Goal: Task Accomplishment & Management: Manage account settings

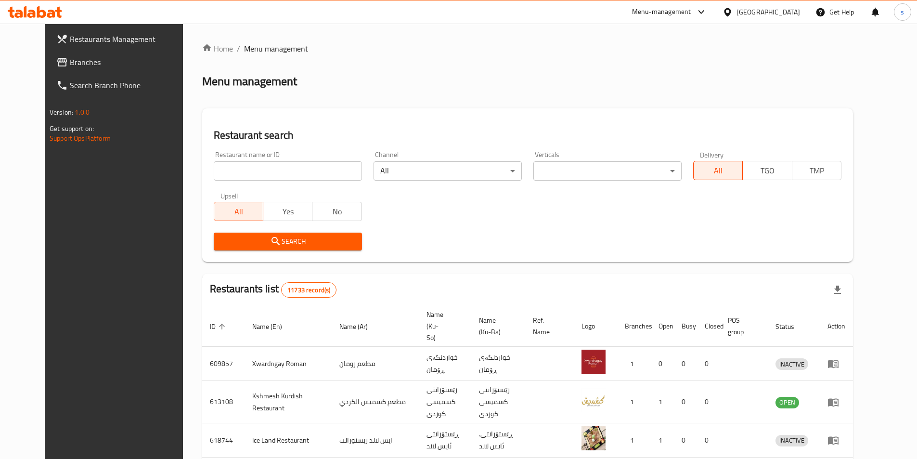
click at [217, 175] on div "Restaurant name or ID Restaurant name or ID" at bounding box center [288, 165] width 160 height 41
click at [217, 175] on input "search" at bounding box center [288, 170] width 148 height 19
paste input "645598"
type input "645598"
click button "Search" at bounding box center [288, 241] width 148 height 18
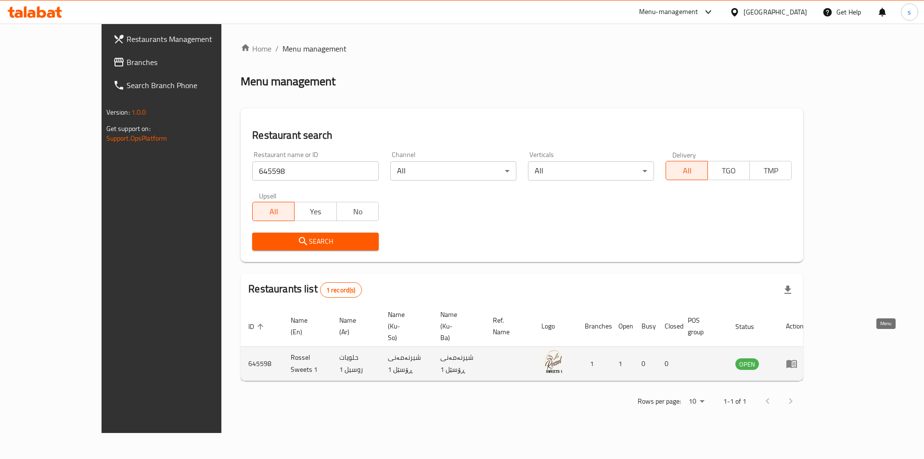
click at [797, 358] on icon "enhanced table" at bounding box center [792, 364] width 12 height 12
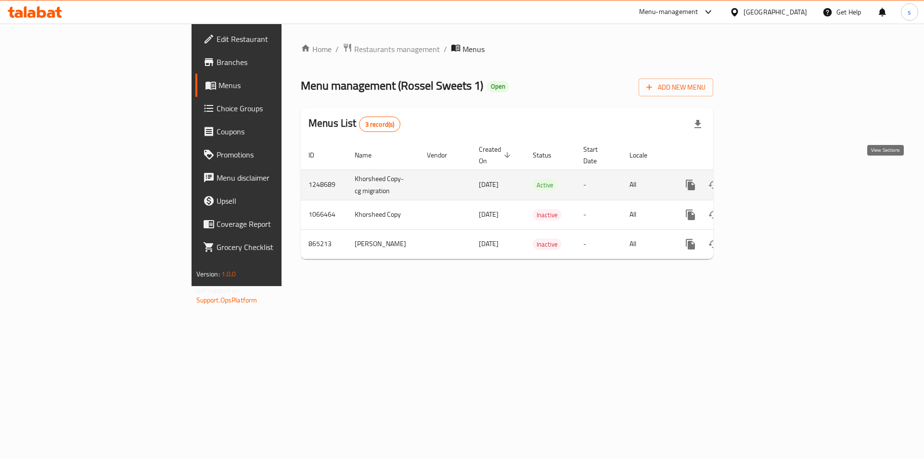
click at [766, 179] on icon "enhanced table" at bounding box center [760, 185] width 12 height 12
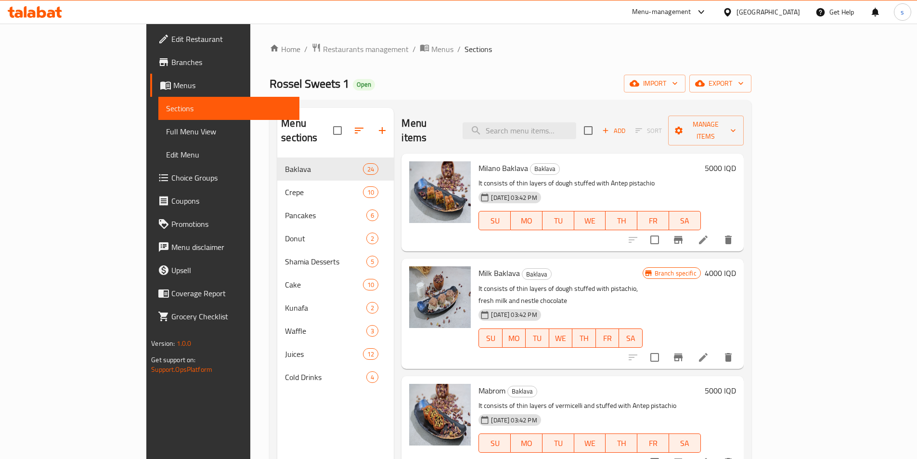
click at [166, 153] on span "Edit Menu" at bounding box center [229, 155] width 126 height 12
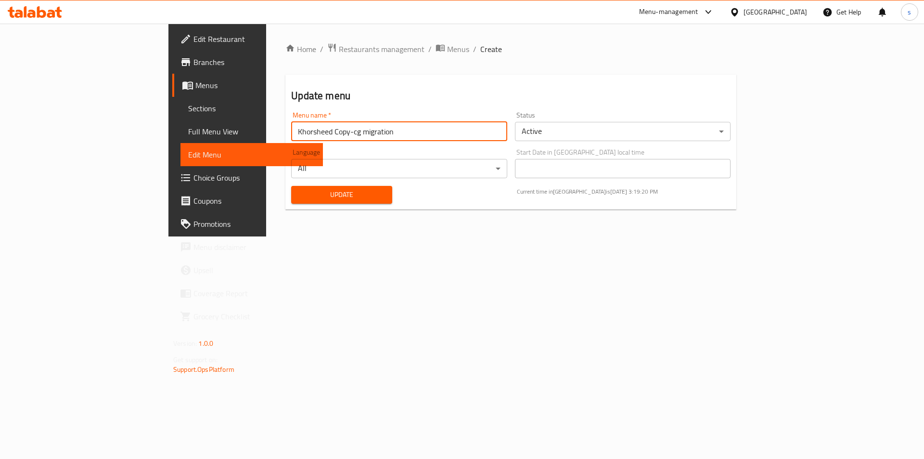
drag, startPoint x: 301, startPoint y: 127, endPoint x: 144, endPoint y: 141, distance: 157.1
click at [168, 141] on div "Edit Restaurant Branches Menus Sections Full Menu View Edit Menu Choice Groups …" at bounding box center [461, 130] width 587 height 213
type input "last menu"
click at [299, 189] on span "Update" at bounding box center [342, 195] width 86 height 12
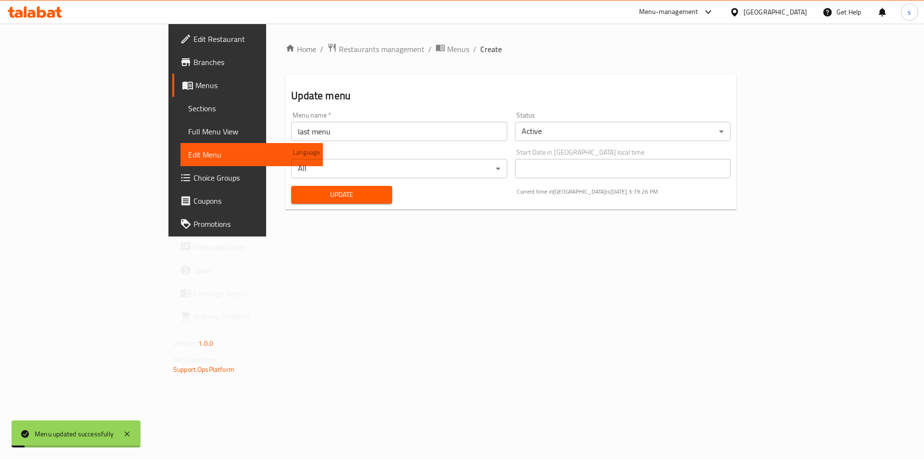
click at [195, 87] on span "Menus" at bounding box center [255, 85] width 120 height 12
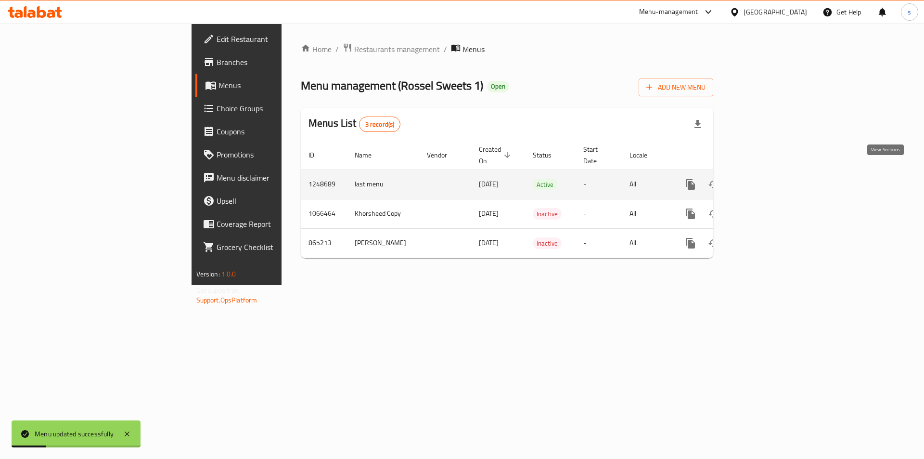
click at [766, 179] on icon "enhanced table" at bounding box center [760, 185] width 12 height 12
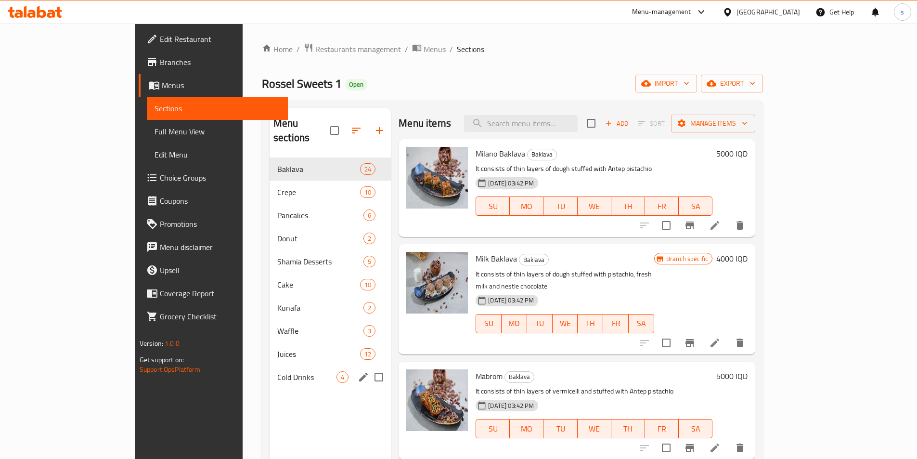
click at [277, 371] on span "Cold Drinks" at bounding box center [306, 377] width 59 height 12
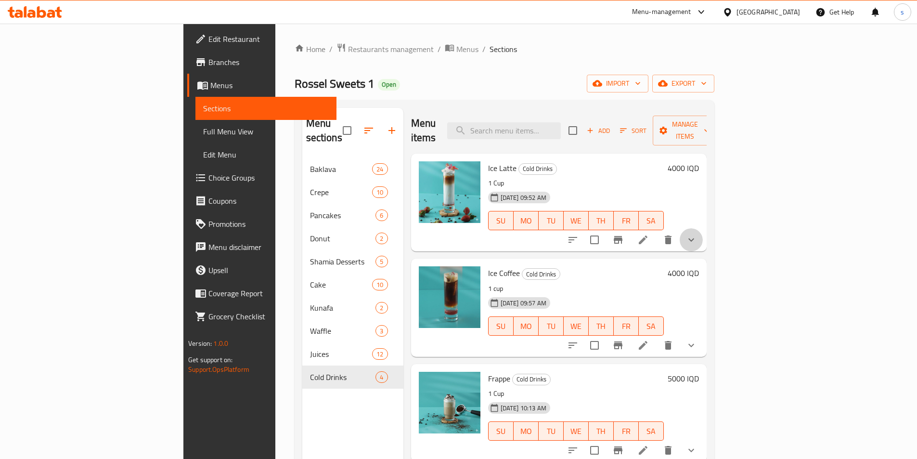
click at [703, 228] on button "show more" at bounding box center [690, 239] width 23 height 23
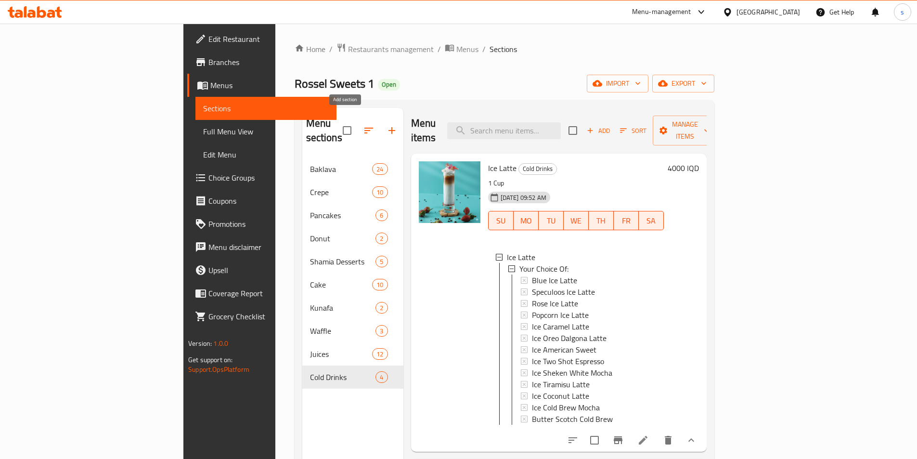
click at [386, 125] on icon "button" at bounding box center [392, 131] width 12 height 12
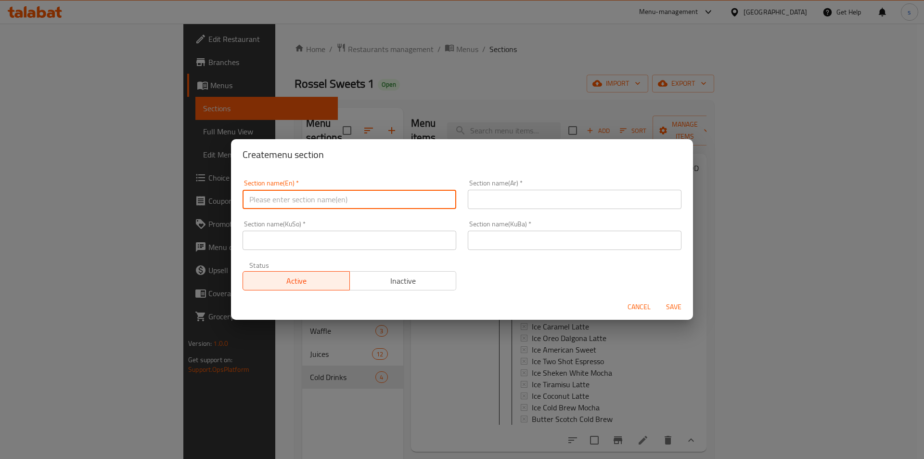
click at [296, 193] on input "text" at bounding box center [350, 199] width 214 height 19
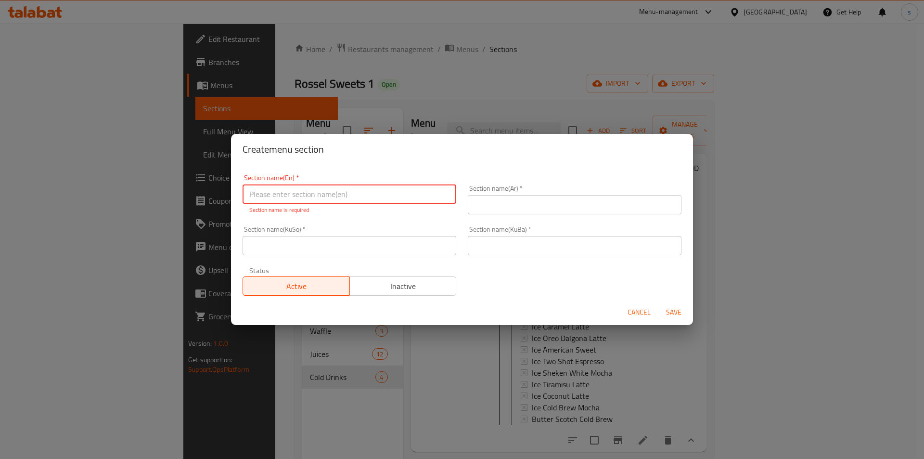
click at [284, 197] on input "text" at bounding box center [350, 193] width 214 height 19
paste input "Ice Lattes"
type input "Ice Lattes"
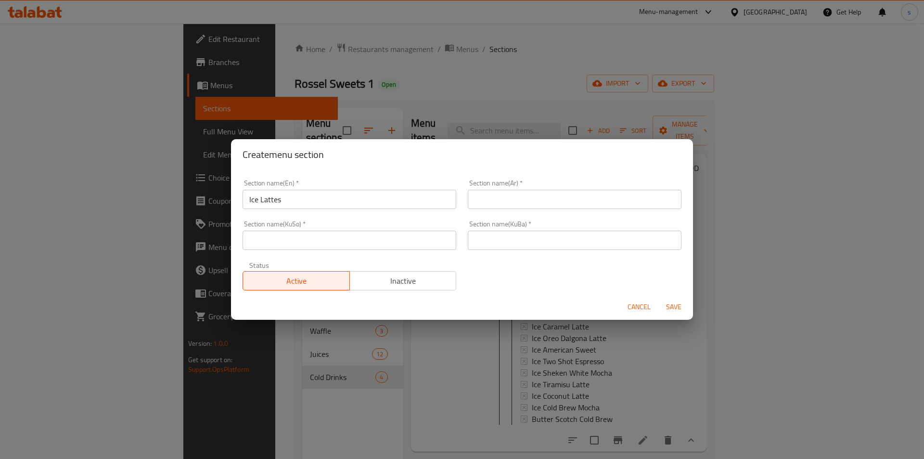
click at [493, 193] on div "Section name(Ar)   * Section name(Ar) *" at bounding box center [575, 193] width 214 height 29
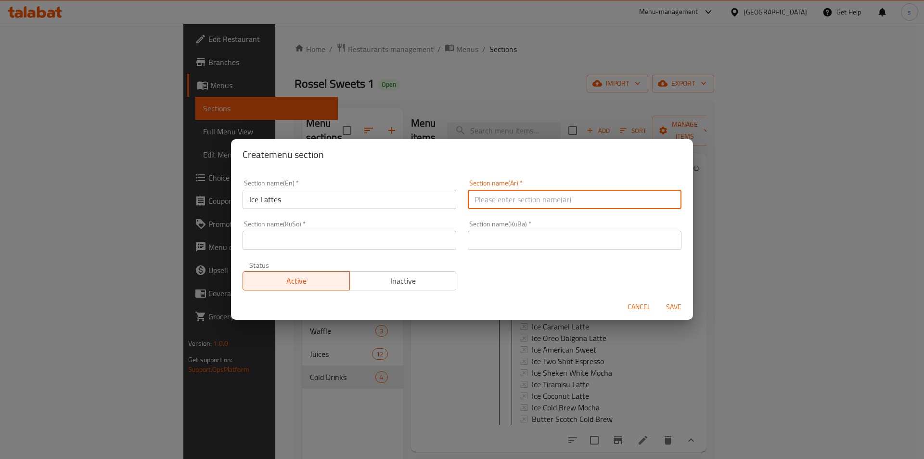
click at [570, 197] on input "text" at bounding box center [575, 199] width 214 height 19
paste input "آيس لاتيه"
type input "الآيس لاتيه"
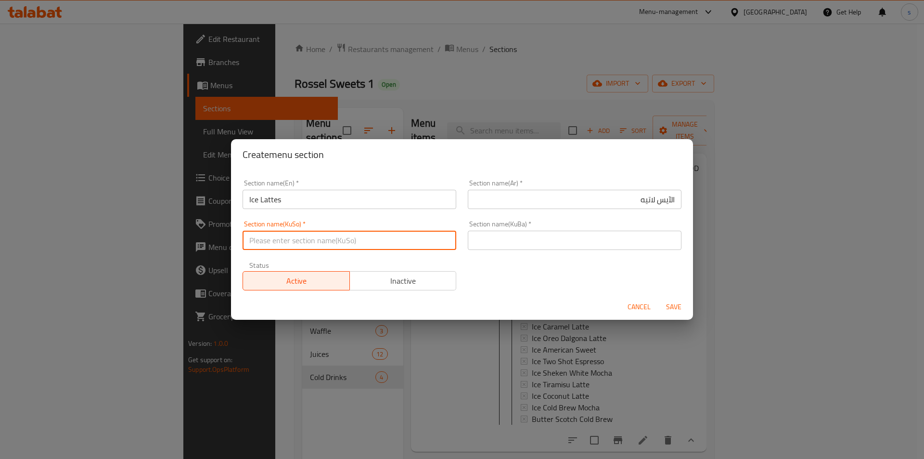
click at [408, 234] on input "text" at bounding box center [350, 239] width 214 height 19
paste input "ئایس لاتێ"
type input "ئایس لاتێ"
click at [513, 243] on input "text" at bounding box center [575, 239] width 214 height 19
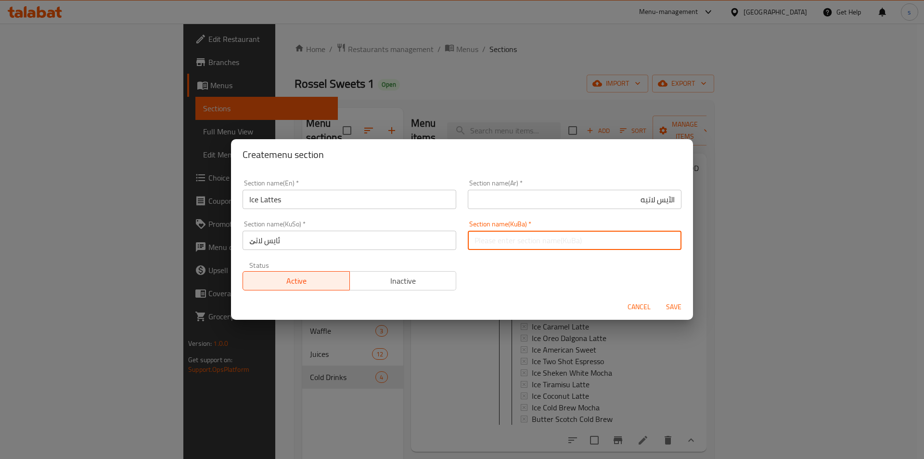
paste input "ئایس لاتێ"
type input "ئایس لاتێ"
click at [673, 307] on span "Save" at bounding box center [673, 307] width 23 height 12
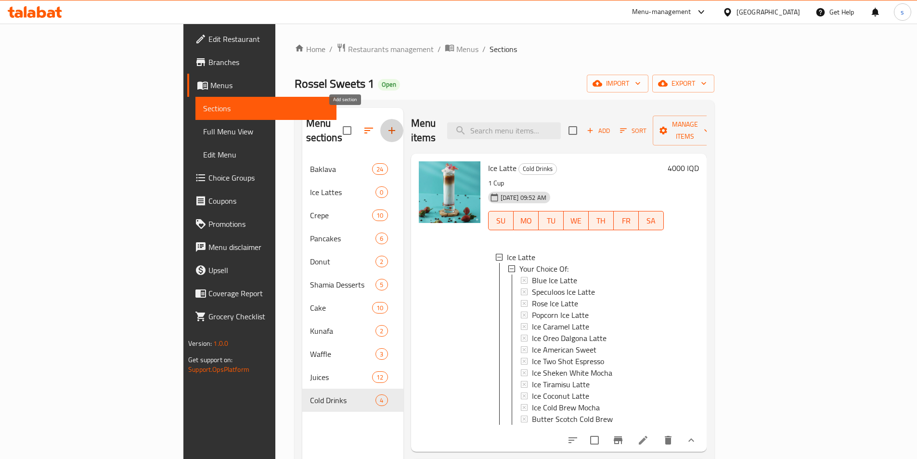
click at [380, 122] on button "button" at bounding box center [391, 130] width 23 height 23
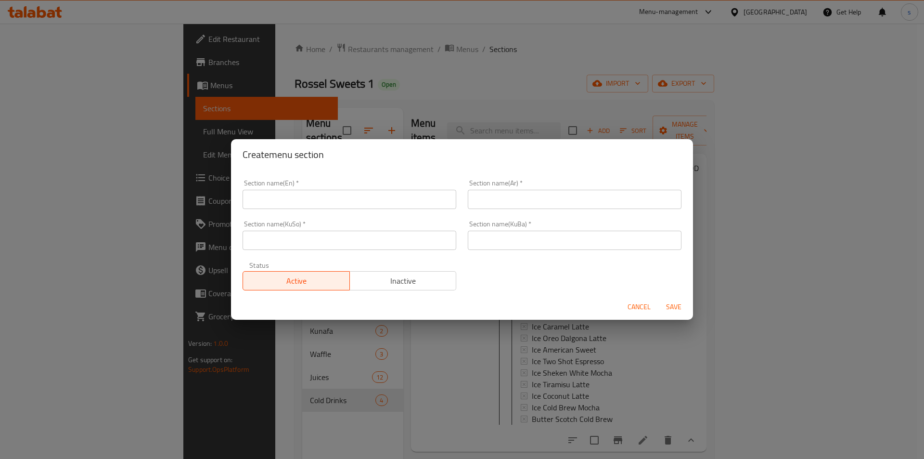
click at [276, 199] on input "text" at bounding box center [350, 199] width 214 height 19
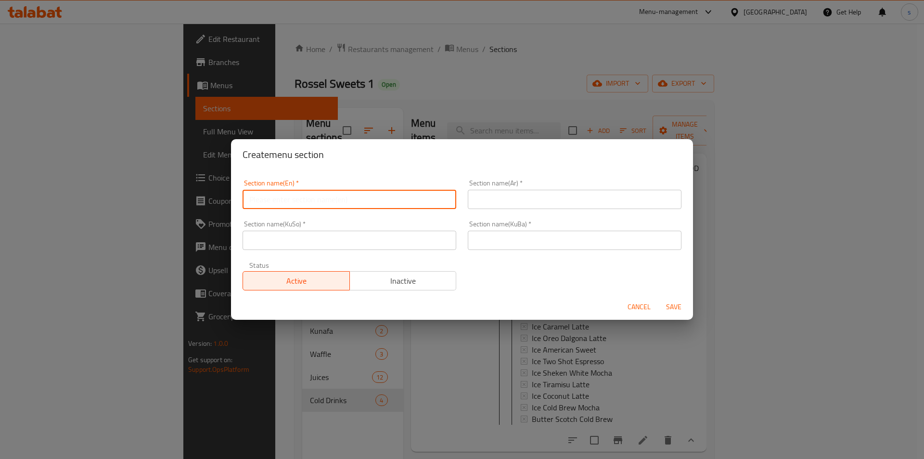
paste input "Ice Coffee"
type input "Ice Coffee"
click at [527, 199] on input "text" at bounding box center [575, 199] width 214 height 19
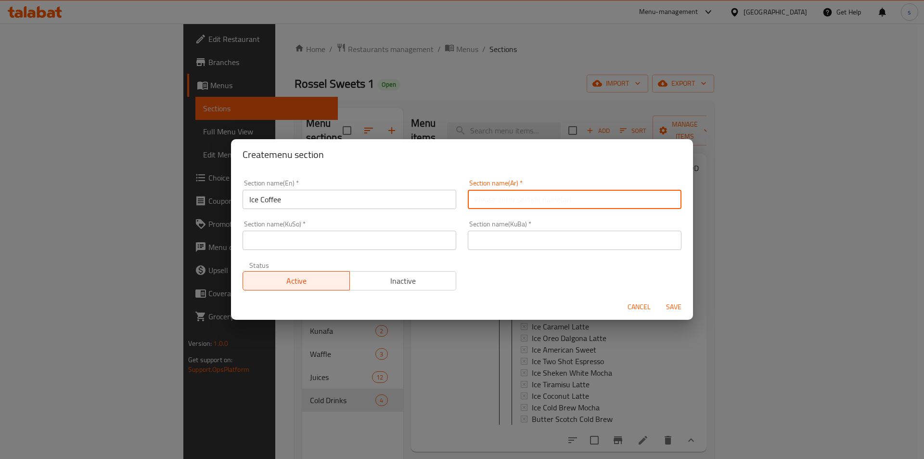
paste input "قهوة مثلجة"
type input "قهوة مثلجة"
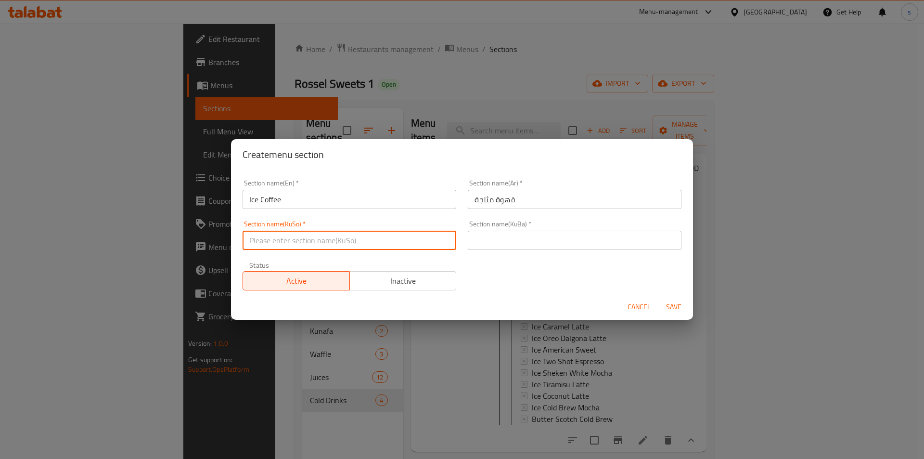
click at [392, 247] on input "text" at bounding box center [350, 239] width 214 height 19
paste input "قاوەی سارد"
type input "قاوەی سارد"
click at [551, 190] on input "قهوة مثلجة" at bounding box center [575, 199] width 214 height 19
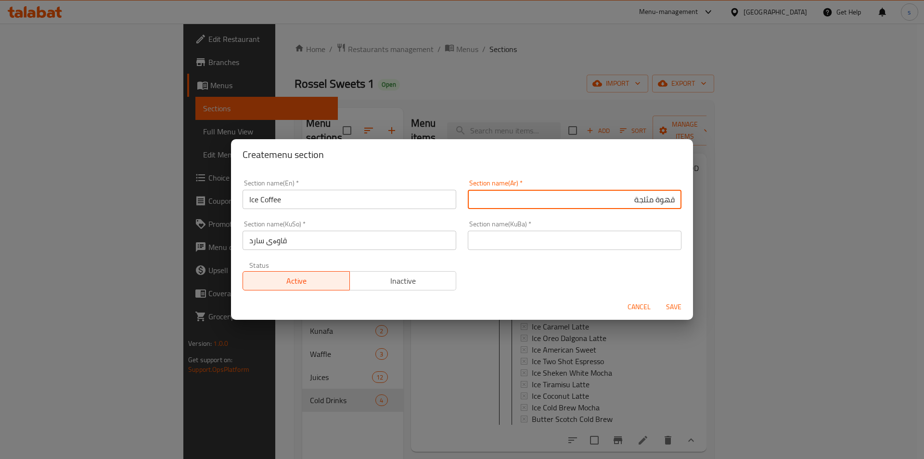
click at [670, 198] on input "قهوة مثلجة" at bounding box center [575, 199] width 214 height 19
type input "القهوة مثلجة"
click at [631, 241] on input "text" at bounding box center [575, 239] width 214 height 19
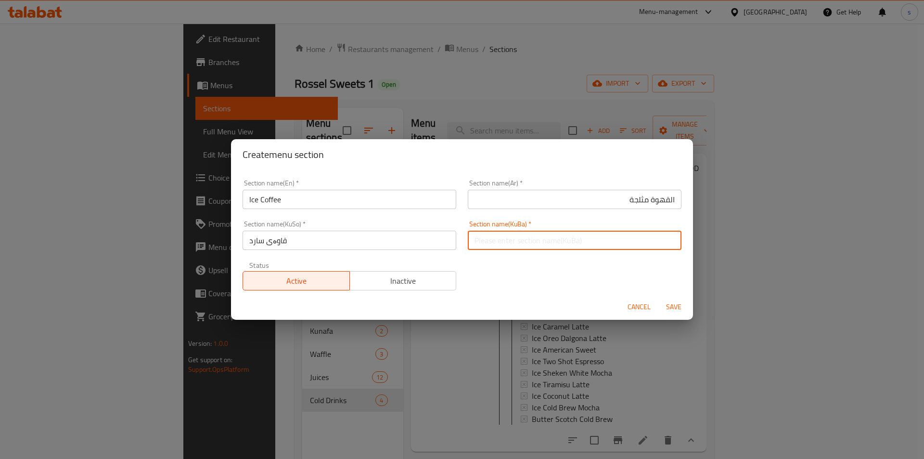
paste input "قاوەی سارد"
type input "قاوەی سارد"
click at [670, 298] on div "Cancel Save" at bounding box center [462, 307] width 462 height 26
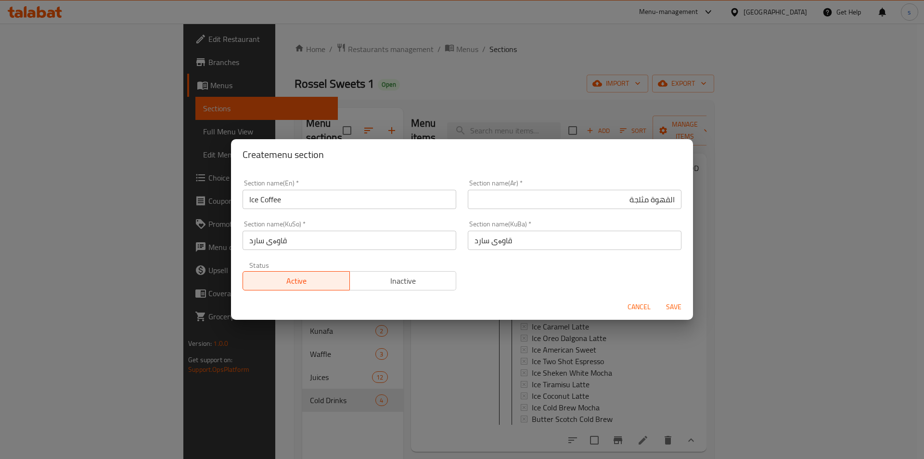
click at [670, 302] on span "Save" at bounding box center [673, 307] width 23 height 12
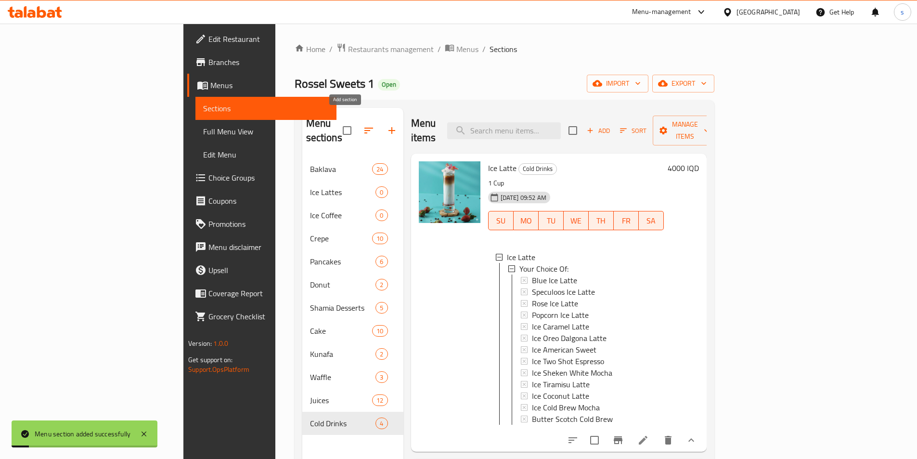
click at [386, 125] on icon "button" at bounding box center [392, 131] width 12 height 12
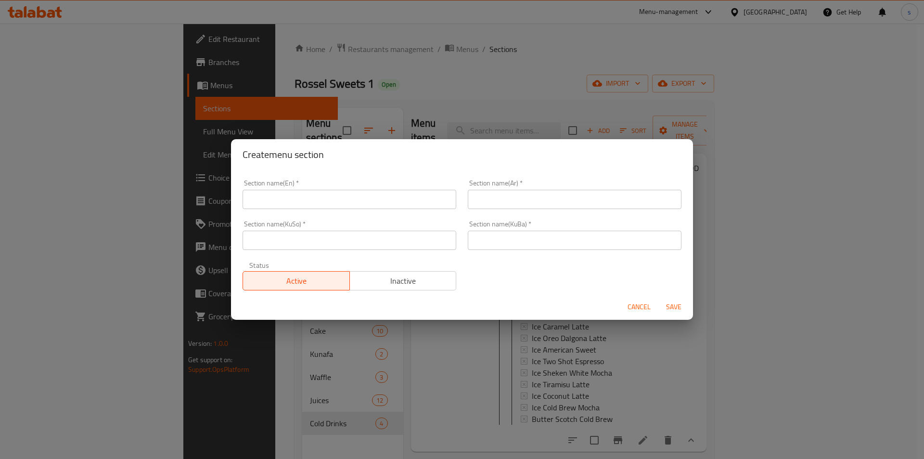
click at [378, 197] on input "text" at bounding box center [350, 199] width 214 height 19
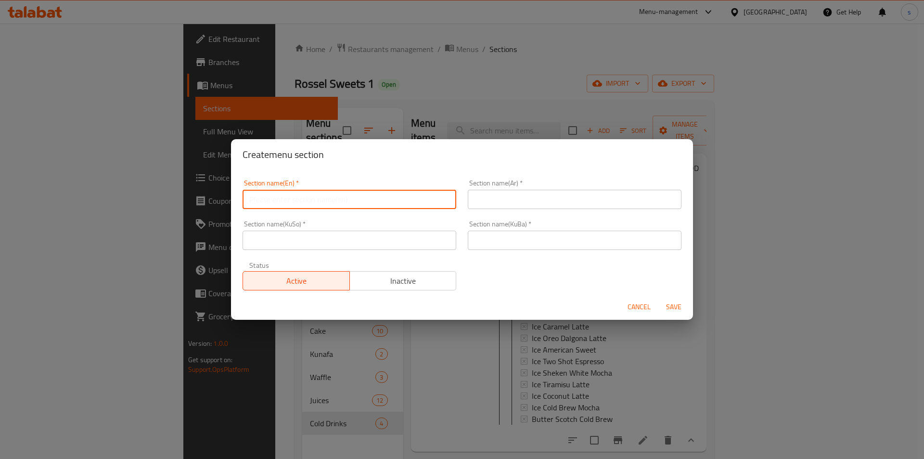
paste input "Frappe"
type input "Frappe"
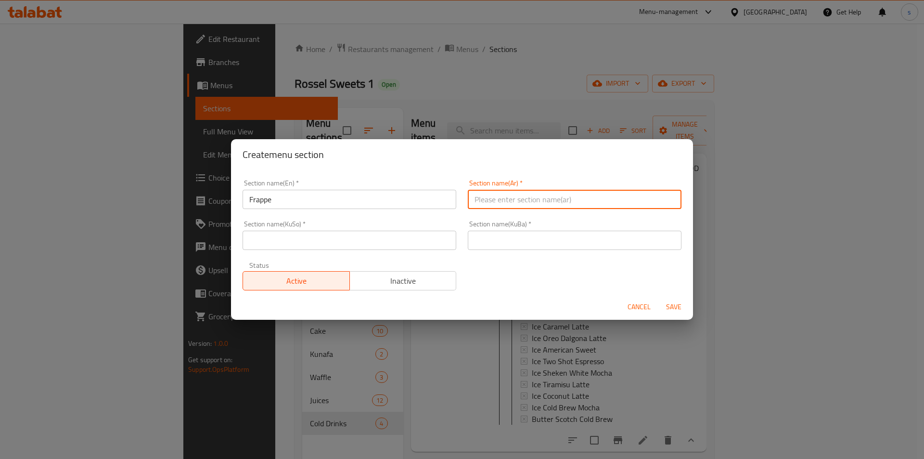
click at [491, 202] on input "text" at bounding box center [575, 199] width 214 height 19
paste input "فرابيه"
type input "فرابيه"
click at [401, 247] on input "text" at bounding box center [350, 239] width 214 height 19
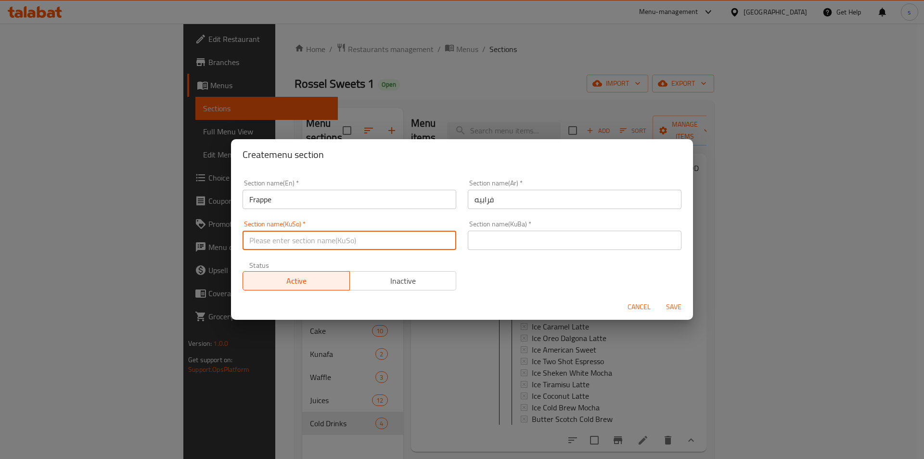
paste input "فرابيە"
type input "فرابيە"
click at [519, 243] on input "text" at bounding box center [575, 239] width 214 height 19
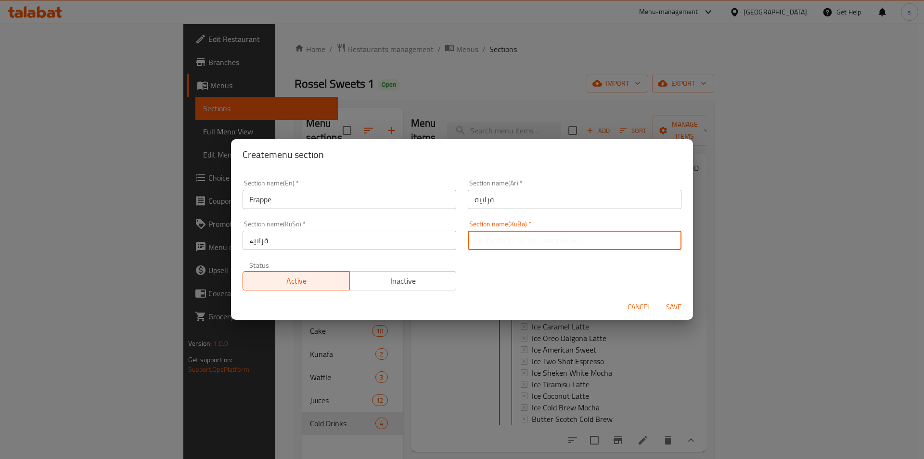
paste input "فرابيە"
type input "فرابيە"
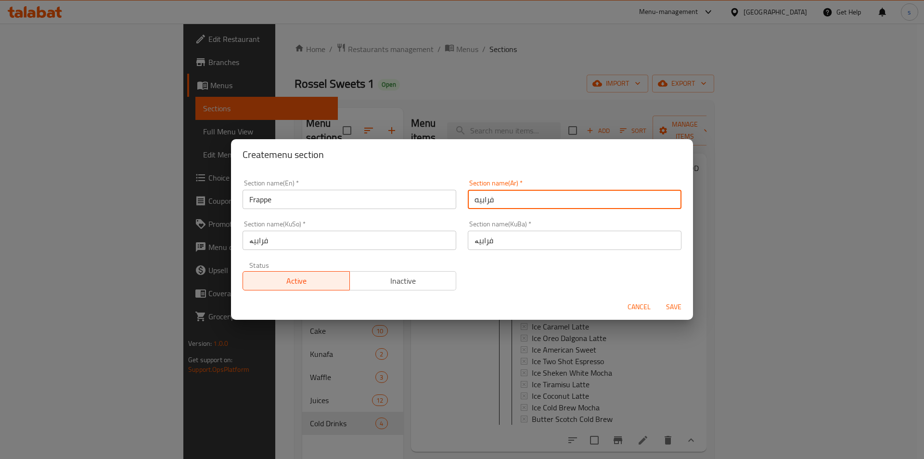
click at [579, 202] on input "فرابيه" at bounding box center [575, 199] width 214 height 19
click at [668, 199] on input "فرابيه" at bounding box center [575, 199] width 214 height 19
type input "الفرابيه"
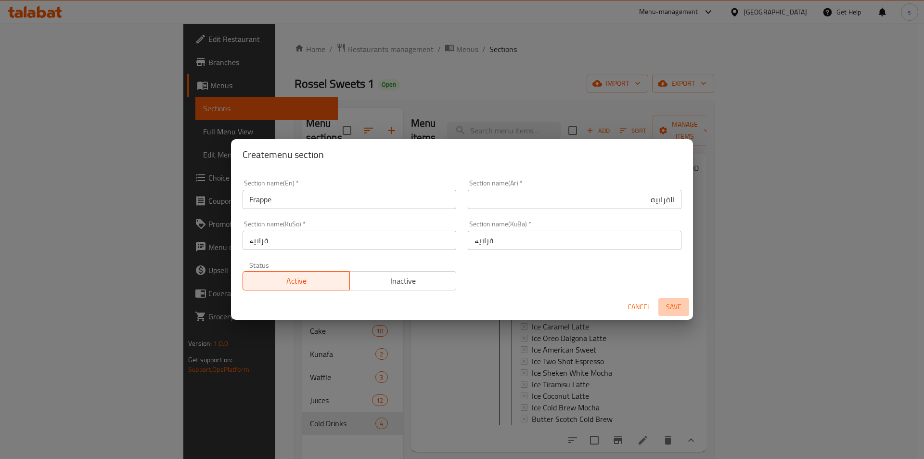
click at [673, 305] on span "Save" at bounding box center [673, 307] width 23 height 12
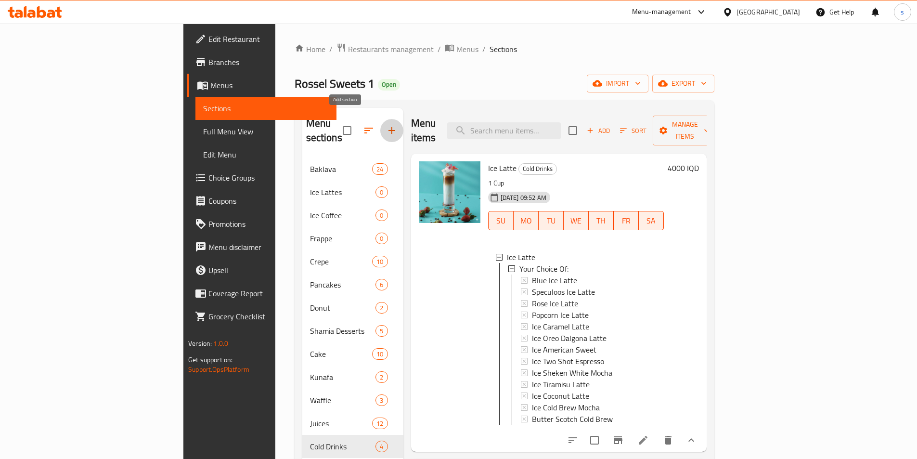
click at [386, 125] on icon "button" at bounding box center [392, 131] width 12 height 12
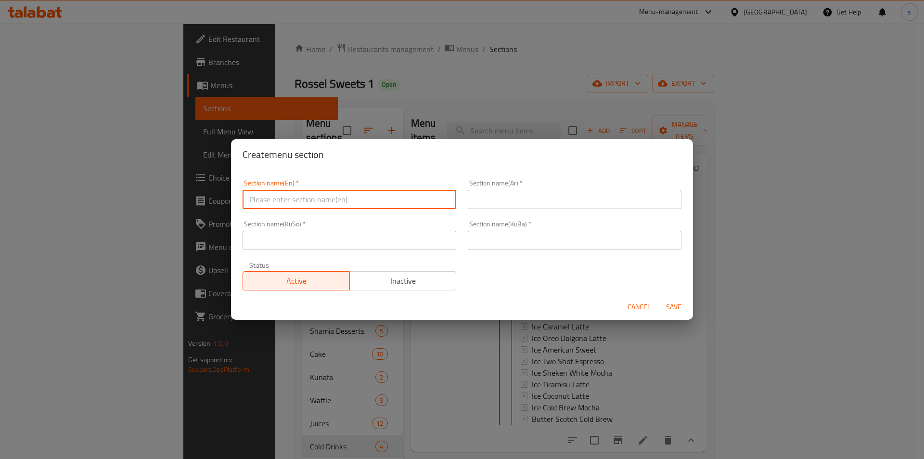
click at [342, 192] on input "text" at bounding box center [350, 199] width 214 height 19
paste input "Iced Tea"
type input "Iced Tea"
click at [521, 198] on input "text" at bounding box center [575, 199] width 214 height 19
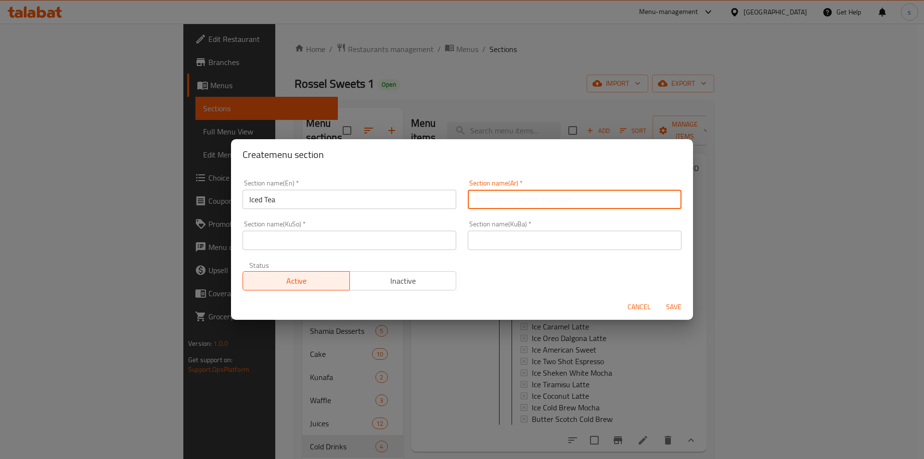
paste input "شاي مثلج"
type input "شاي مثلج"
click at [421, 246] on input "text" at bounding box center [350, 239] width 214 height 19
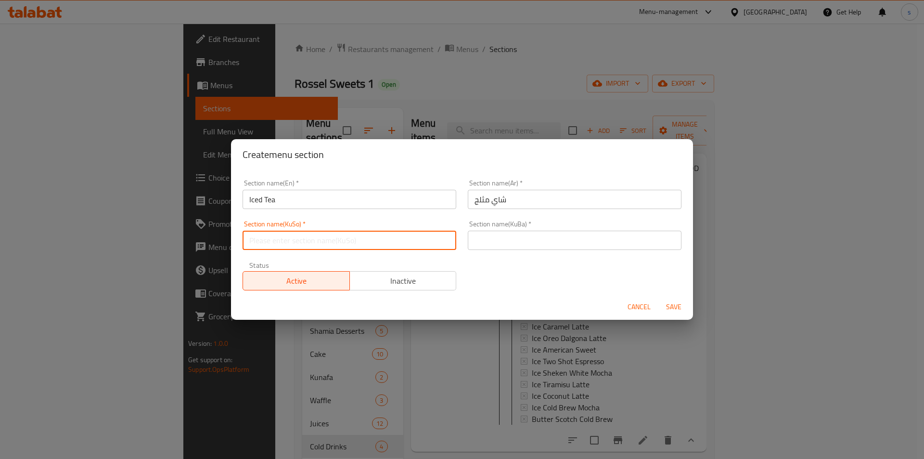
paste input "چای سارد"
type input "چای سارد"
click at [485, 238] on input "text" at bounding box center [575, 239] width 214 height 19
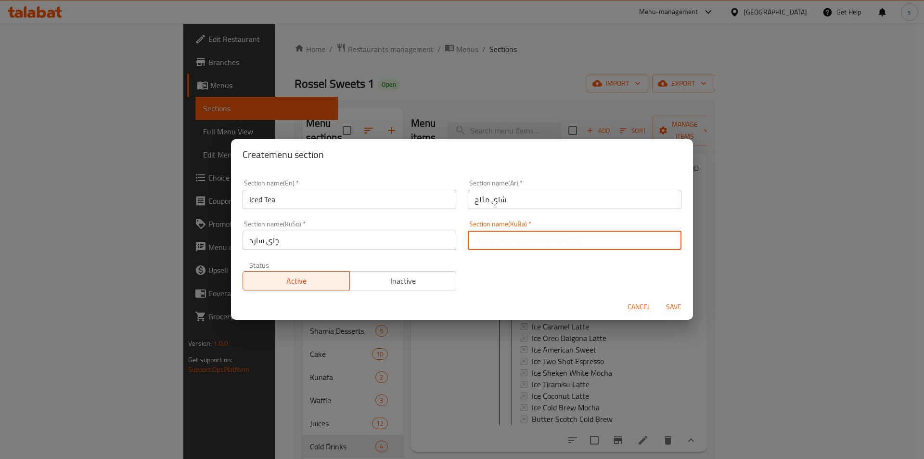
paste input "چای سارد"
type input "چای سارد"
click at [564, 192] on input "شاي مثلج" at bounding box center [575, 199] width 214 height 19
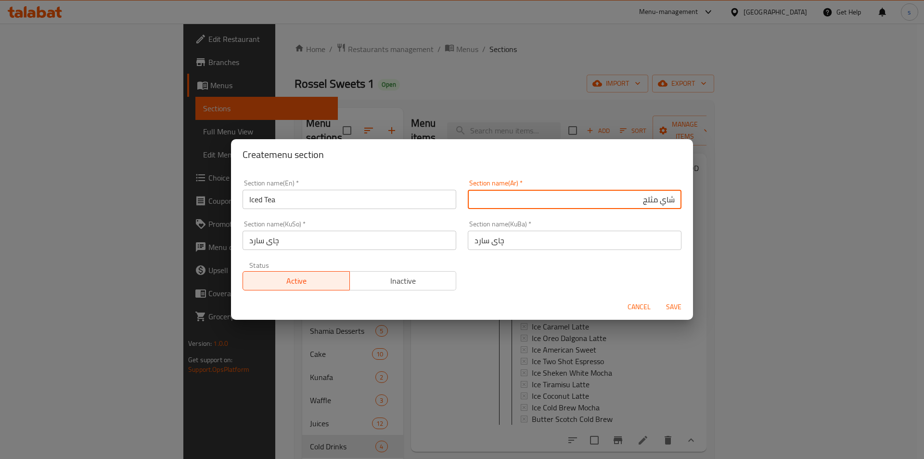
click at [667, 198] on input "شاي مثلج" at bounding box center [575, 199] width 214 height 19
click at [647, 198] on input "الشاي مثلج" at bounding box center [575, 199] width 214 height 19
type input "الشاي المثلج"
click at [674, 304] on span "Save" at bounding box center [673, 307] width 23 height 12
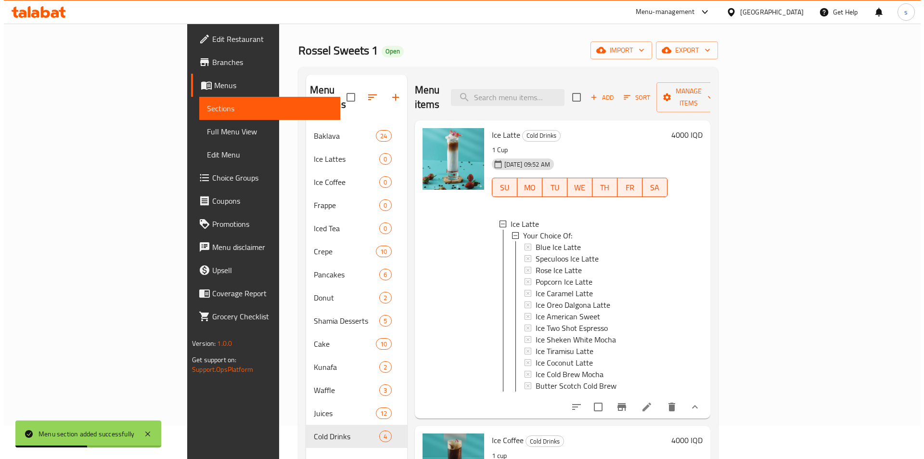
scroll to position [34, 0]
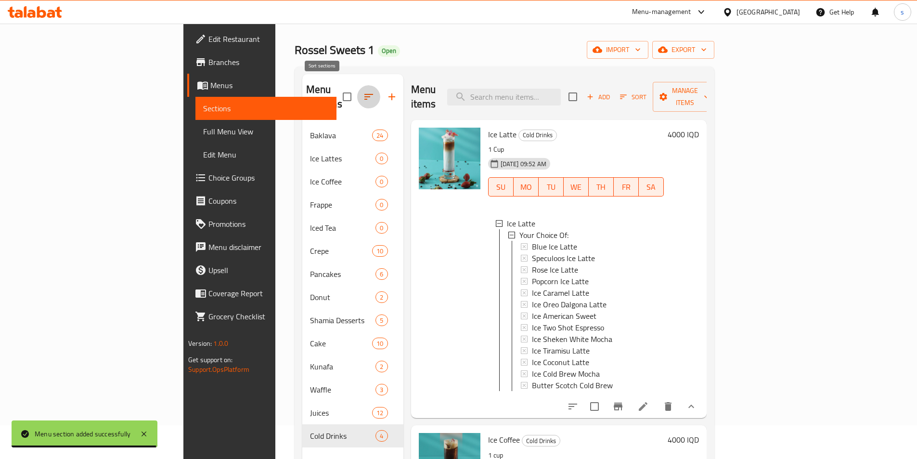
click at [363, 91] on icon "button" at bounding box center [369, 97] width 12 height 12
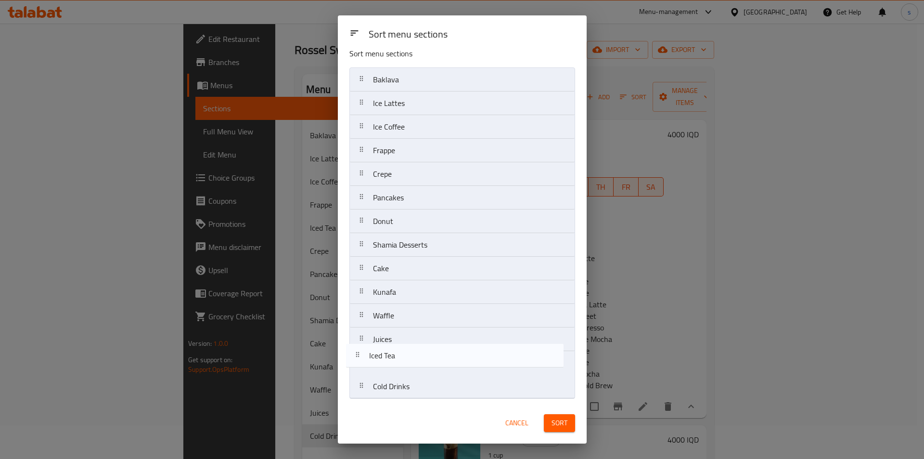
scroll to position [10, 0]
drag, startPoint x: 431, startPoint y: 186, endPoint x: 426, endPoint y: 371, distance: 184.8
click at [426, 371] on nav "Baklava Ice Lattes Ice Coffee Frappe Iced Tea Crepe Pancakes Donut Shamia Desse…" at bounding box center [462, 232] width 226 height 331
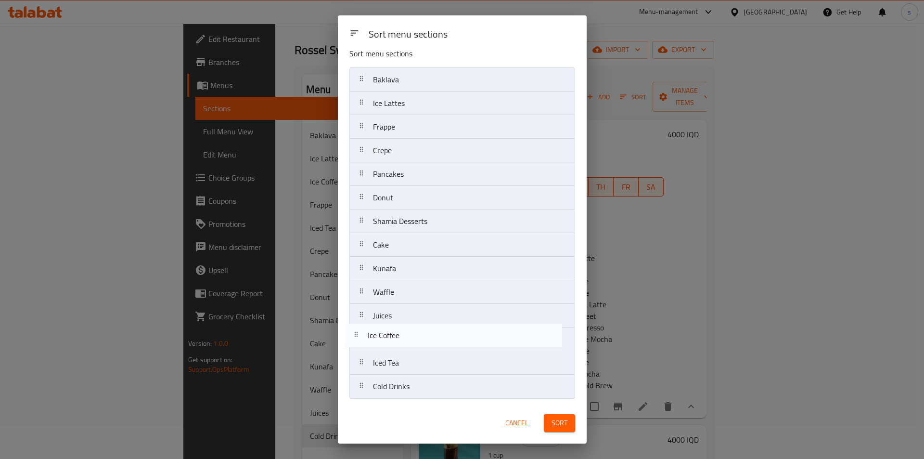
drag, startPoint x: 400, startPoint y: 129, endPoint x: 395, endPoint y: 340, distance: 210.8
click at [395, 340] on nav "Baklava Ice Lattes Ice Coffee Frappe Crepe Pancakes Donut Shamia Desserts Cake …" at bounding box center [462, 232] width 226 height 331
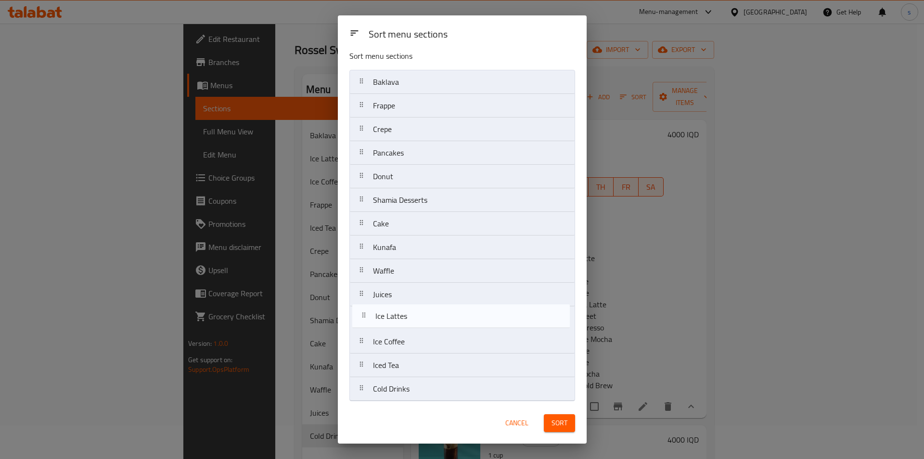
scroll to position [10, 0]
drag, startPoint x: 416, startPoint y: 110, endPoint x: 419, endPoint y: 329, distance: 219.0
click at [419, 329] on nav "Baklava Ice Lattes Frappe Crepe Pancakes Donut Shamia Desserts Cake Kunafa Waff…" at bounding box center [462, 233] width 226 height 331
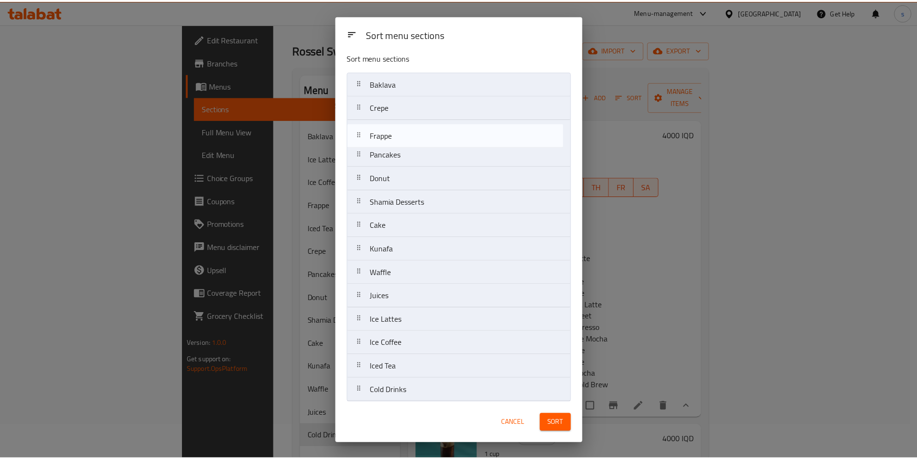
scroll to position [6, 0]
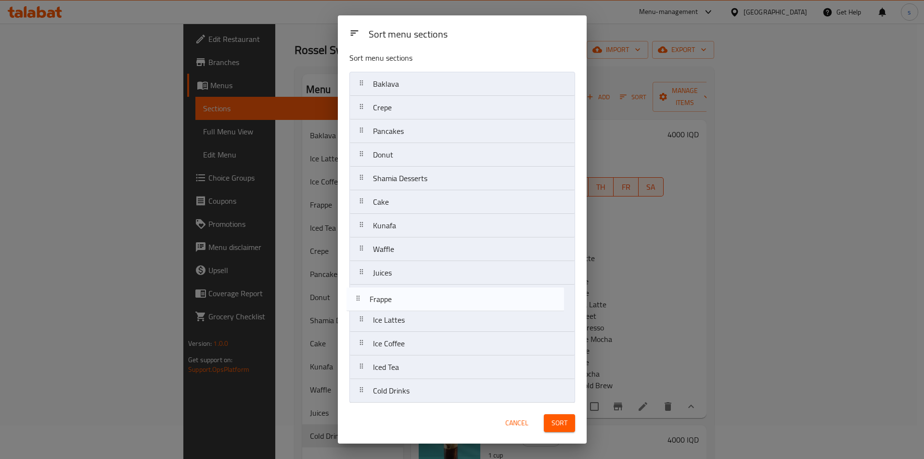
drag, startPoint x: 405, startPoint y: 106, endPoint x: 402, endPoint y: 304, distance: 198.3
click at [402, 304] on nav "Baklava Frappe Crepe Pancakes Donut Shamia Desserts Cake Kunafa Waffle Juices I…" at bounding box center [462, 237] width 226 height 331
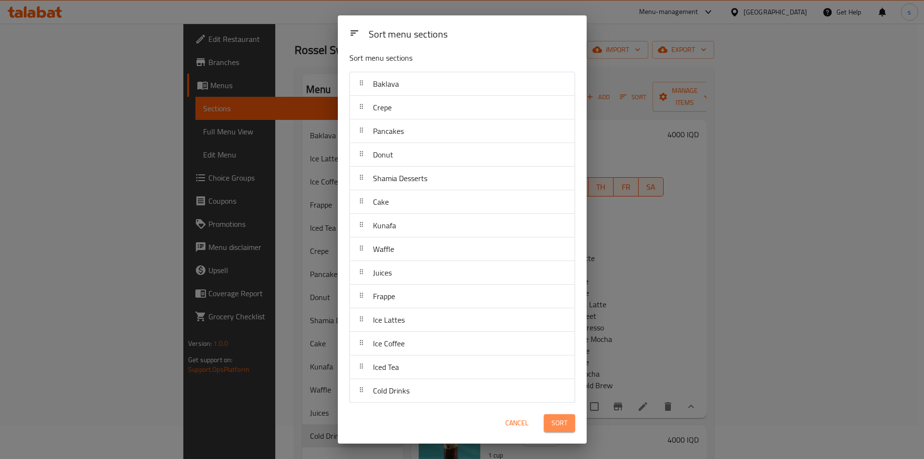
click at [550, 427] on button "Sort" at bounding box center [559, 423] width 31 height 18
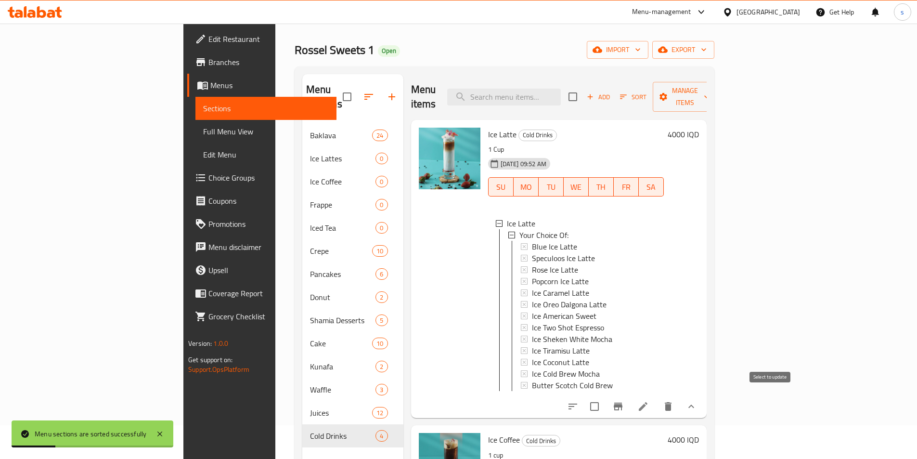
drag, startPoint x: 768, startPoint y: 397, endPoint x: 768, endPoint y: 365, distance: 32.2
click at [604, 397] on input "checkbox" at bounding box center [594, 406] width 20 height 20
click at [709, 91] on span "Manage items" at bounding box center [684, 97] width 49 height 24
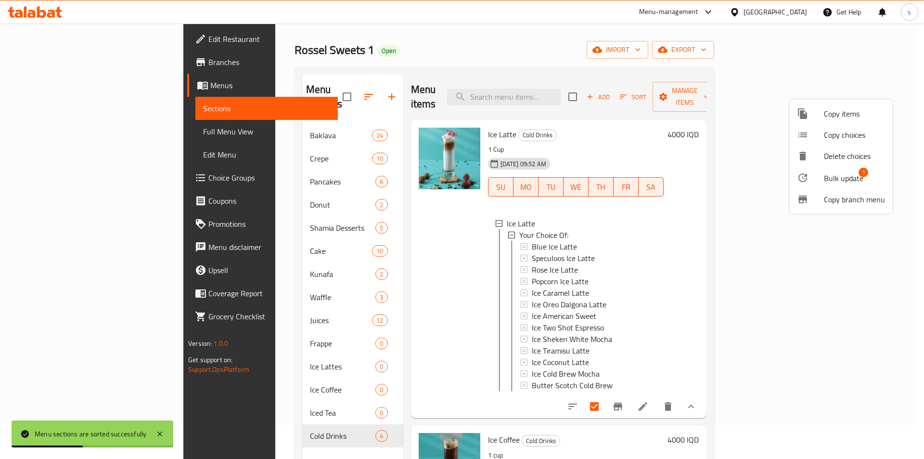
click at [853, 174] on span "Bulk update" at bounding box center [843, 178] width 39 height 12
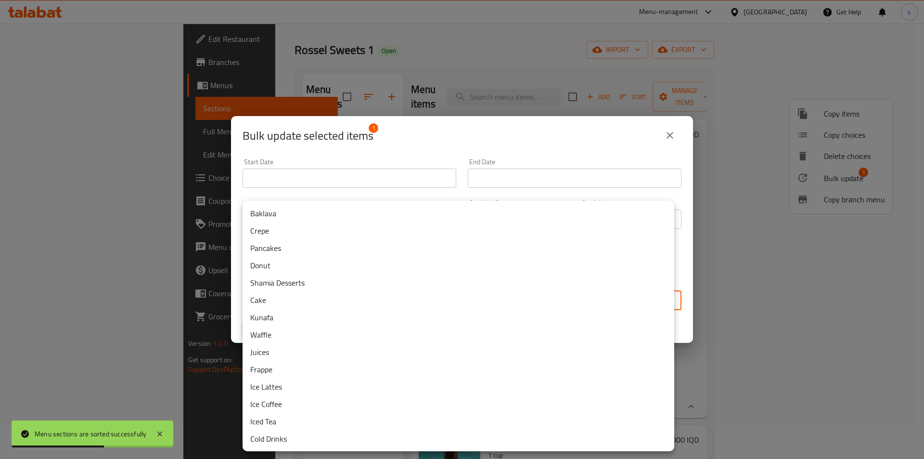
click at [405, 291] on body "Menu sections are sorted successfully ​ Menu-management Iraq Get Help s Edit Re…" at bounding box center [462, 207] width 924 height 435
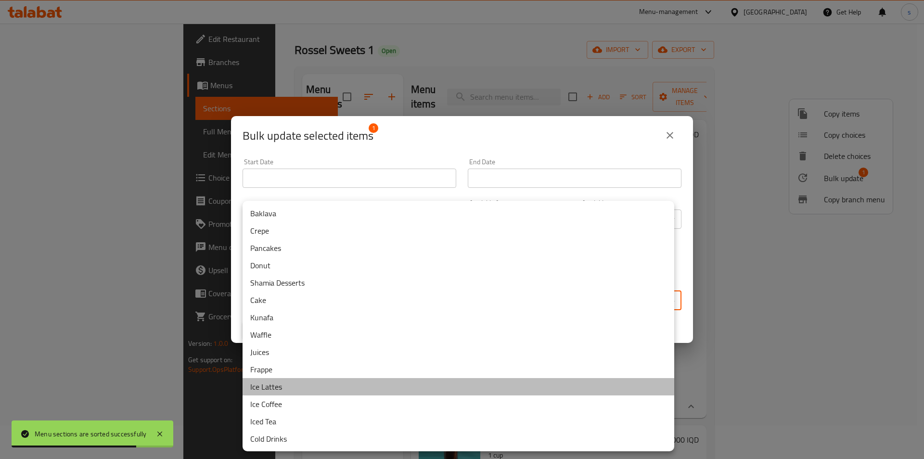
click at [304, 384] on li "Ice Lattes" at bounding box center [459, 386] width 432 height 17
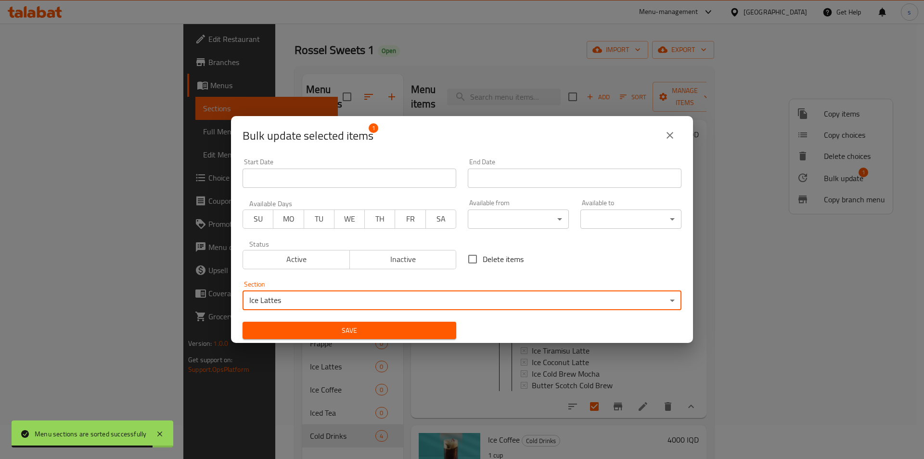
click at [323, 331] on span "Save" at bounding box center [349, 330] width 198 height 12
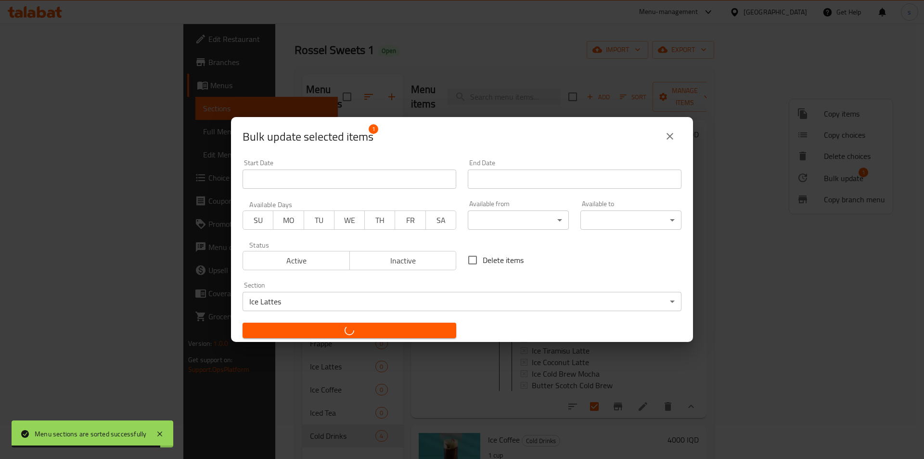
checkbox input "false"
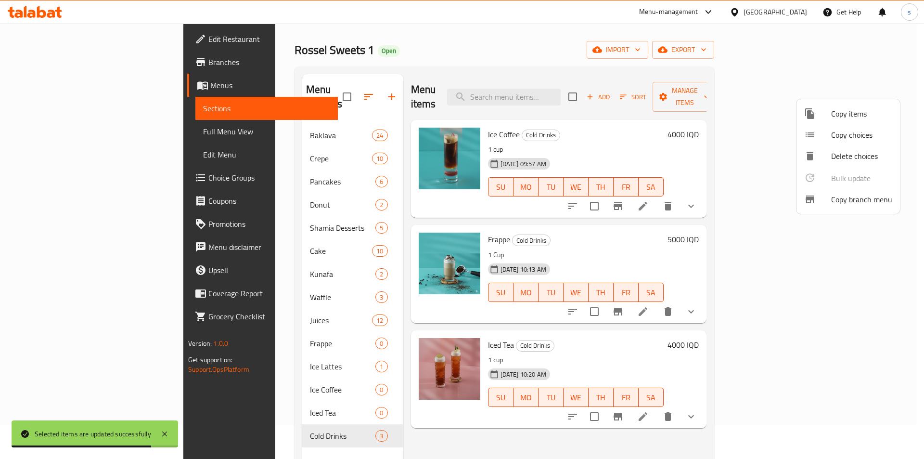
click at [920, 277] on div at bounding box center [462, 229] width 924 height 459
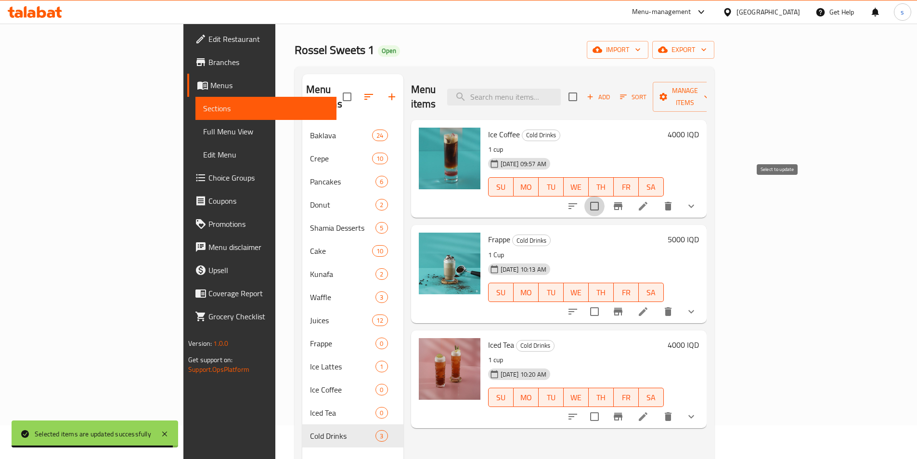
click at [604, 196] on input "checkbox" at bounding box center [594, 206] width 20 height 20
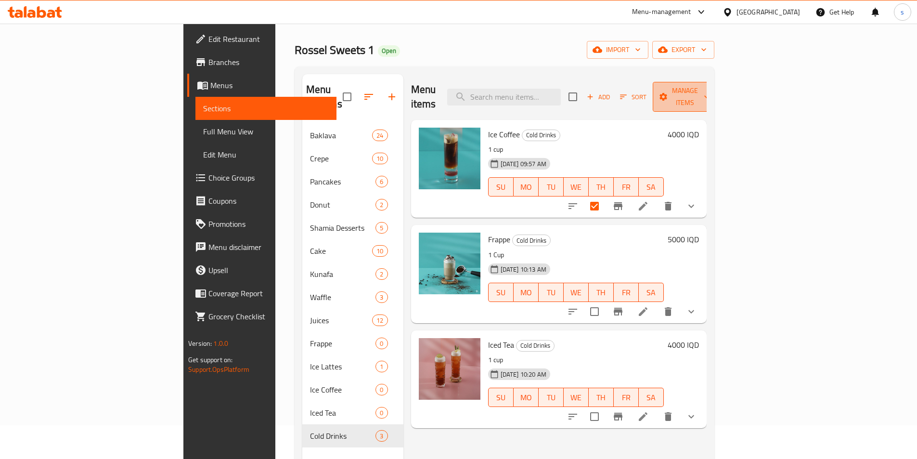
click at [709, 88] on span "Manage items" at bounding box center [684, 97] width 49 height 24
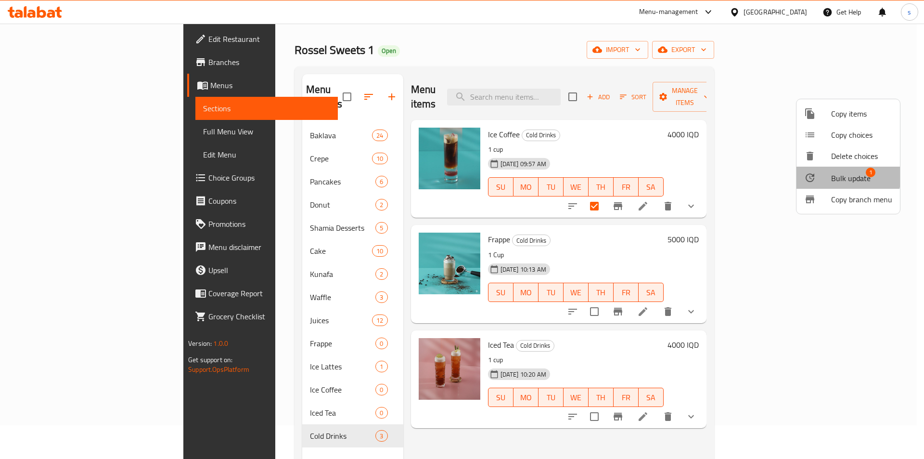
click at [843, 176] on span "Bulk update" at bounding box center [850, 178] width 39 height 12
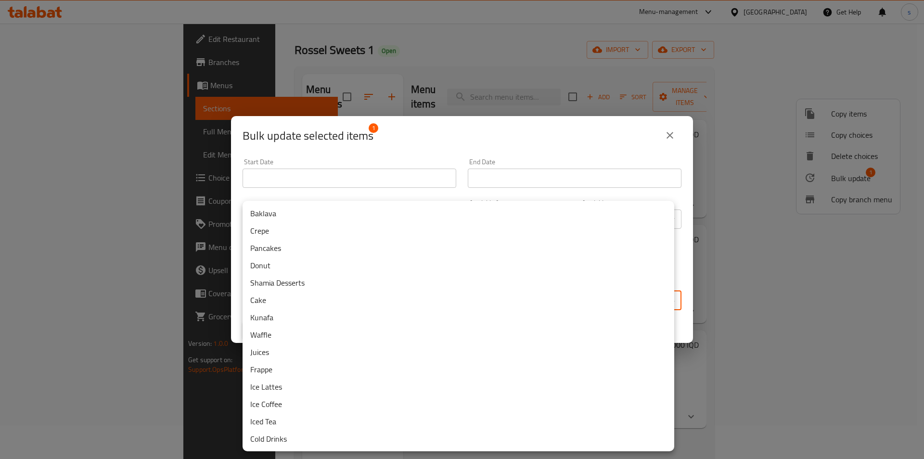
click at [433, 295] on body "​ Menu-management Iraq Get Help s Edit Restaurant Branches Menus Sections Full …" at bounding box center [462, 207] width 924 height 435
click at [269, 408] on li "Ice Coffee" at bounding box center [459, 403] width 432 height 17
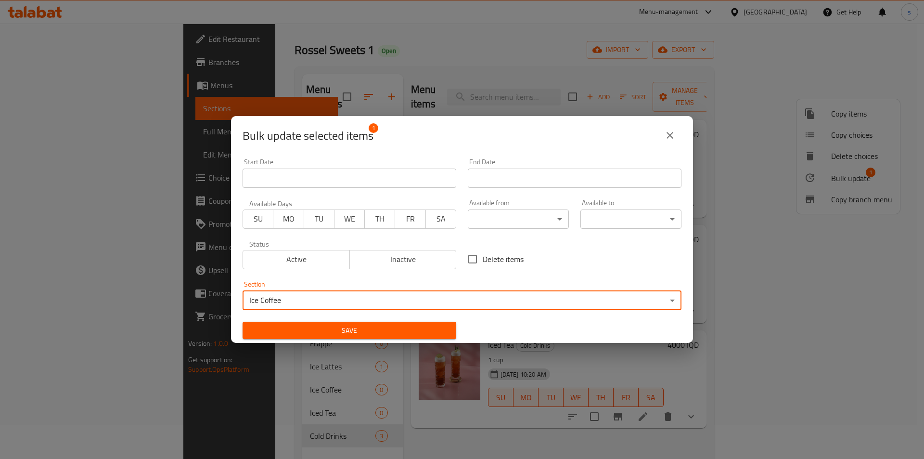
click at [345, 328] on span "Save" at bounding box center [349, 330] width 198 height 12
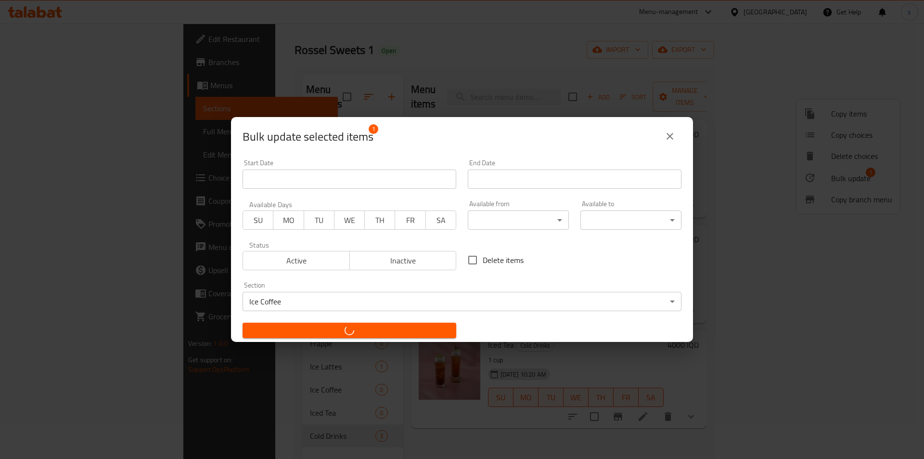
checkbox input "false"
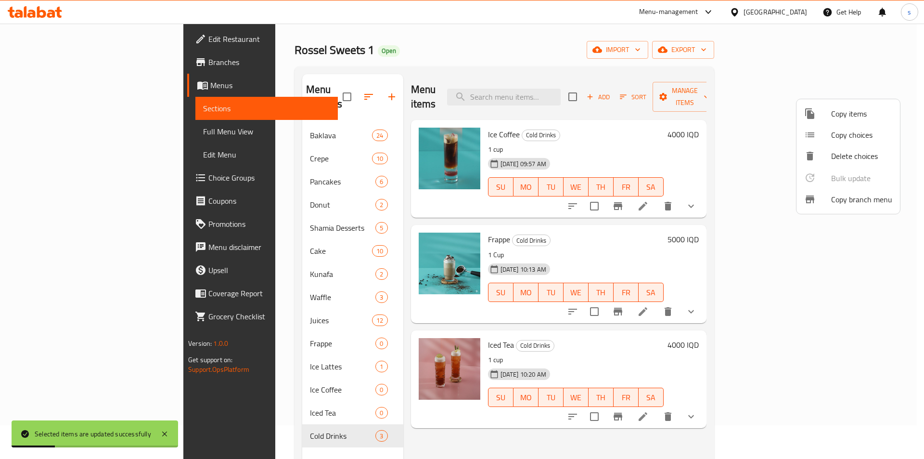
click at [779, 297] on div at bounding box center [462, 229] width 924 height 459
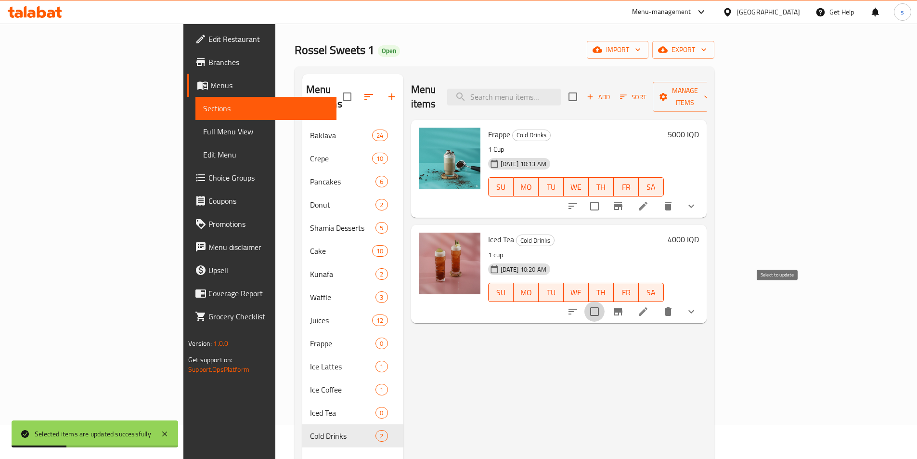
click at [604, 301] on input "checkbox" at bounding box center [594, 311] width 20 height 20
click at [709, 85] on span "Manage items" at bounding box center [684, 97] width 49 height 24
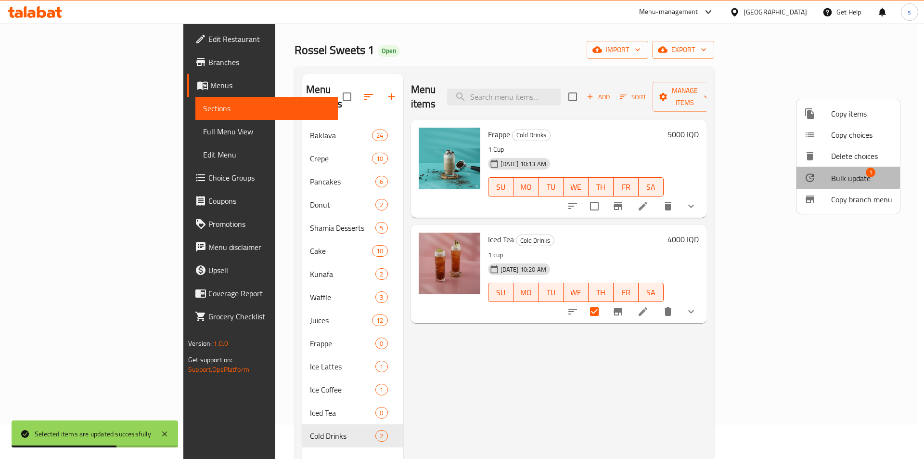
click at [819, 174] on div at bounding box center [817, 178] width 27 height 12
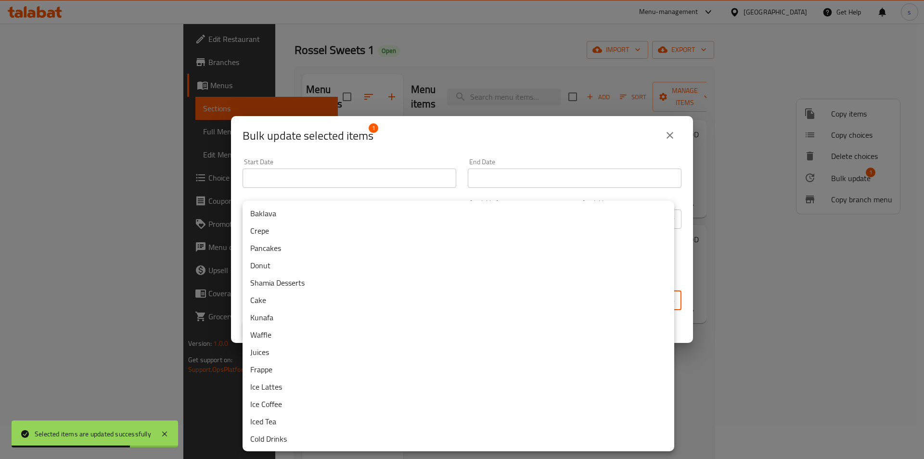
click at [318, 298] on body "Selected items are updated successfully ​ Menu-management Iraq Get Help s Edit …" at bounding box center [462, 207] width 924 height 435
click at [294, 416] on li "Iced Tea" at bounding box center [459, 420] width 432 height 17
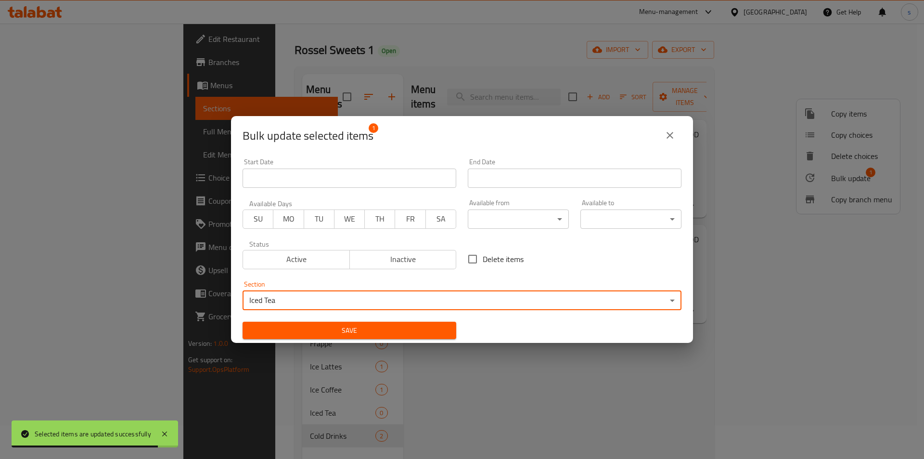
click at [321, 329] on span "Save" at bounding box center [349, 330] width 198 height 12
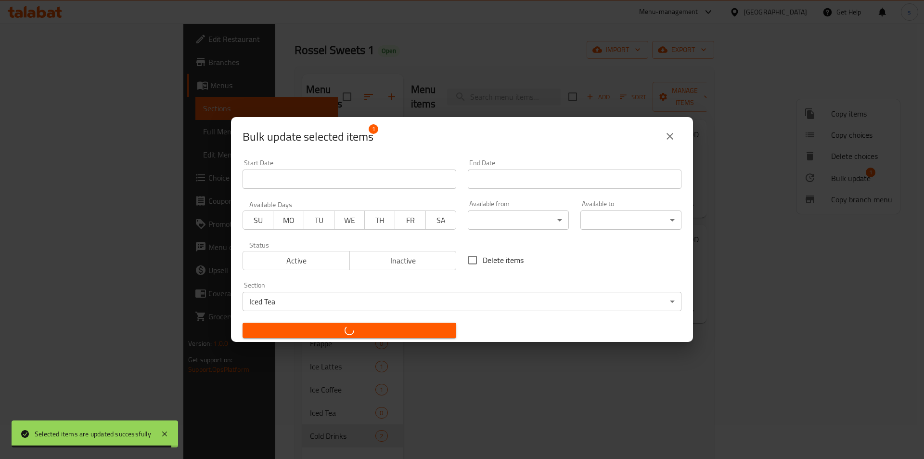
checkbox input "false"
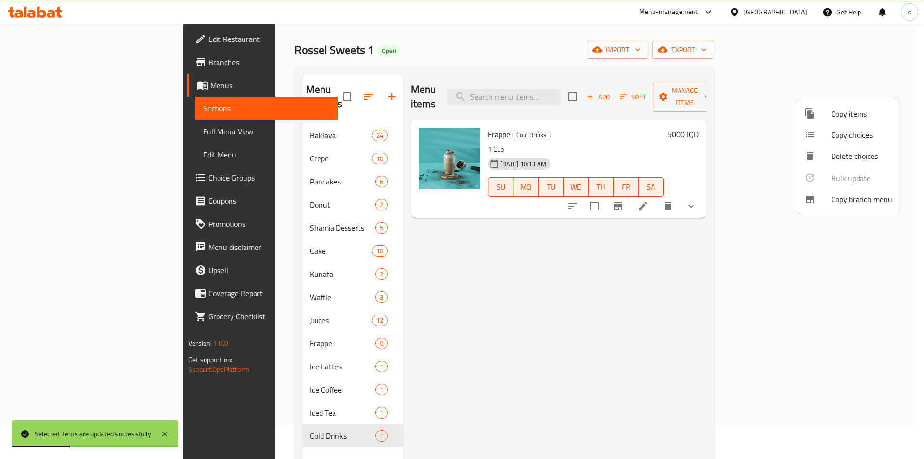
click at [780, 196] on div at bounding box center [462, 229] width 924 height 459
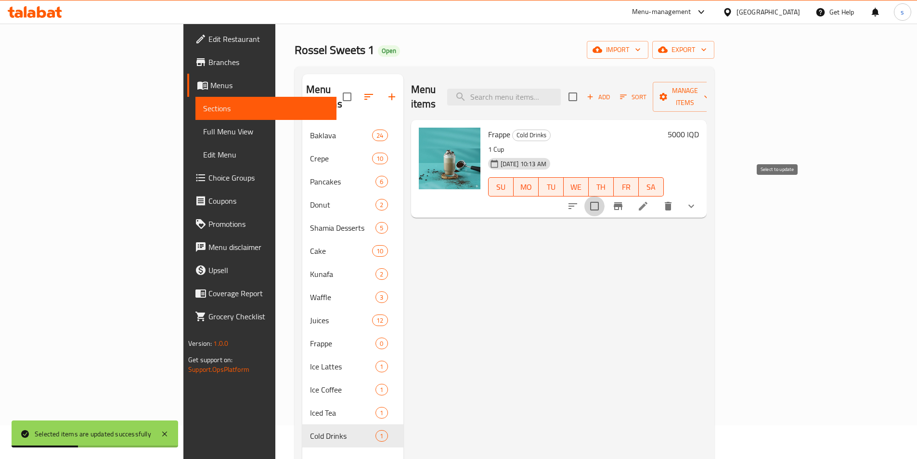
click at [604, 196] on input "checkbox" at bounding box center [594, 206] width 20 height 20
checkbox input "true"
click at [709, 89] on span "Manage items" at bounding box center [684, 97] width 49 height 24
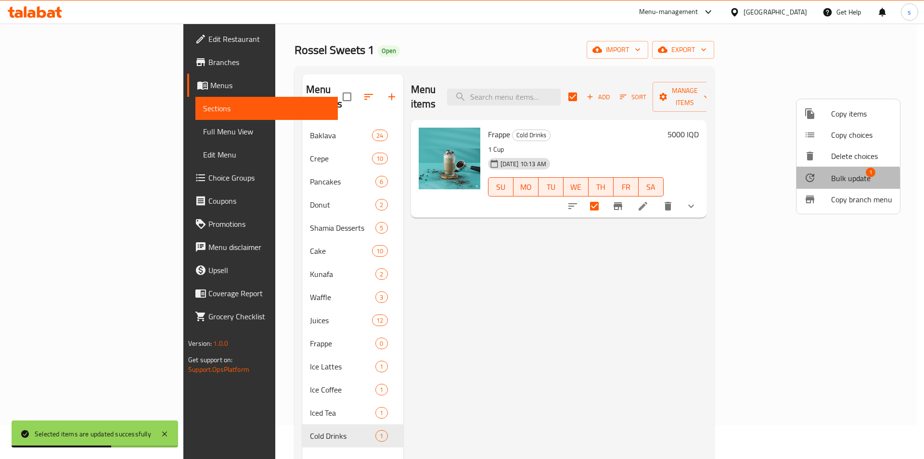
click at [820, 181] on div at bounding box center [817, 178] width 27 height 12
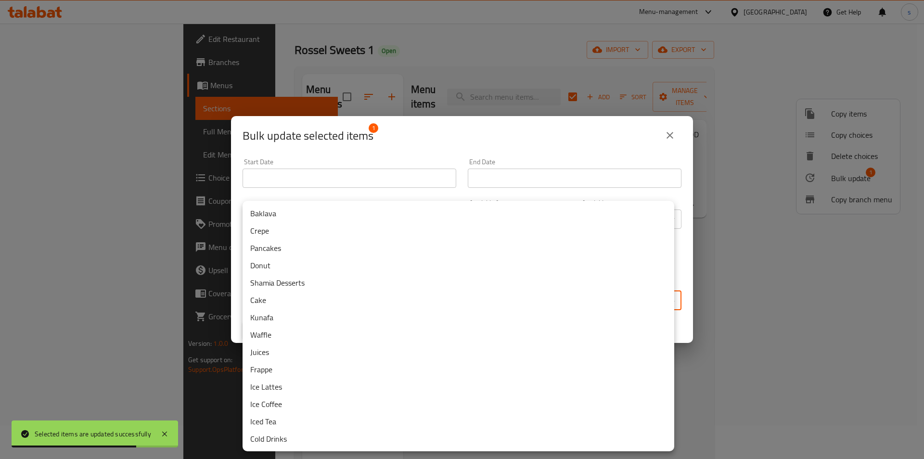
click at [368, 299] on body "Selected items are updated successfully ​ Menu-management Iraq Get Help s Edit …" at bounding box center [462, 207] width 924 height 435
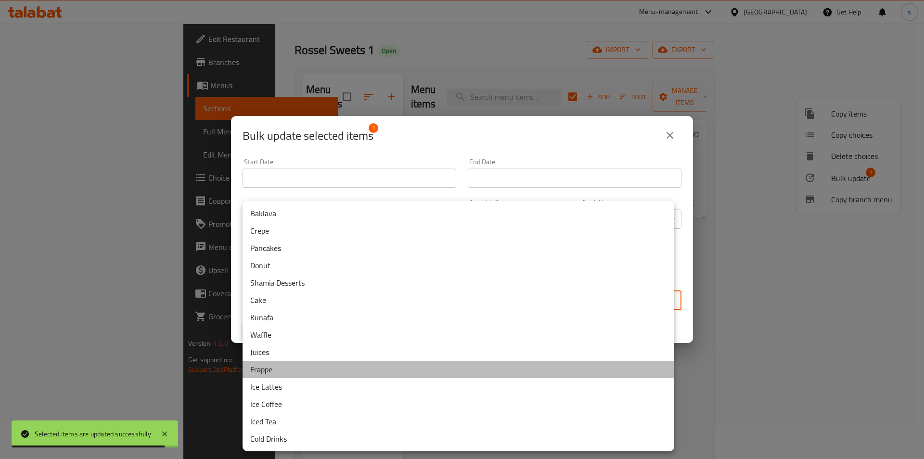
click at [301, 372] on li "Frappe" at bounding box center [459, 368] width 432 height 17
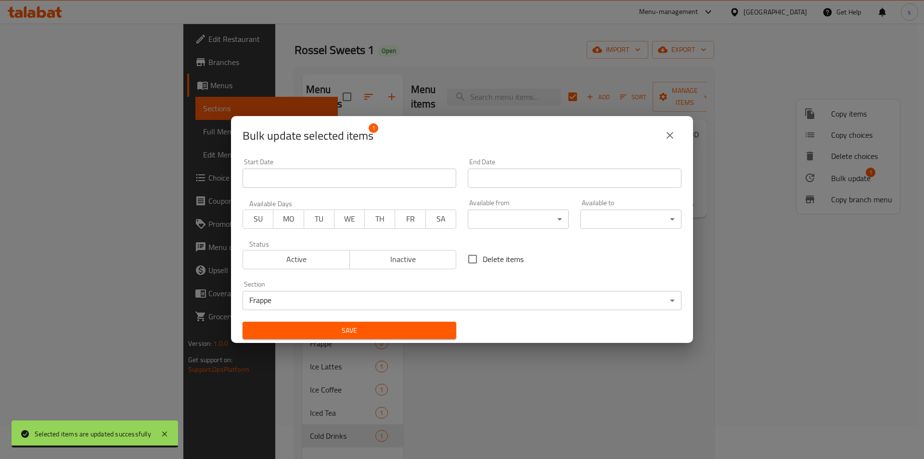
click at [307, 320] on div "Save" at bounding box center [349, 330] width 225 height 29
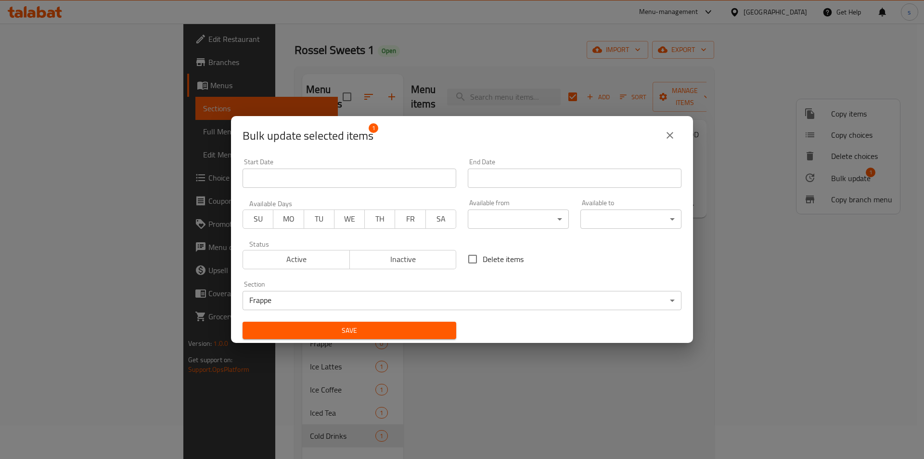
click at [307, 326] on span "Save" at bounding box center [349, 330] width 198 height 12
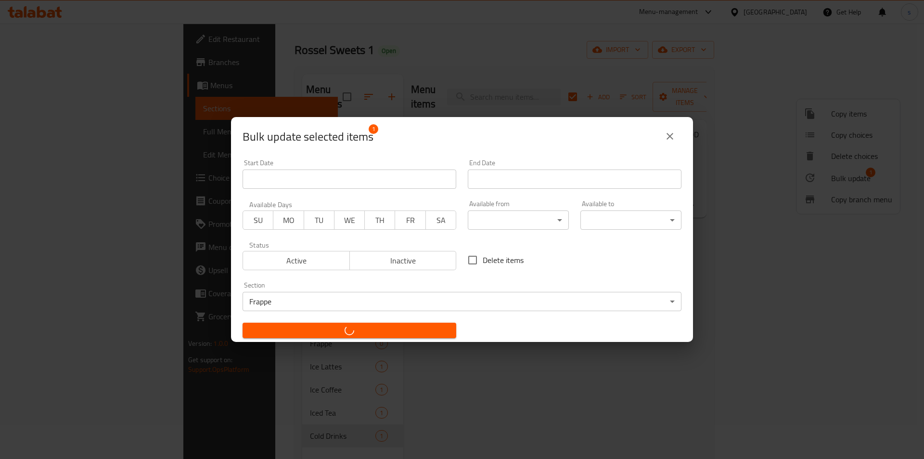
checkbox input "false"
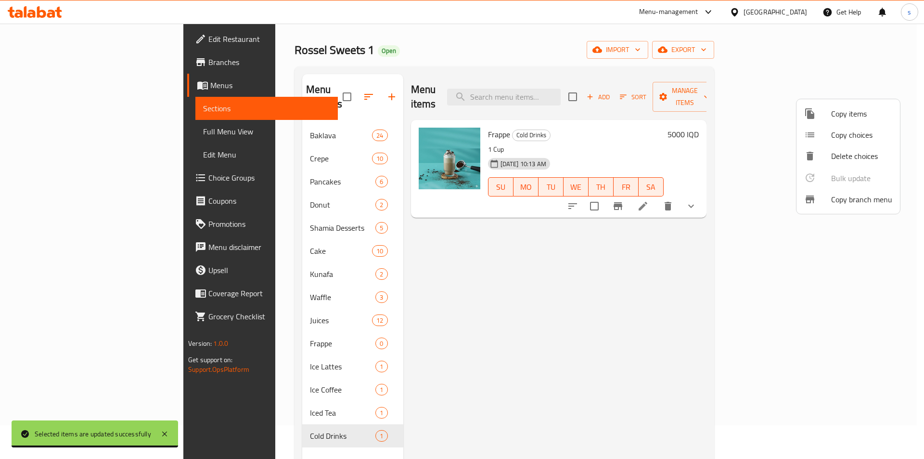
click at [303, 425] on div at bounding box center [462, 229] width 924 height 459
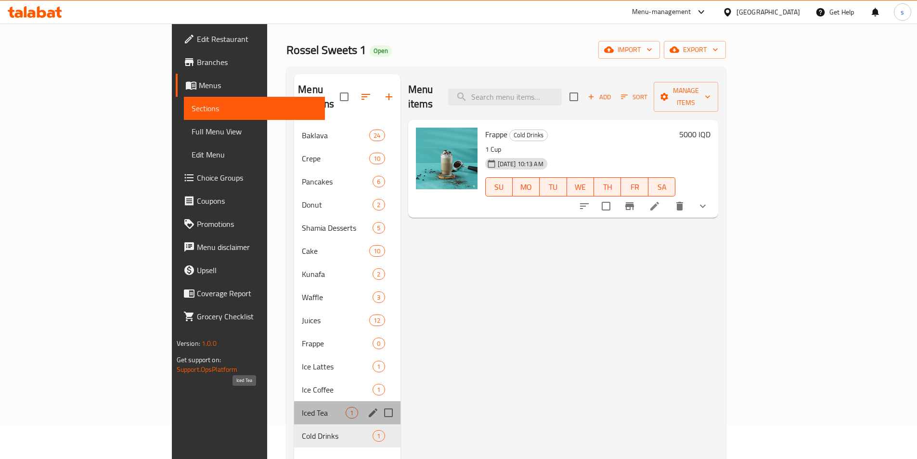
click at [302, 407] on span "Iced Tea" at bounding box center [324, 413] width 44 height 12
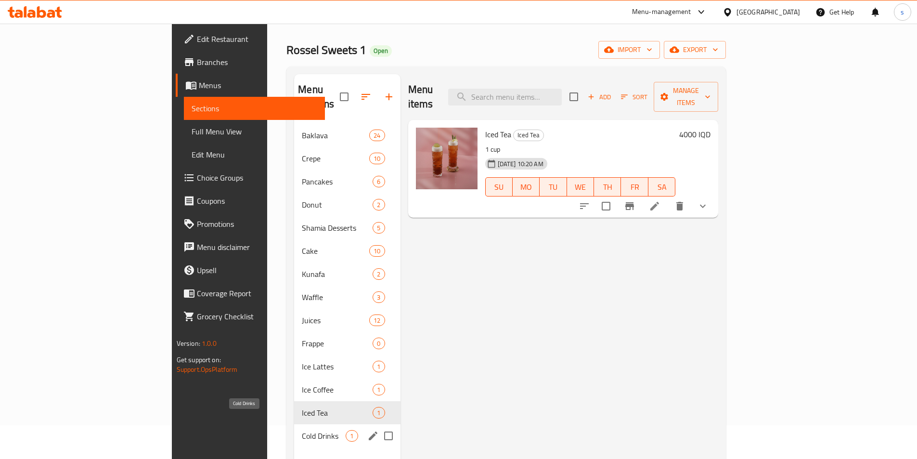
click at [302, 430] on span "Cold Drinks" at bounding box center [324, 436] width 44 height 12
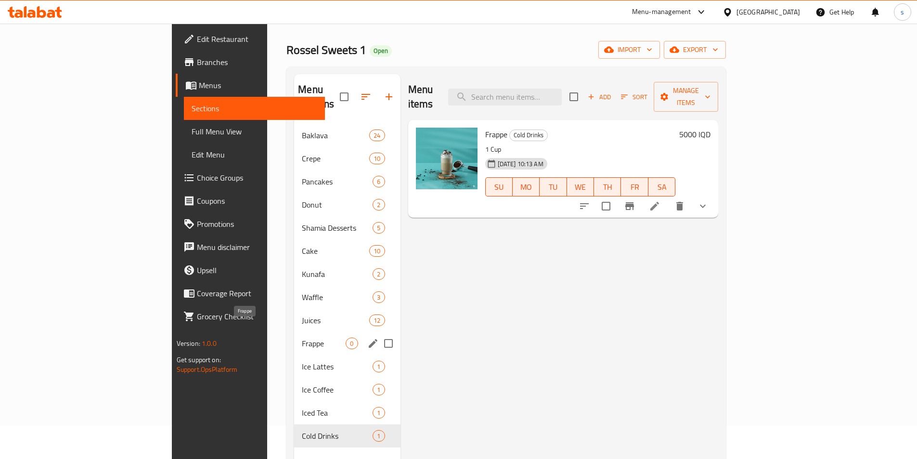
click at [302, 337] on span "Frappe" at bounding box center [324, 343] width 44 height 12
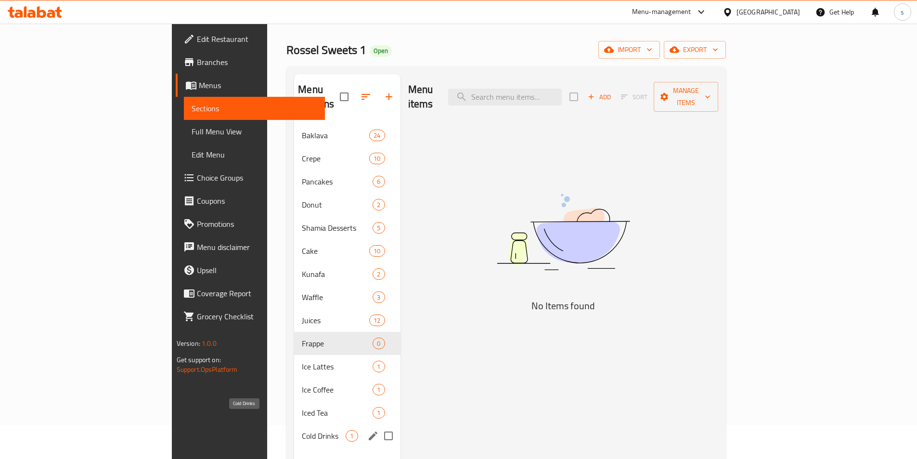
click at [302, 430] on span "Cold Drinks" at bounding box center [324, 436] width 44 height 12
click at [378, 425] on input "Menu sections" at bounding box center [388, 435] width 20 height 20
checkbox input "true"
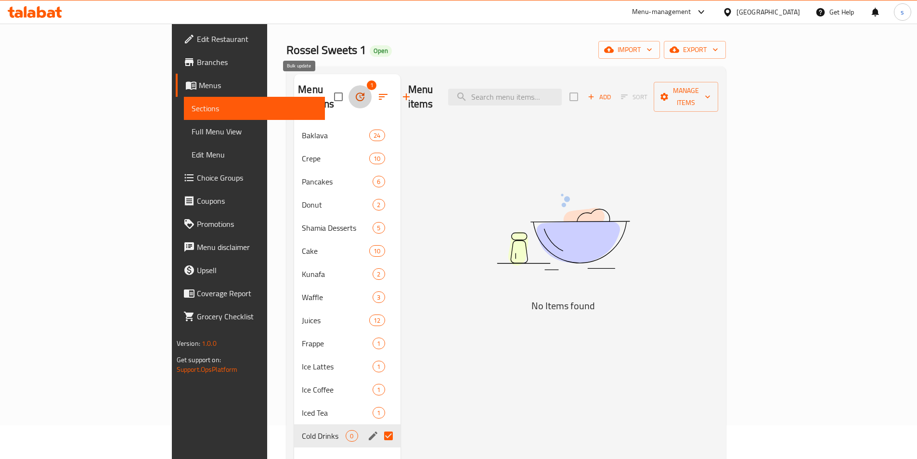
click at [356, 92] on icon "button" at bounding box center [360, 96] width 9 height 9
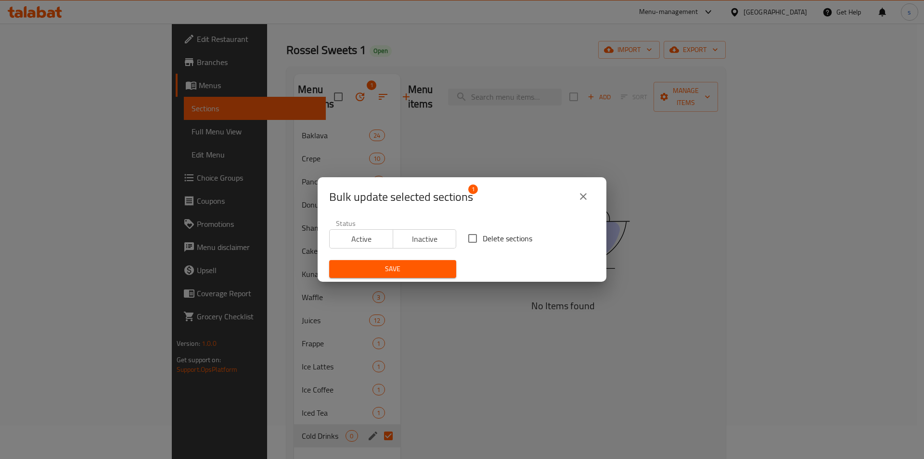
click at [471, 241] on input "Delete sections" at bounding box center [472, 238] width 20 height 20
checkbox input "true"
click at [419, 273] on span "Save" at bounding box center [393, 269] width 112 height 12
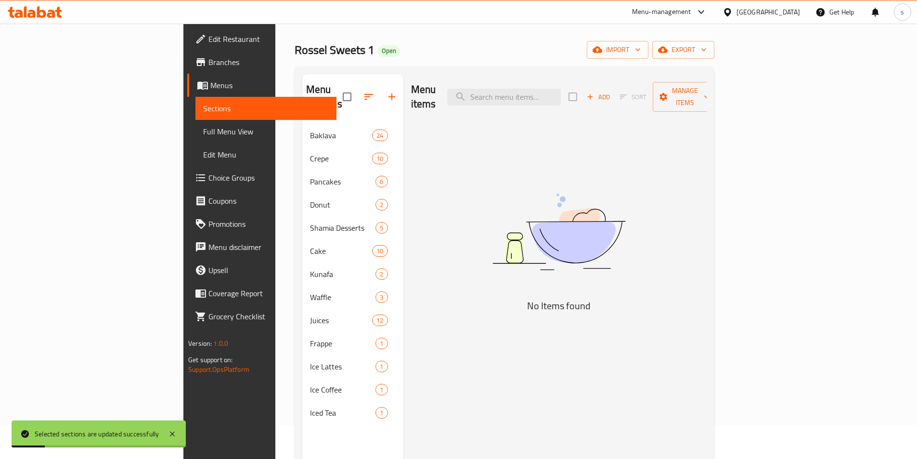
click at [203, 131] on span "Full Menu View" at bounding box center [266, 132] width 126 height 12
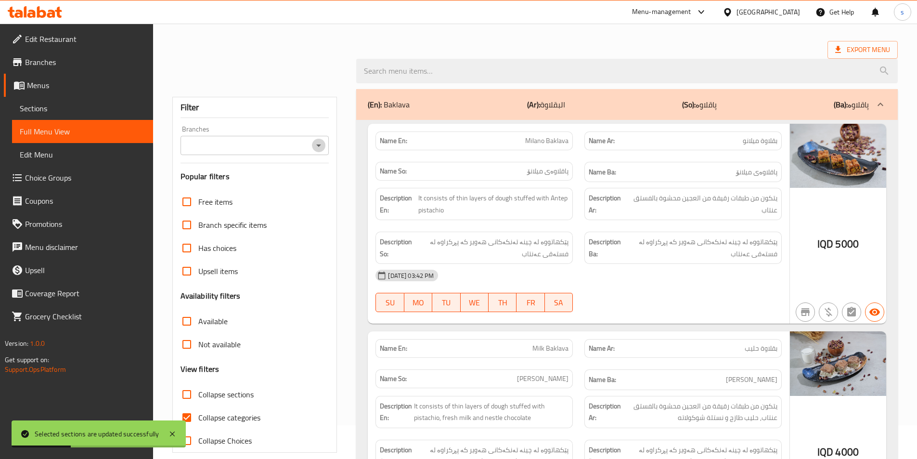
click at [314, 142] on icon "Open" at bounding box center [319, 146] width 12 height 12
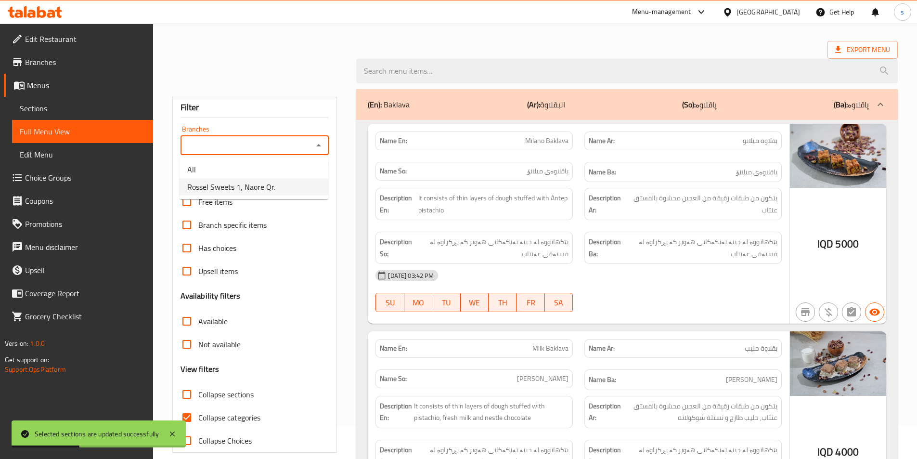
click at [312, 186] on li "Rossel Sweets 1, Naore Qr." at bounding box center [253, 186] width 149 height 17
type input "Rossel Sweets 1, Naore Qr."
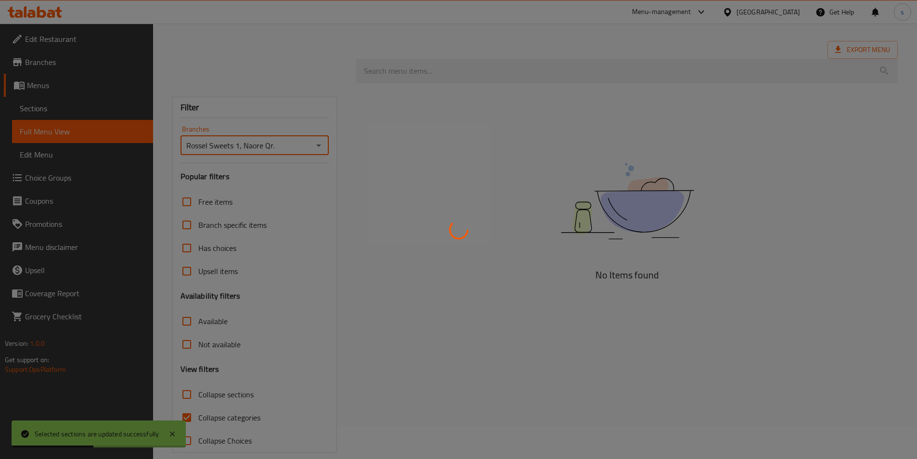
scroll to position [47, 0]
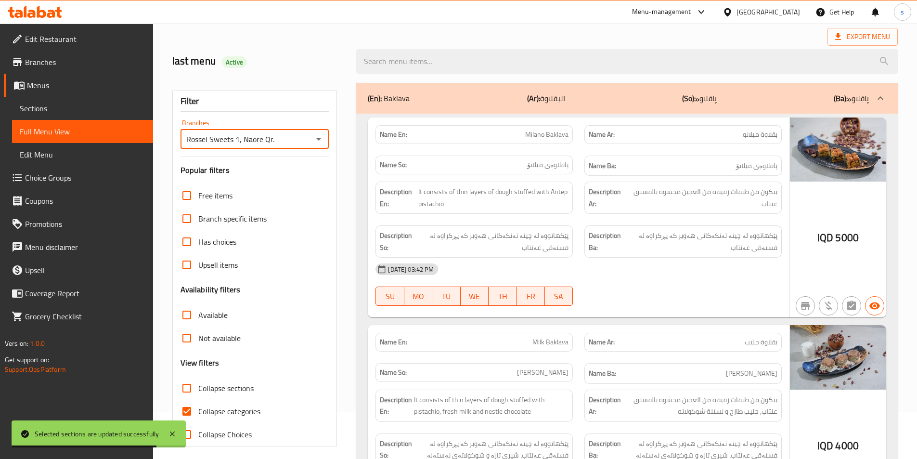
click at [180, 392] on input "Collapse sections" at bounding box center [186, 387] width 23 height 23
checkbox input "true"
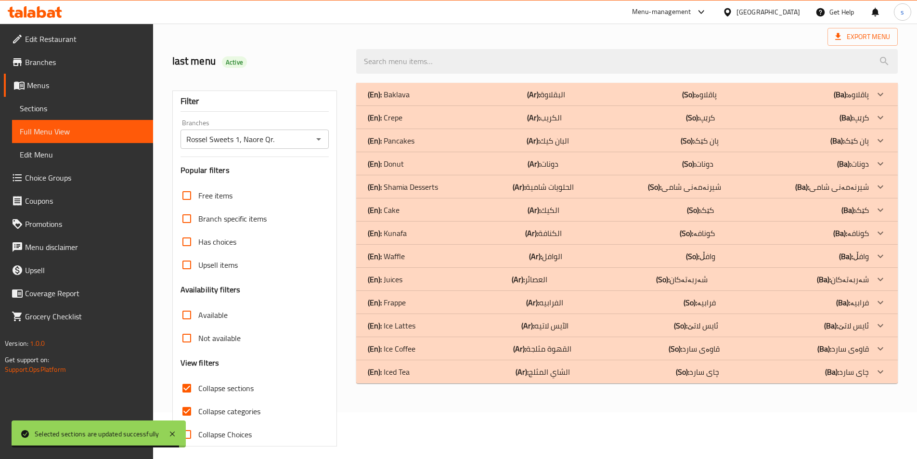
click at [184, 410] on input "Collapse categories" at bounding box center [186, 410] width 23 height 23
checkbox input "false"
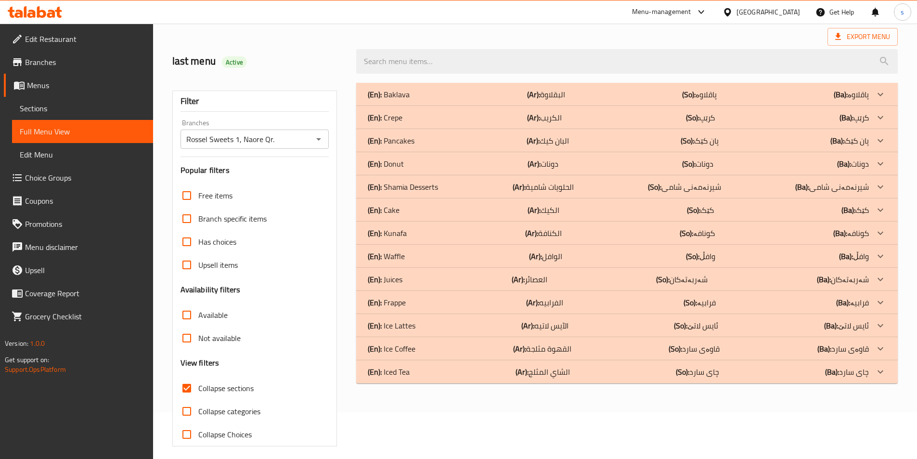
click at [430, 377] on div "(En): Iced Tea (Ar): الشاي المثلج (So): چای سارد (Ba): چای سارد" at bounding box center [626, 371] width 541 height 23
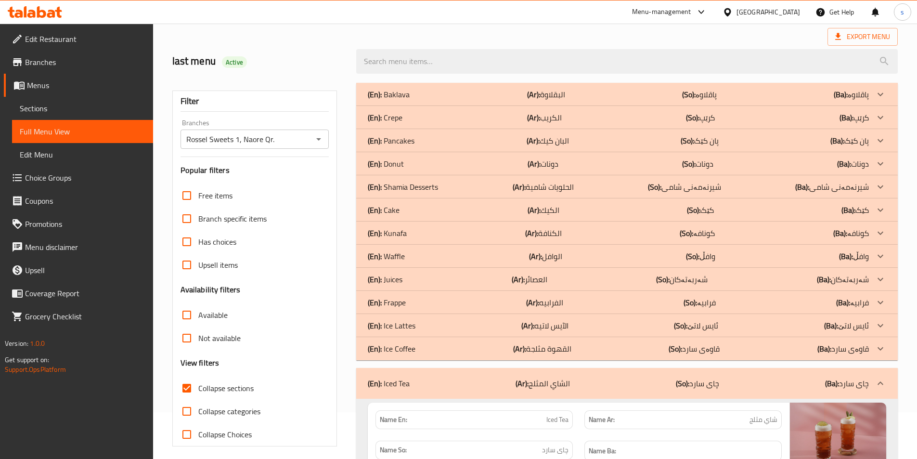
click at [418, 349] on div "(En): Ice Coffee (Ar): القهوة مثلجة (So): قاوەی سارد (Ba): قاوەی سارد" at bounding box center [618, 349] width 501 height 12
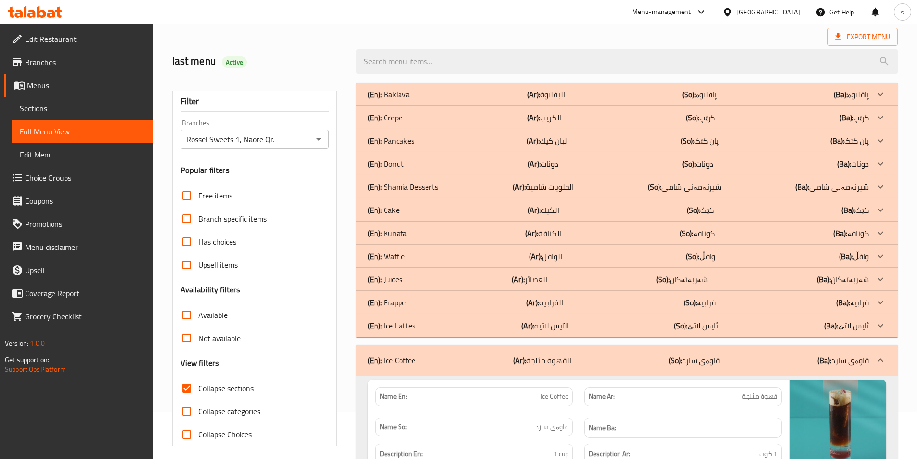
click at [422, 324] on div "(En): Ice Lattes (Ar): الآيس لاتيه (So): ئایس لاتێ (Ba): ئایس لاتێ" at bounding box center [618, 326] width 501 height 12
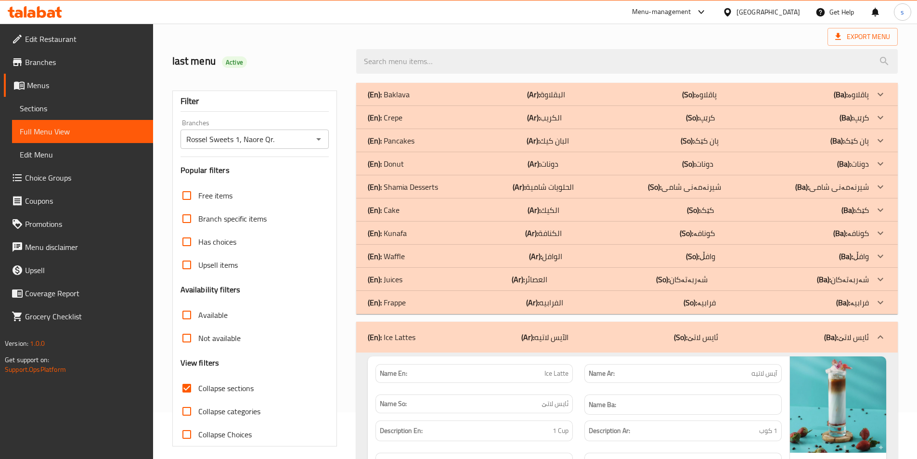
click at [425, 299] on div "(En): Frappe (Ar): الفرابيه (So): فرابيە (Ba): فرابيە" at bounding box center [618, 302] width 501 height 12
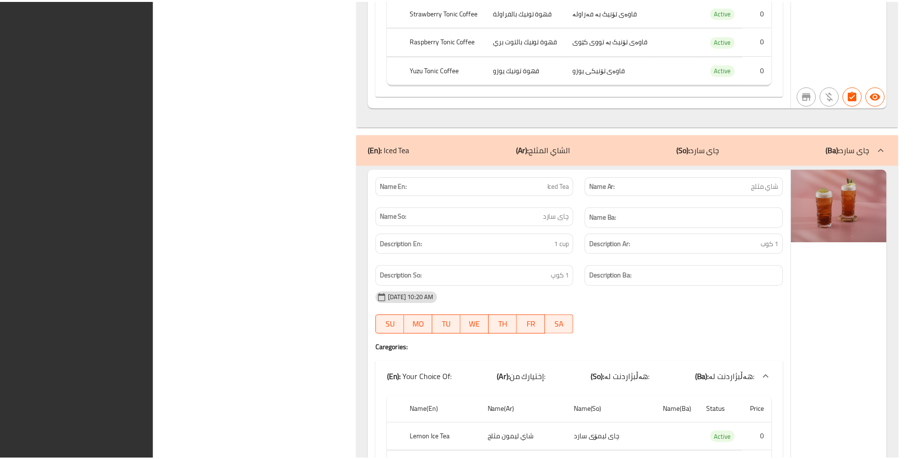
scroll to position [2817, 0]
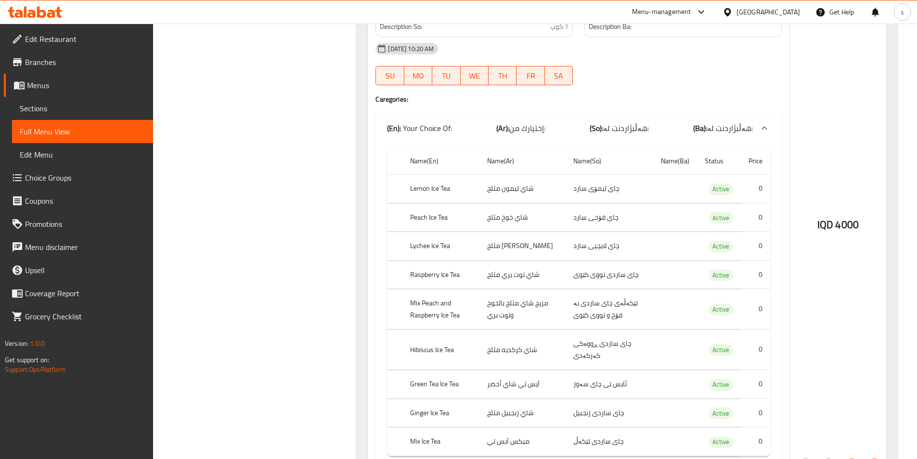
click at [37, 5] on div at bounding box center [35, 11] width 70 height 19
click at [37, 10] on icon at bounding box center [35, 12] width 54 height 12
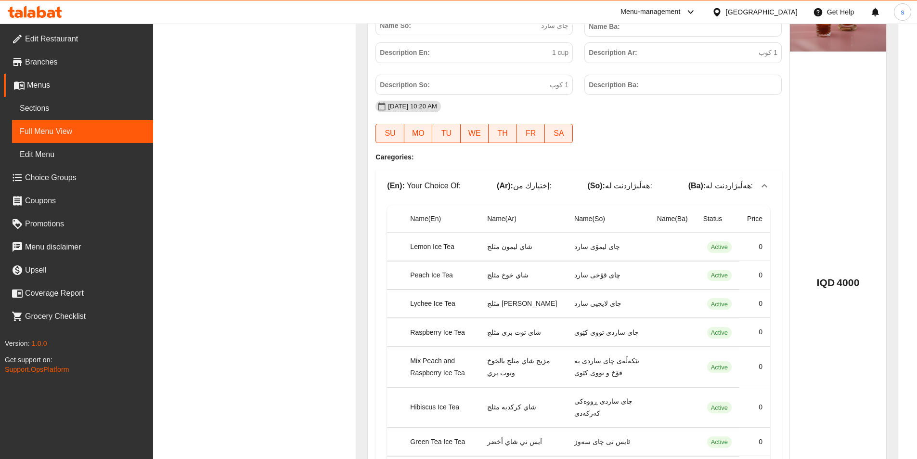
scroll to position [2733, 0]
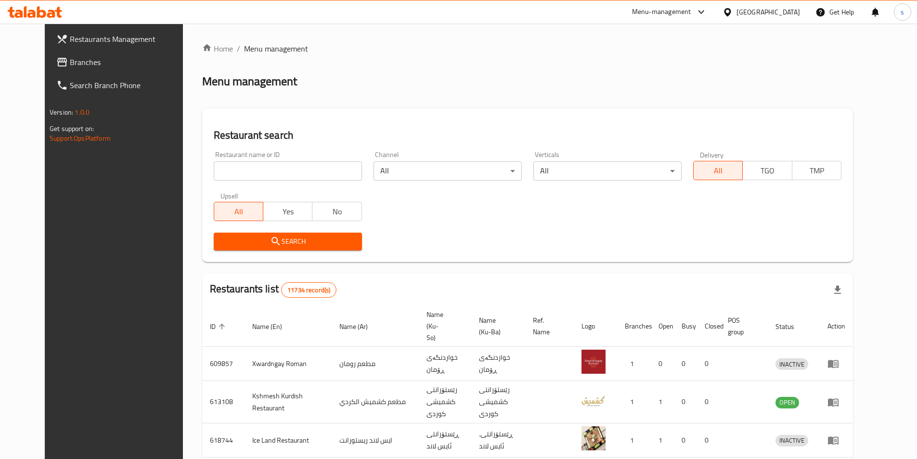
click at [242, 158] on div "Restaurant name or ID Restaurant name or ID" at bounding box center [288, 165] width 148 height 29
click at [241, 159] on div "Restaurant name or ID Restaurant name or ID" at bounding box center [288, 165] width 148 height 29
click at [235, 168] on input "search" at bounding box center [288, 170] width 148 height 19
click button "Search" at bounding box center [288, 241] width 148 height 18
click at [235, 168] on input "search" at bounding box center [288, 170] width 148 height 19
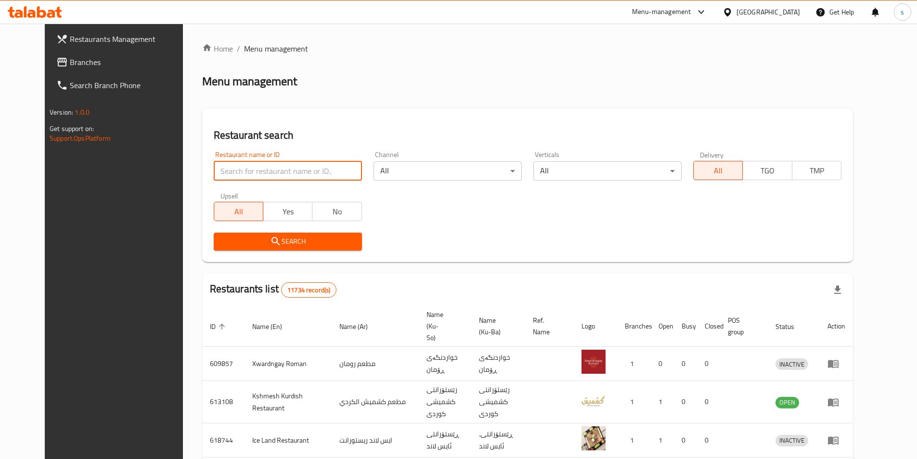
paste input "706337"
type input "706337"
click button "Search" at bounding box center [288, 241] width 148 height 18
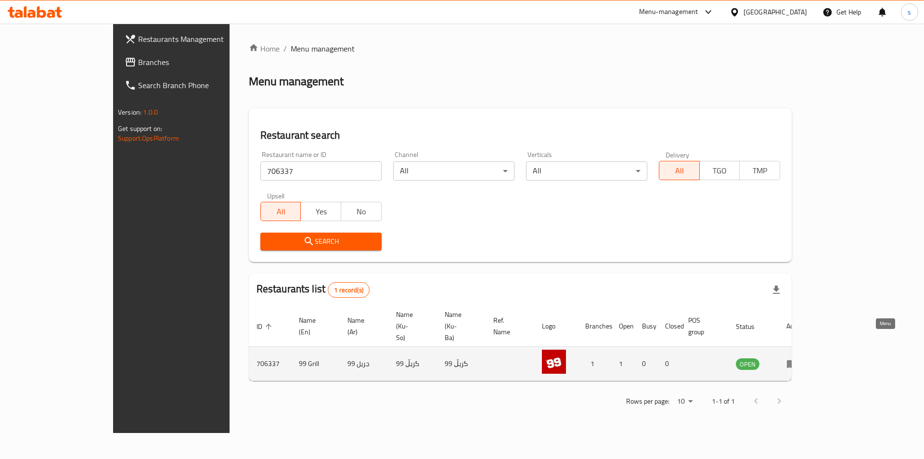
click at [797, 360] on icon "enhanced table" at bounding box center [792, 364] width 11 height 8
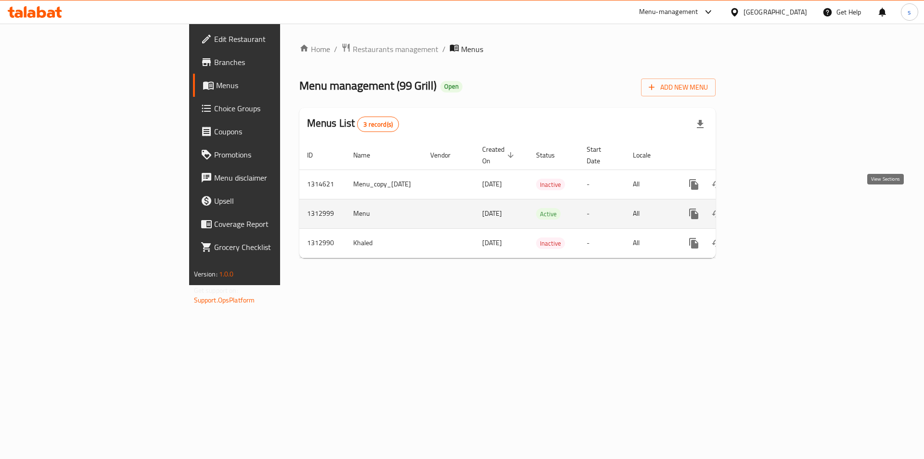
click at [767, 209] on icon "enhanced table" at bounding box center [763, 213] width 9 height 9
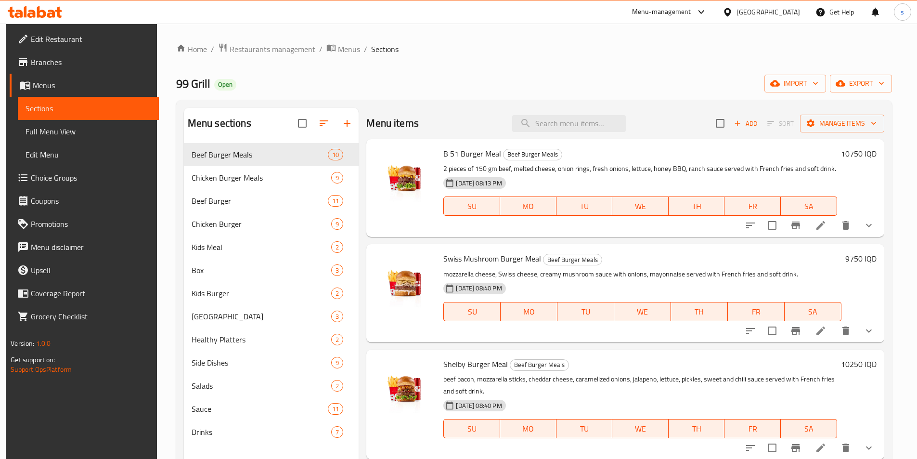
click at [61, 182] on span "Choice Groups" at bounding box center [91, 178] width 120 height 12
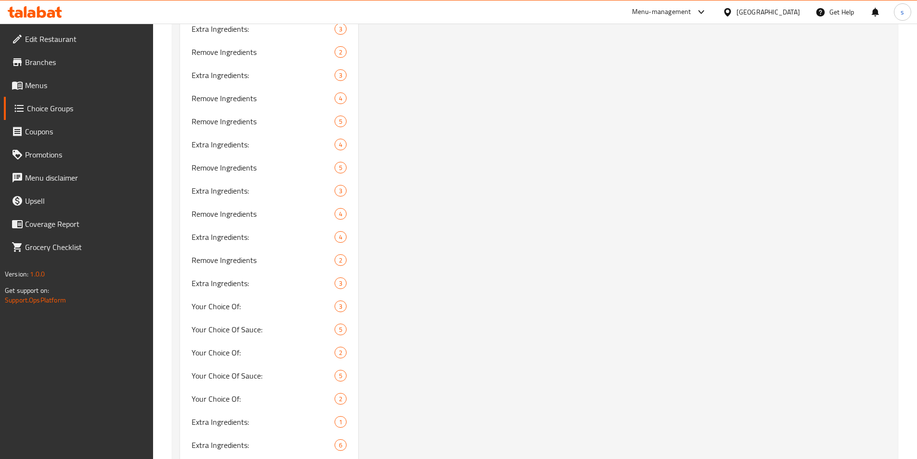
scroll to position [1196, 0]
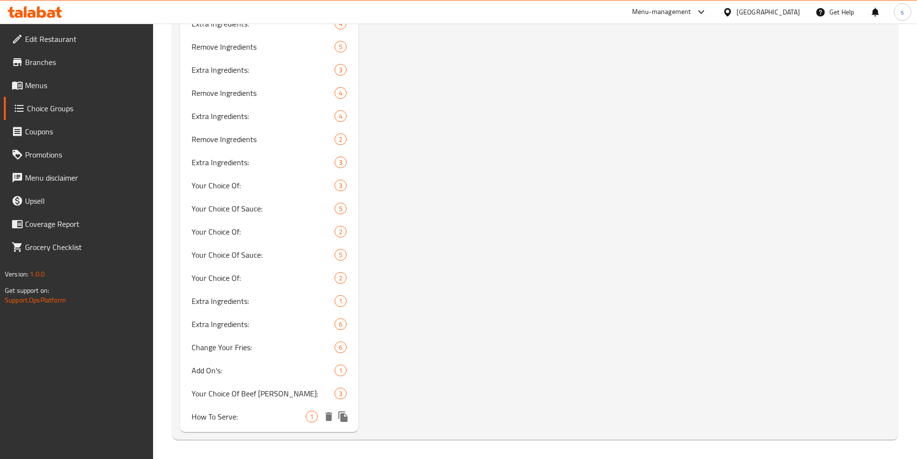
click at [244, 422] on span "How To Serve:" at bounding box center [249, 416] width 115 height 12
type input "How To Serve:"
type input "طريقة التقديم:"
type input "شێوازی پێشکەش کردن:"
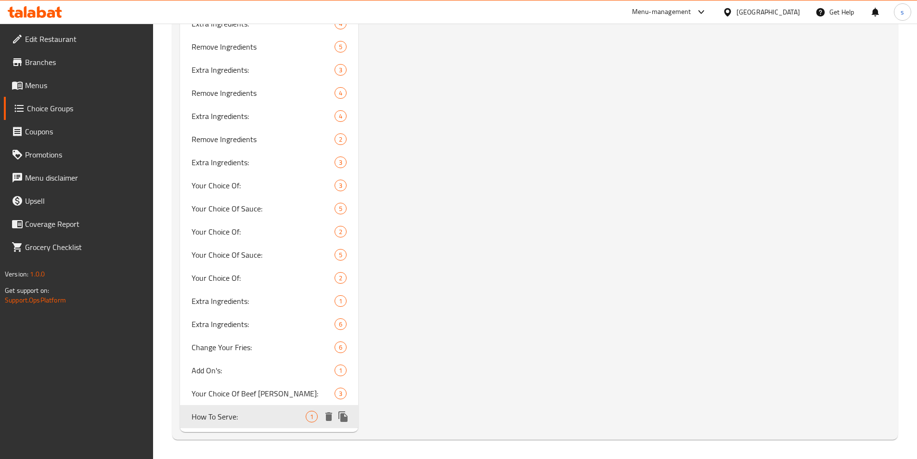
type input "0"
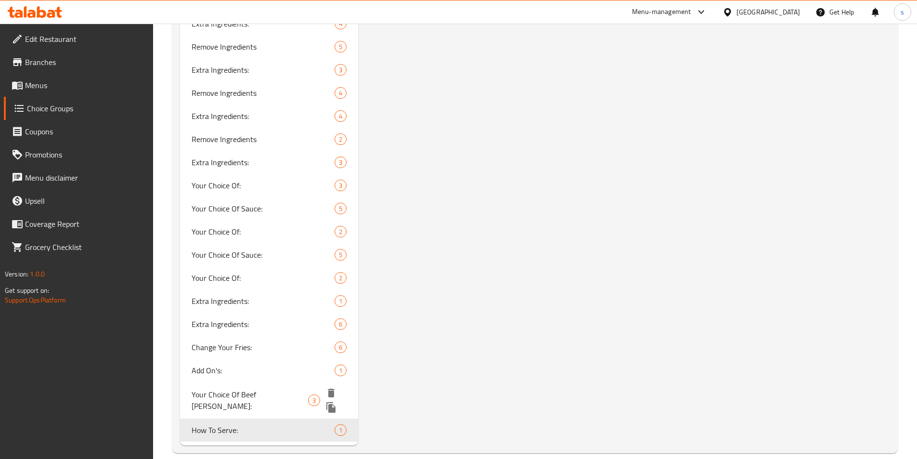
click at [249, 391] on span "Your Choice Of Beef [PERSON_NAME]:" at bounding box center [250, 399] width 116 height 23
type input "Your Choice Of Beef [PERSON_NAME]:"
type input "اختيارك من وزن قطعة اللحم البقري:"
type input "هەڵبژاردنت لە کێشی پارچە گۆشتی مانگا:"
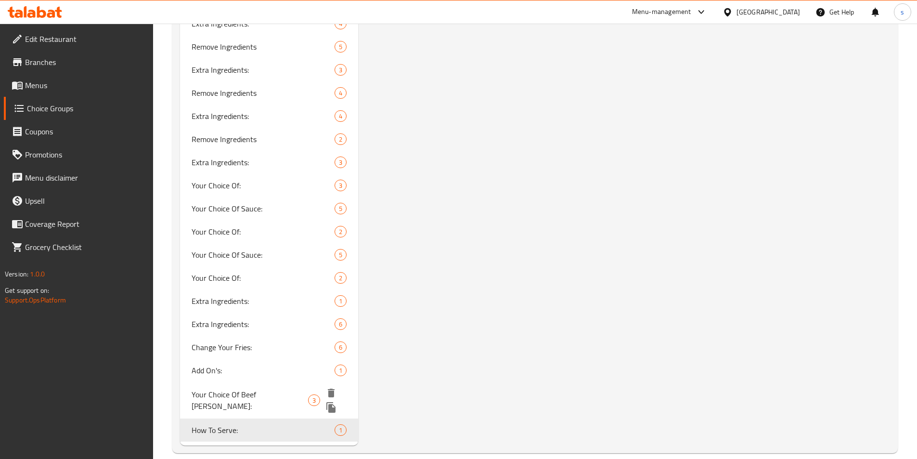
type input "1"
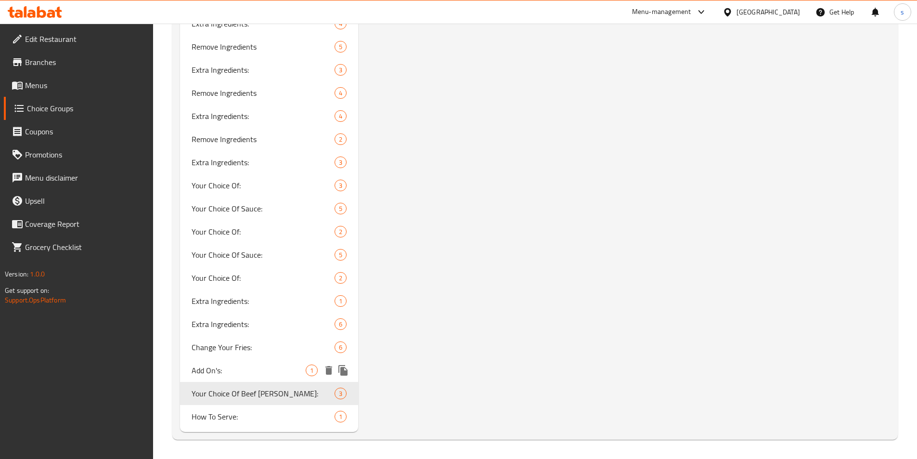
click at [239, 360] on div "Add On's: 1" at bounding box center [269, 369] width 179 height 23
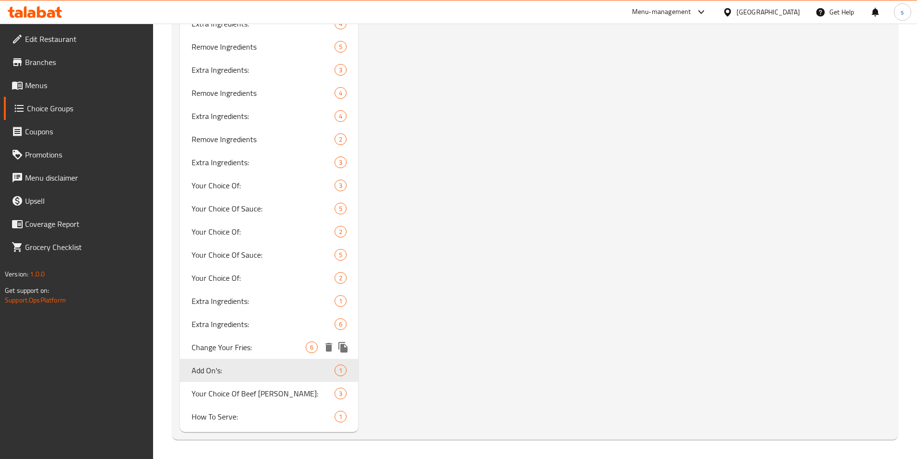
type input "Add On's:"
type input "الإضافات:"
type input "زیادە:"
type input "0"
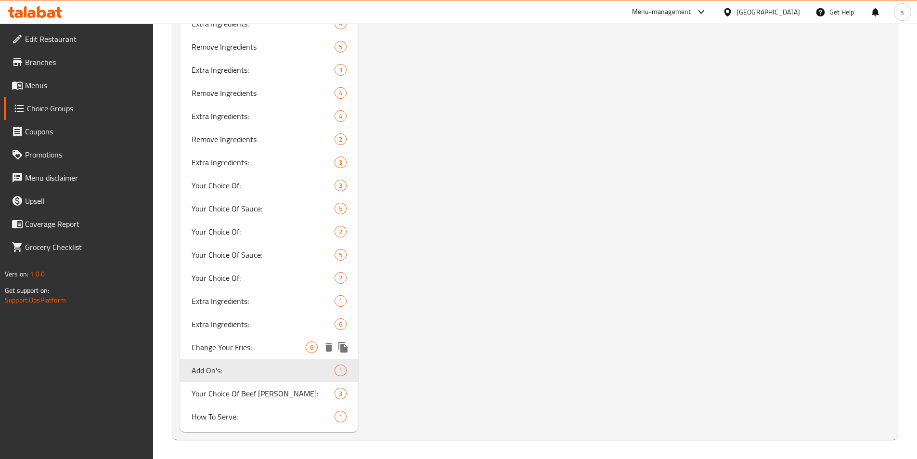
type input "0"
click at [244, 338] on div "Change Your Fries: 6" at bounding box center [269, 346] width 179 height 23
type input "Change Your Fries:"
type input "غيّر فرايزك:"
type input "فرایسەکەت بگۆرە:"
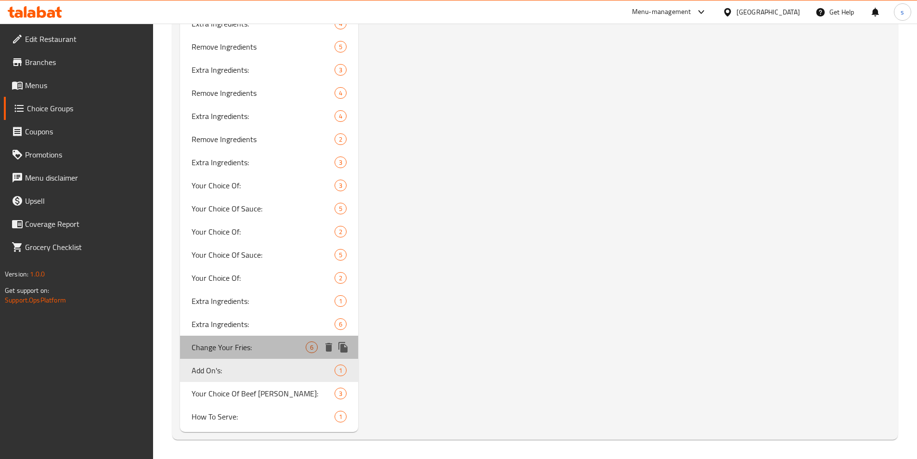
type input "فرایسەکەت بگۆرە:"
type input "1"
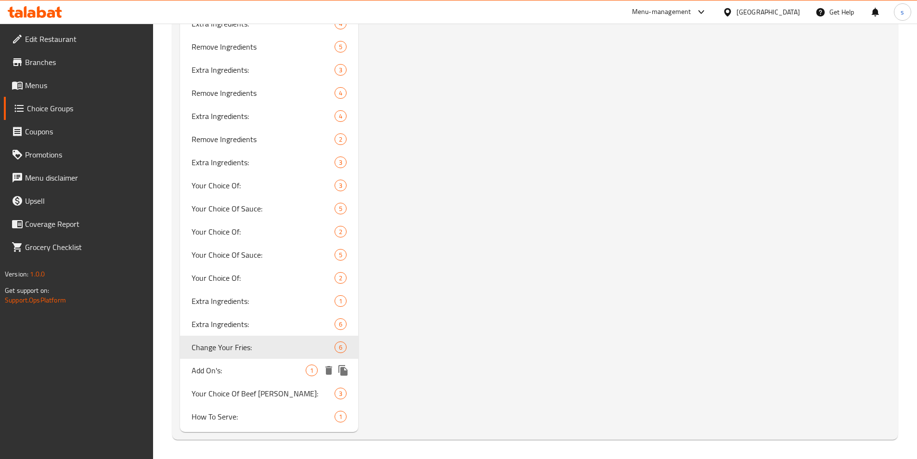
drag, startPoint x: 215, startPoint y: 374, endPoint x: 453, endPoint y: 361, distance: 238.5
click at [215, 374] on span "Add On's:" at bounding box center [249, 370] width 115 height 12
type input "Add On's:"
type input "الإضافات:"
type input "زیادە:"
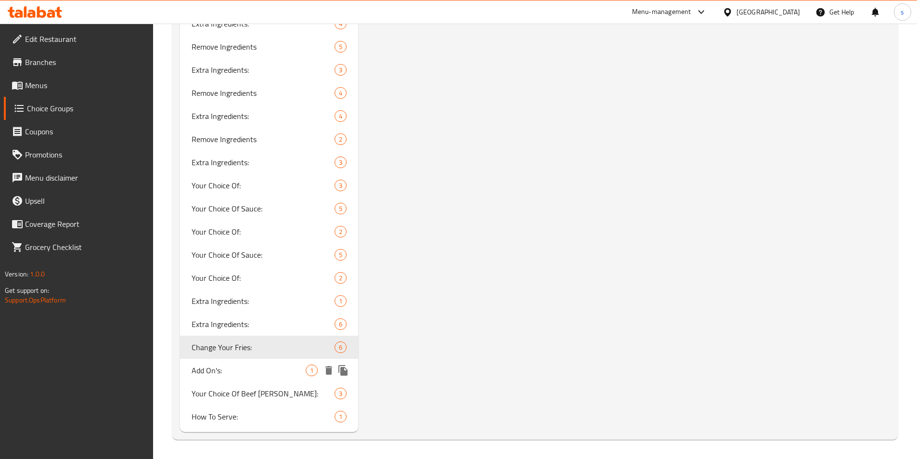
type input "زیادە:"
type input "0"
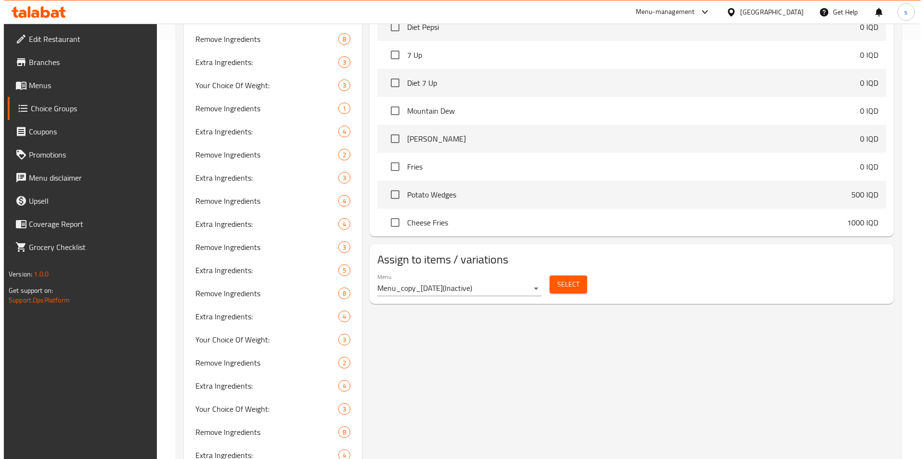
scroll to position [341, 0]
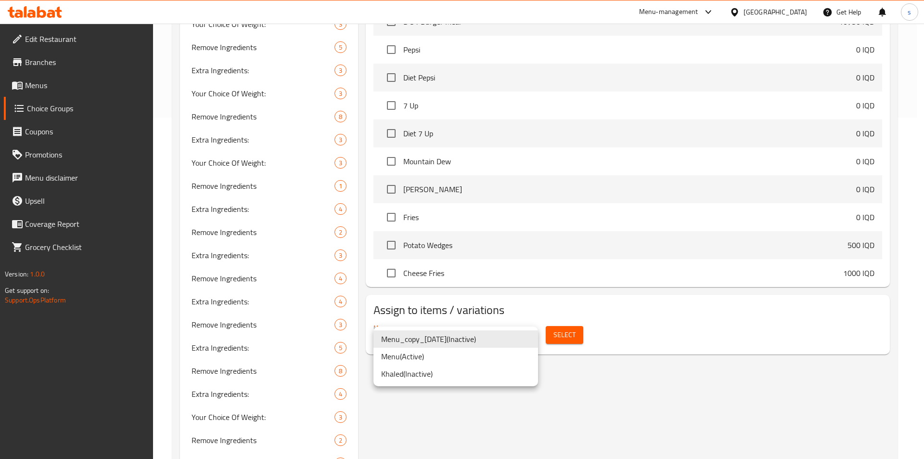
click at [515, 361] on li "Menu ( Active )" at bounding box center [455, 355] width 165 height 17
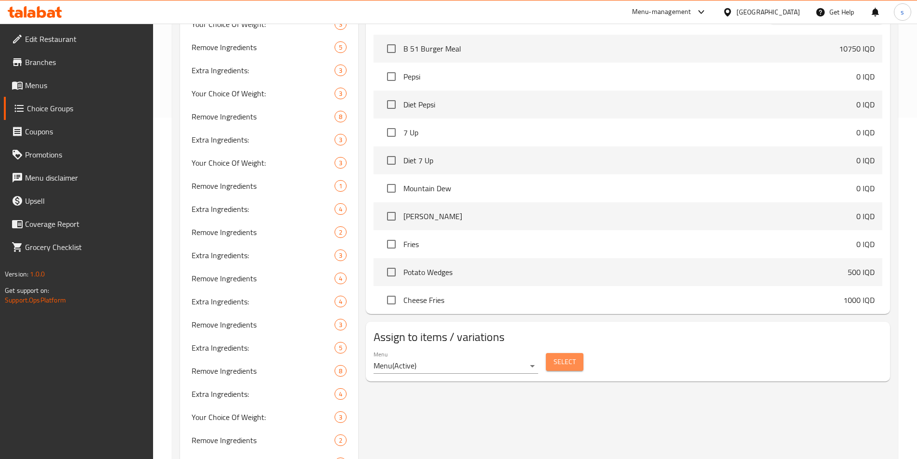
click at [562, 356] on span "Select" at bounding box center [564, 362] width 22 height 12
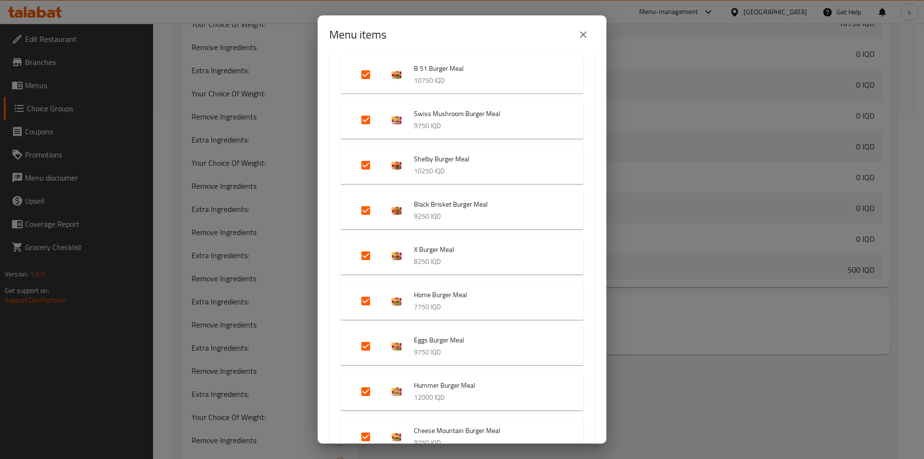
scroll to position [0, 0]
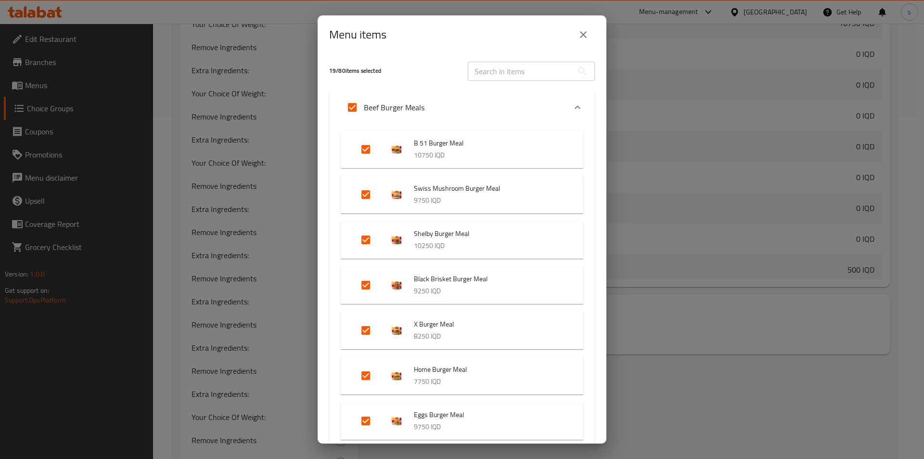
click at [488, 70] on input "text" at bounding box center [520, 71] width 105 height 19
paste input "Wedges French Fries"
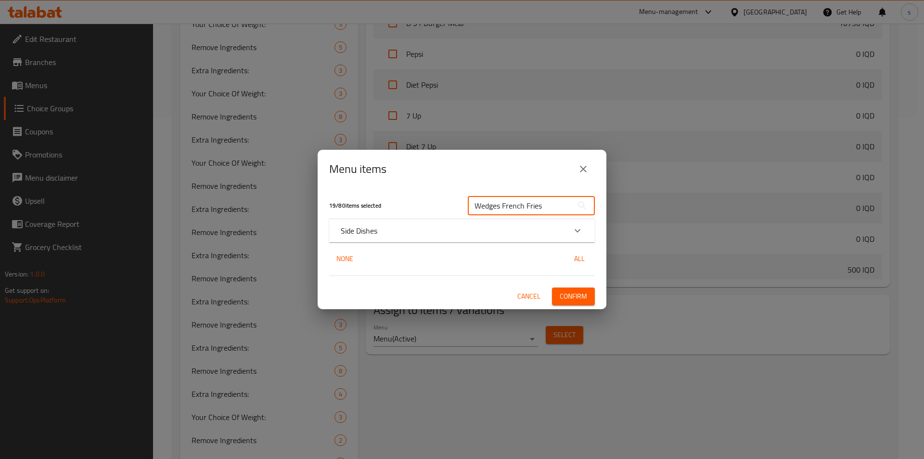
click at [515, 236] on div "Side Dishes" at bounding box center [453, 231] width 225 height 12
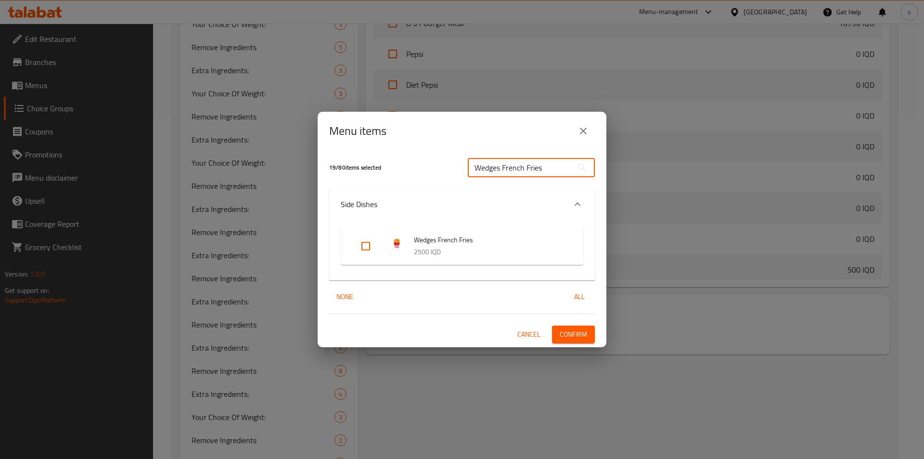
click at [554, 173] on input "Wedges French Fries" at bounding box center [520, 167] width 105 height 19
type input "W"
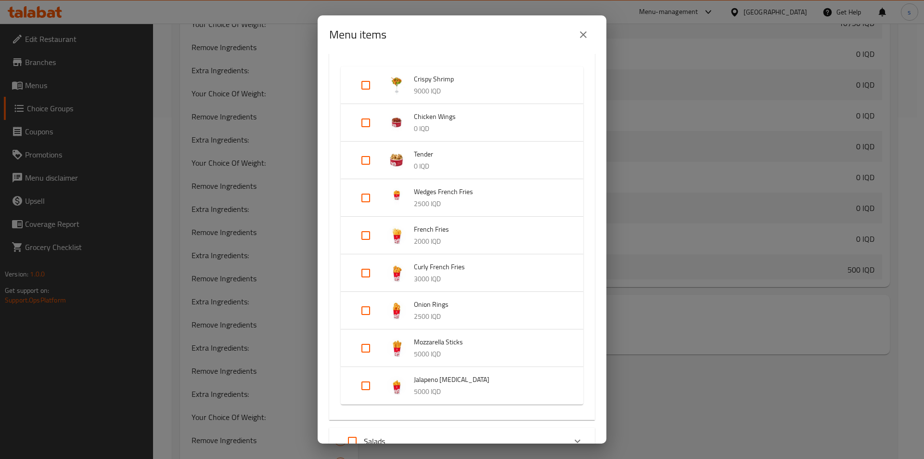
scroll to position [1243, 0]
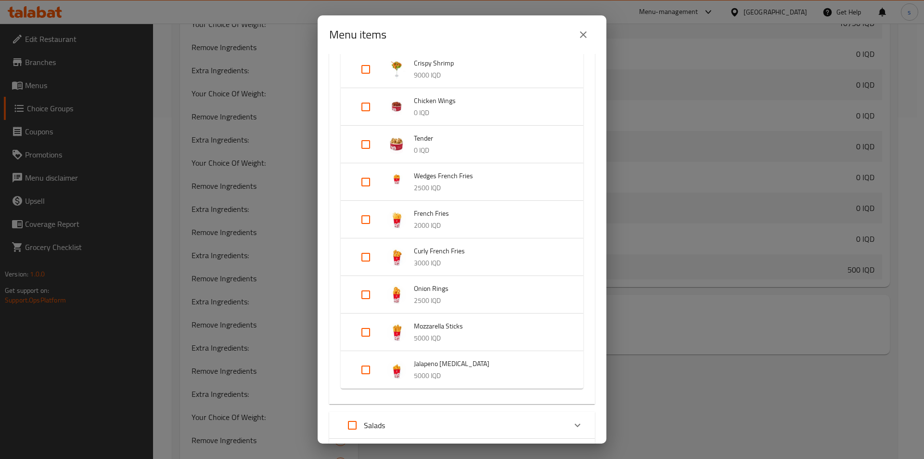
click at [363, 258] on input "Expand" at bounding box center [365, 256] width 23 height 23
checkbox input "true"
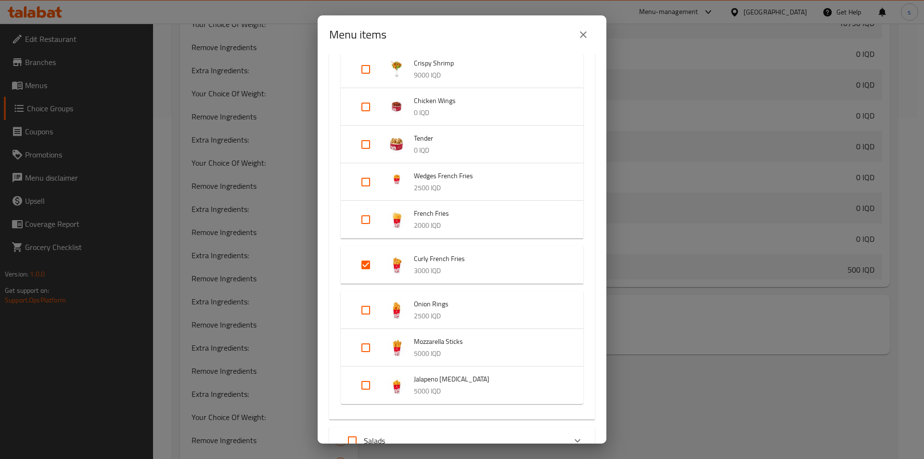
click at [366, 225] on input "Expand" at bounding box center [365, 219] width 23 height 23
checkbox input "true"
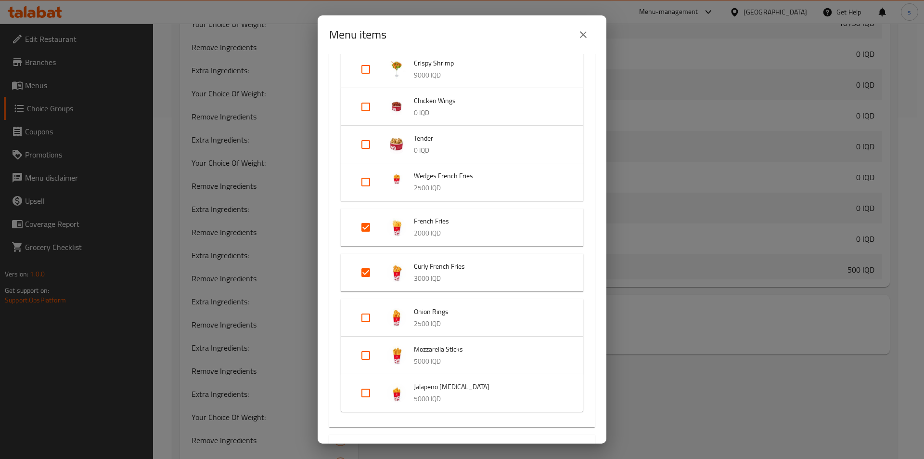
click at [365, 179] on input "Expand" at bounding box center [365, 181] width 23 height 23
checkbox input "true"
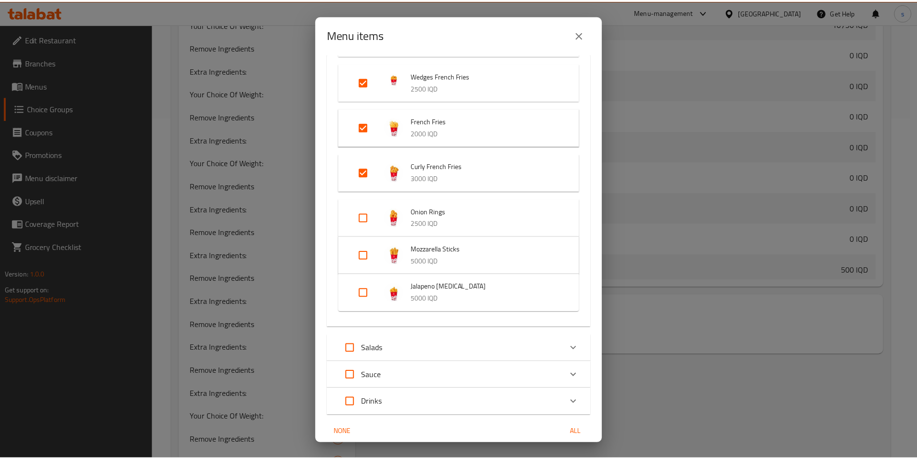
scroll to position [1390, 0]
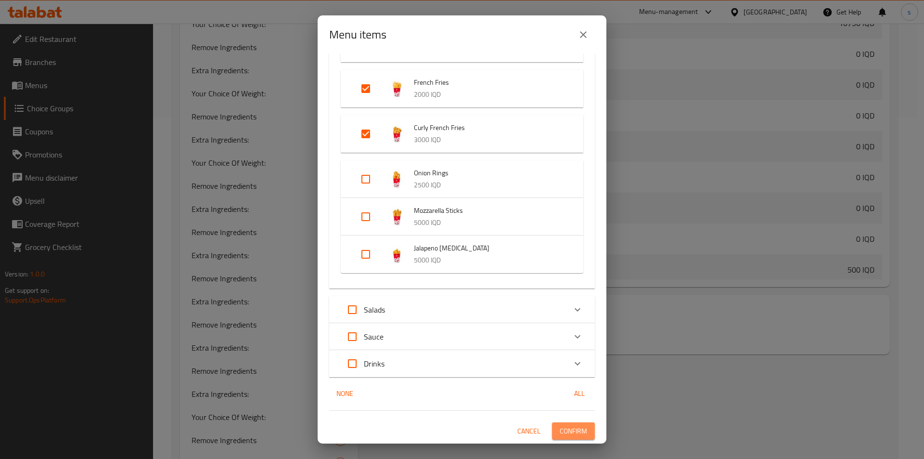
click at [564, 434] on span "Confirm" at bounding box center [573, 431] width 27 height 12
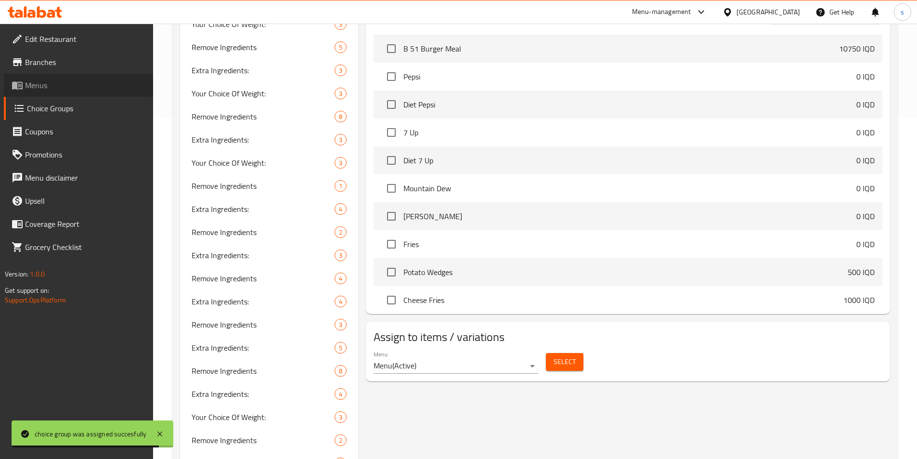
click at [35, 88] on span "Menus" at bounding box center [85, 85] width 120 height 12
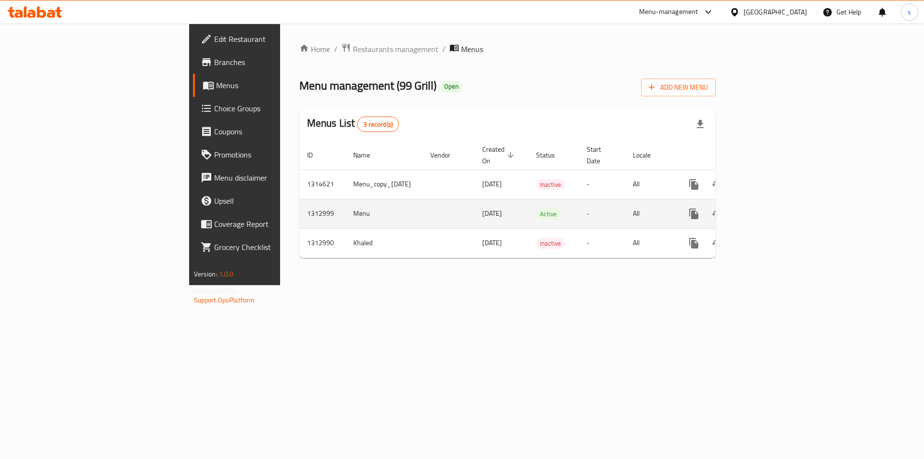
click at [769, 208] on icon "enhanced table" at bounding box center [763, 214] width 12 height 12
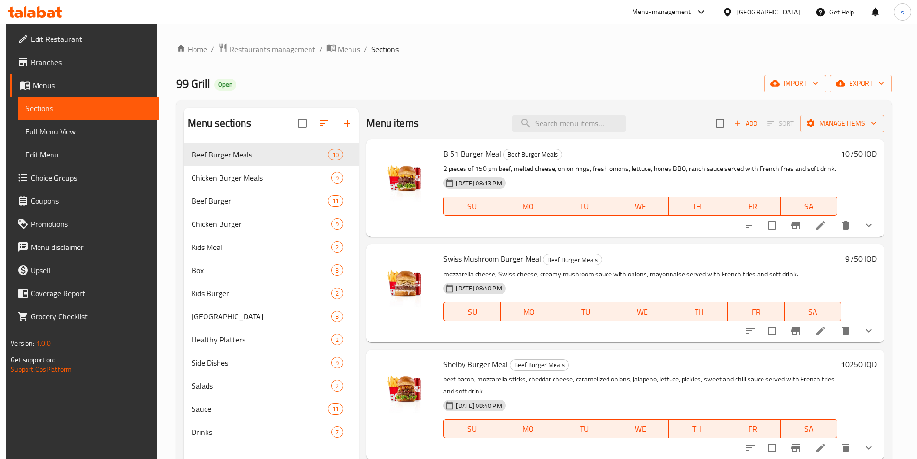
click at [69, 140] on link "Full Menu View" at bounding box center [88, 131] width 141 height 23
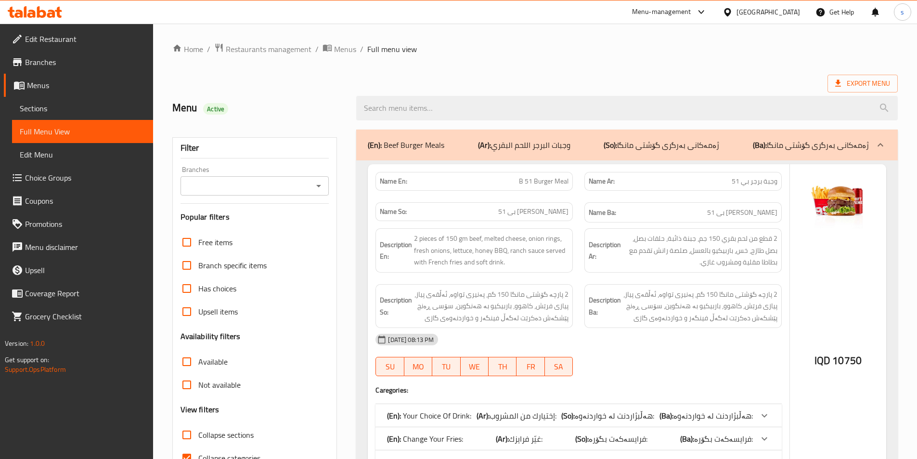
click at [323, 189] on icon "Open" at bounding box center [319, 186] width 12 height 12
click at [296, 225] on li "99 Grill, Sarbasti" at bounding box center [253, 226] width 149 height 17
type input "99 Grill, Sarbasti"
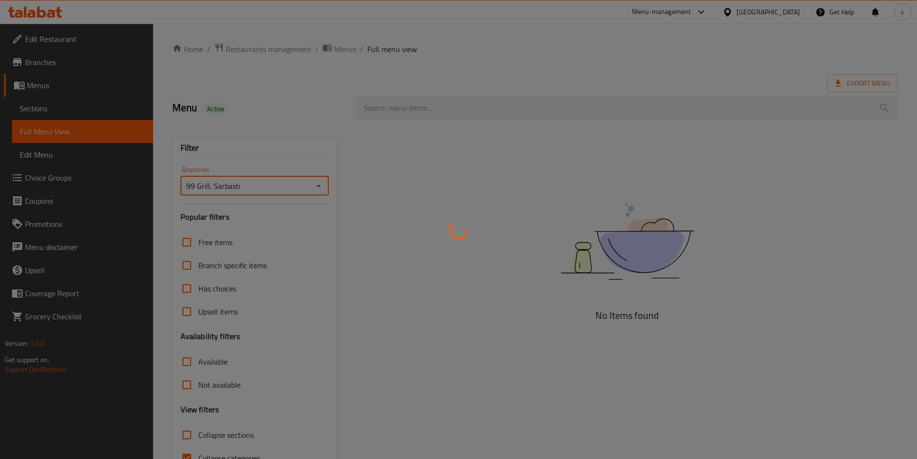
scroll to position [53, 0]
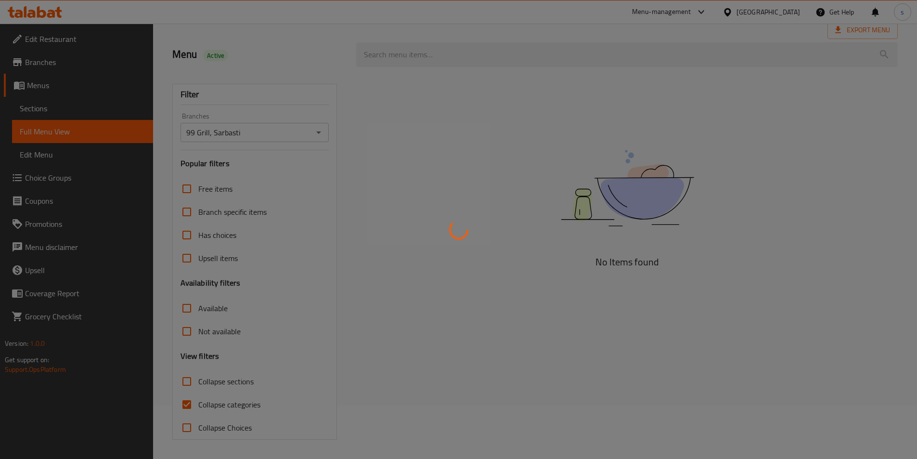
click at [190, 382] on div at bounding box center [458, 229] width 917 height 459
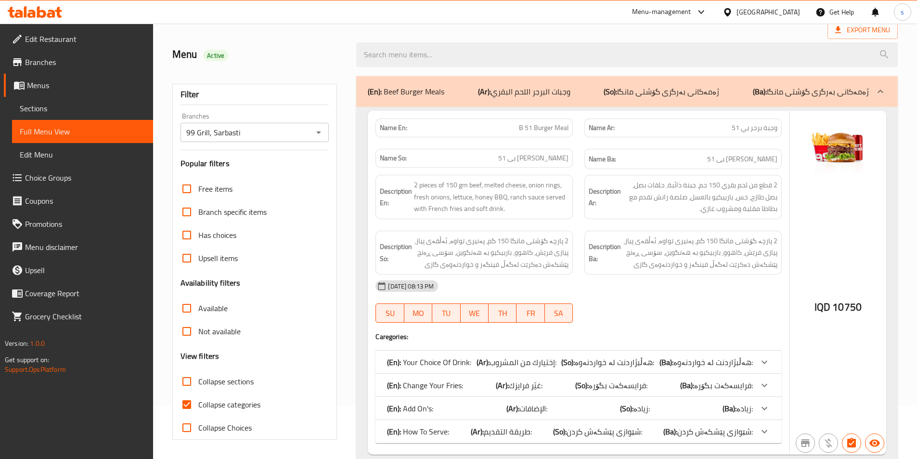
click at [188, 386] on input "Collapse sections" at bounding box center [186, 381] width 23 height 23
checkbox input "true"
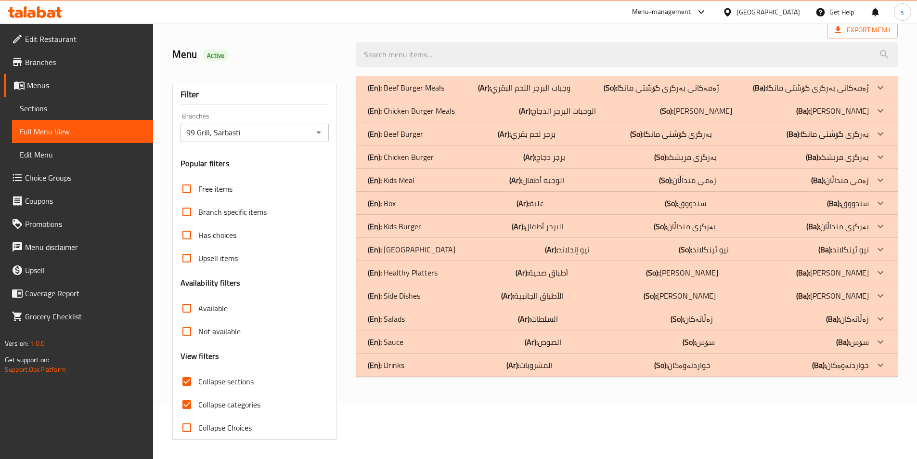
click at [188, 406] on input "Collapse categories" at bounding box center [186, 404] width 23 height 23
checkbox input "false"
click at [410, 300] on p "(En): Side Dishes" at bounding box center [394, 296] width 52 height 12
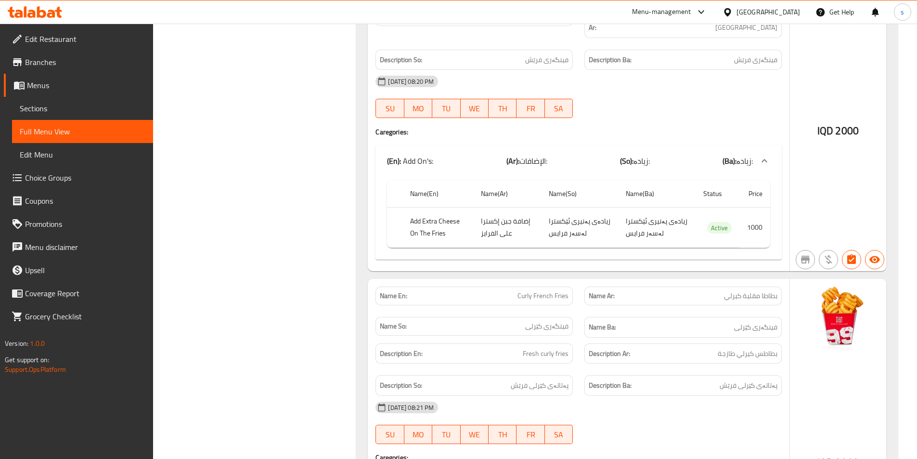
scroll to position [2717, 0]
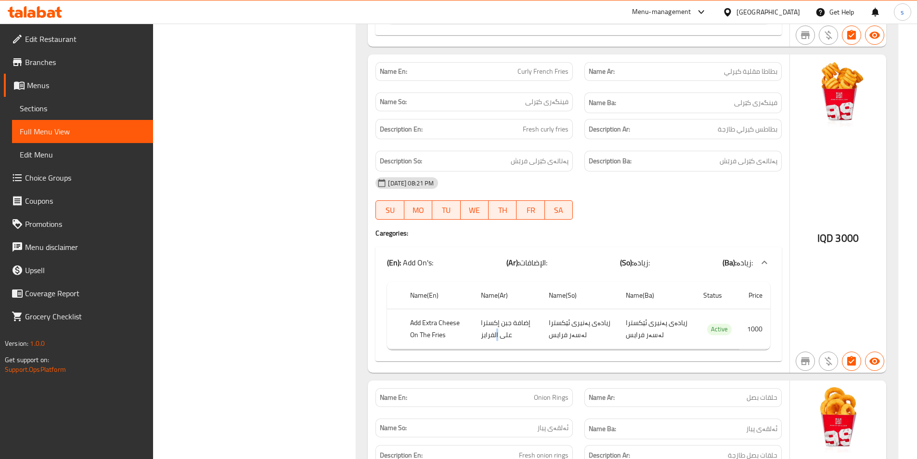
click at [499, 315] on td "إضافة جبن إكسترا على الفرايز" at bounding box center [507, 329] width 68 height 40
click at [52, 172] on span "Choice Groups" at bounding box center [85, 178] width 120 height 12
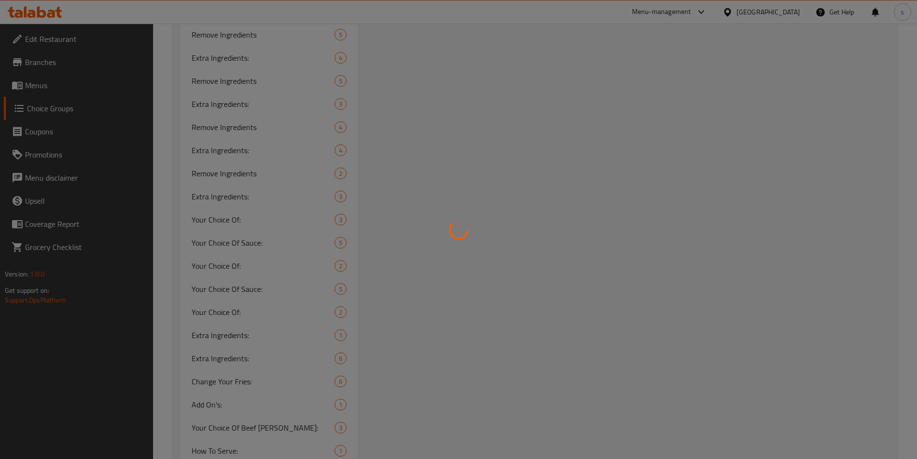
scroll to position [1196, 0]
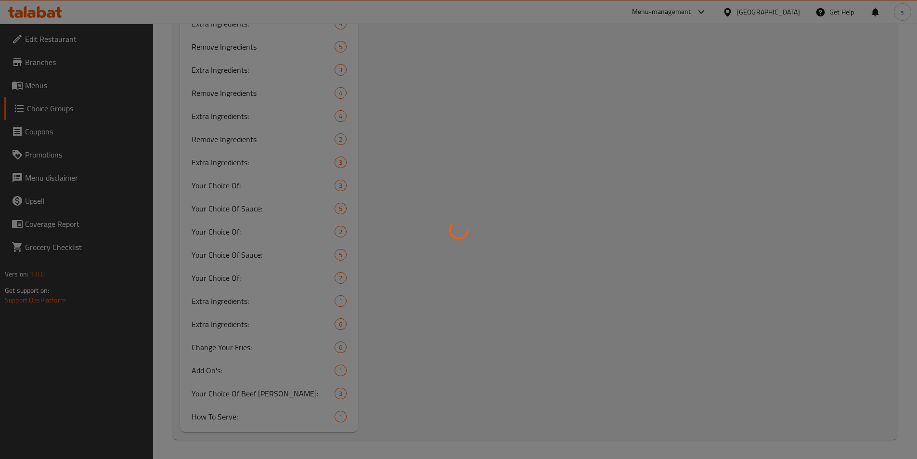
click at [207, 369] on div at bounding box center [458, 229] width 917 height 459
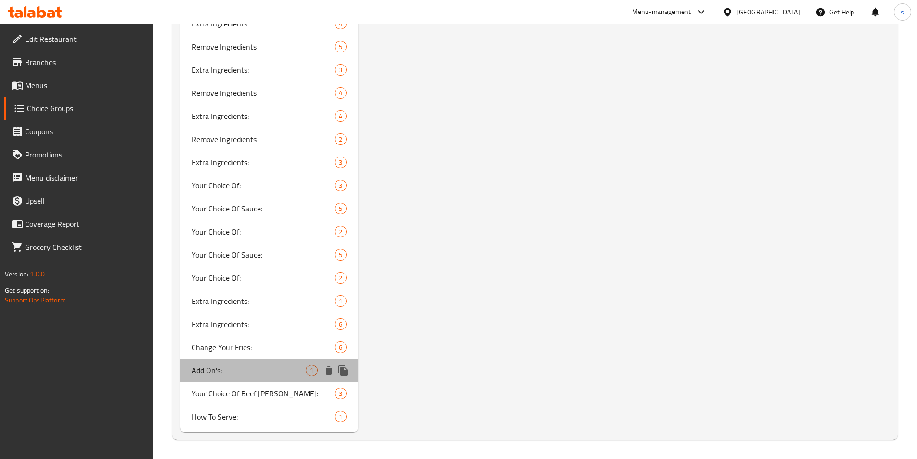
click at [242, 371] on span "Add On's:" at bounding box center [249, 370] width 115 height 12
type input "Add On's:"
type input "الإضافات:"
type input "زیادە:"
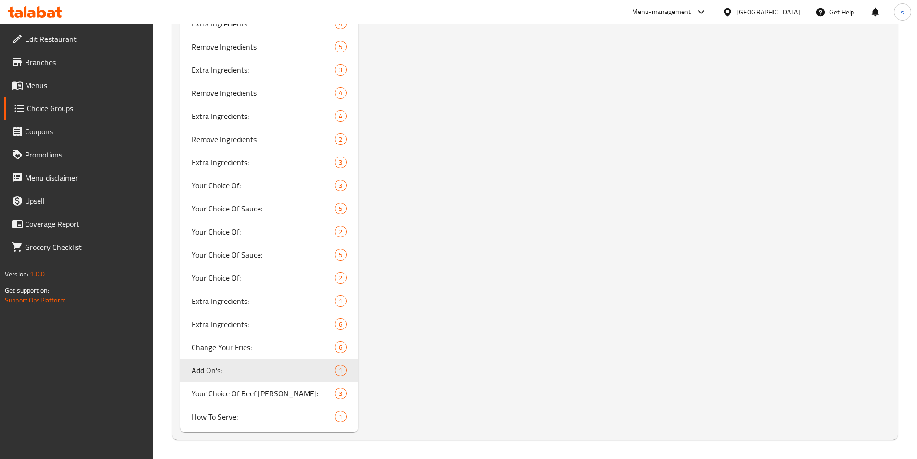
type input "0"
click at [230, 341] on span "Change Your Fries:" at bounding box center [249, 347] width 115 height 12
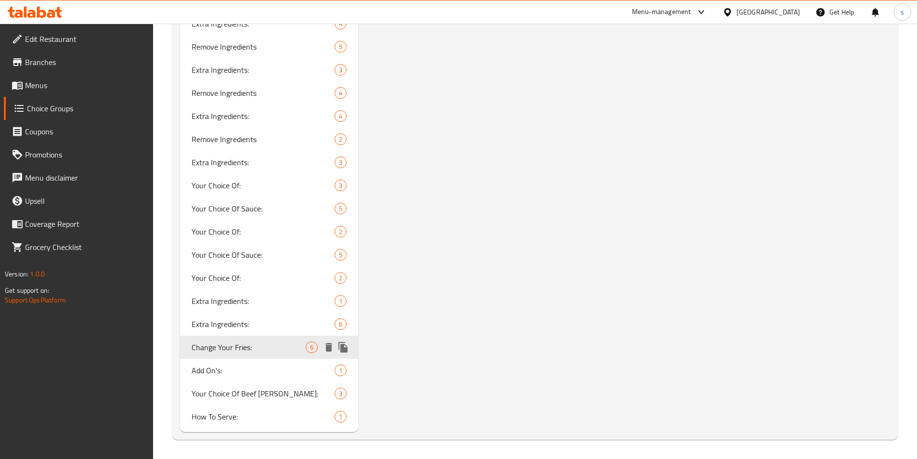
type input "Change Your Fries:"
type input "غيّر فرايزك:"
type input "فرایسەکەت بگۆرە:"
type input "1"
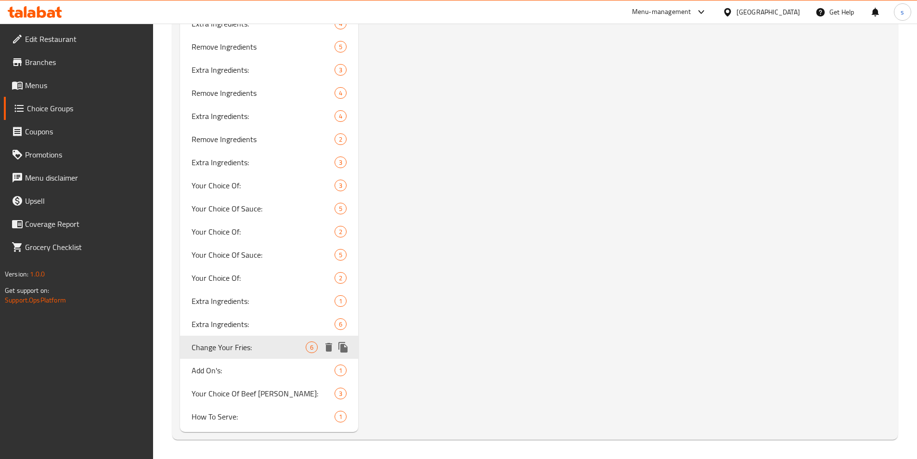
type input "1"
click at [231, 370] on span "Add On's:" at bounding box center [249, 370] width 115 height 12
type input "Add On's:"
type input "الإضافات:"
type input "زیادە:"
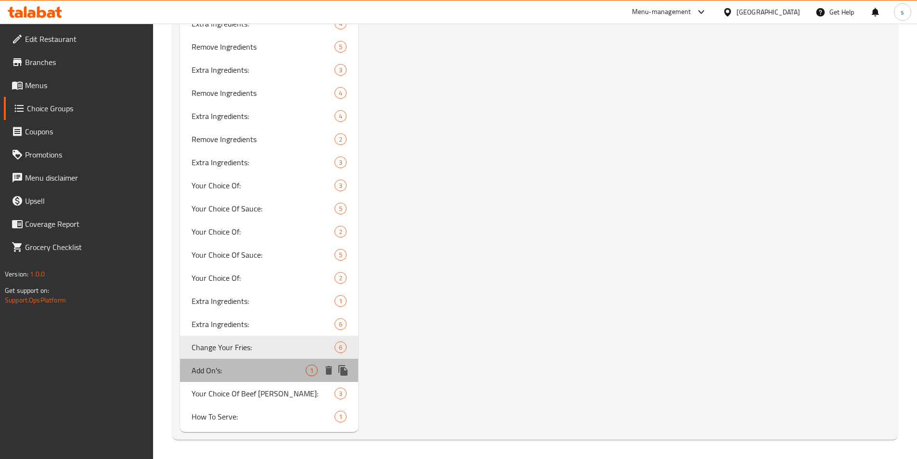
type input "زیادە:"
type input "0"
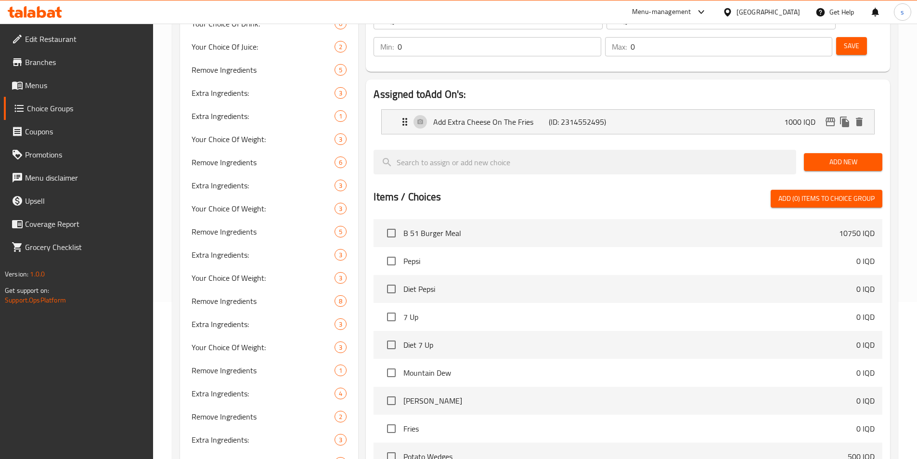
scroll to position [0, 0]
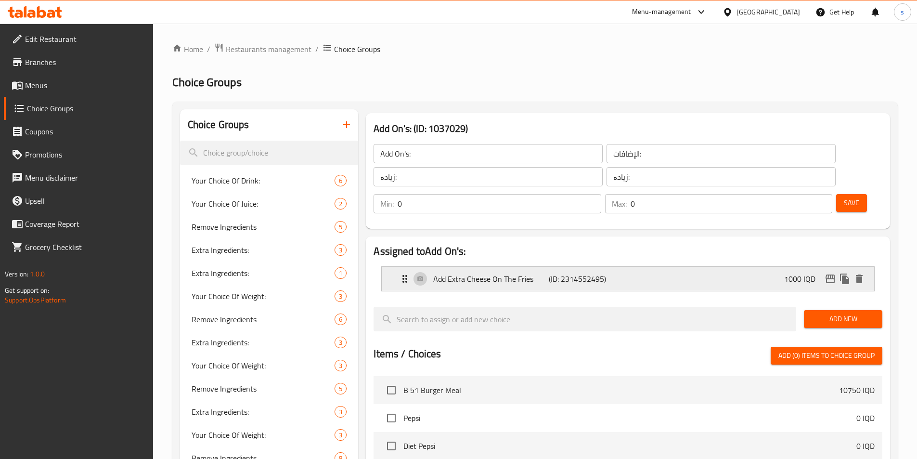
click at [682, 267] on div "Add Extra Cheese On The Fries (ID: 2314552495) 1000 IQD" at bounding box center [630, 279] width 463 height 24
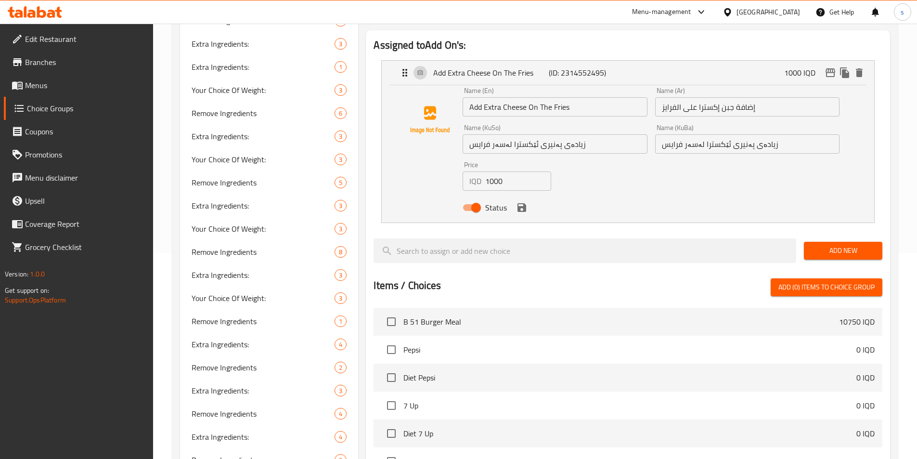
scroll to position [197, 0]
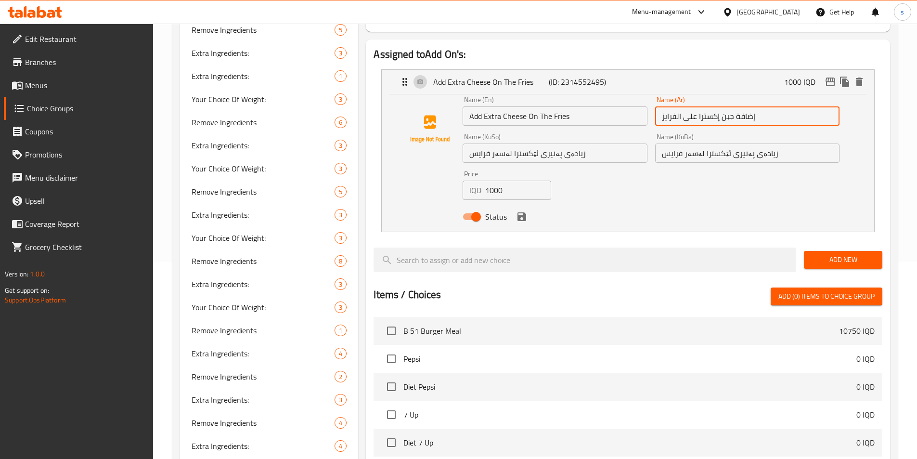
drag, startPoint x: 682, startPoint y: 90, endPoint x: 678, endPoint y: 93, distance: 5.5
click at [678, 106] on input "إضافة جبن إكسترا على الفرايز" at bounding box center [747, 115] width 184 height 19
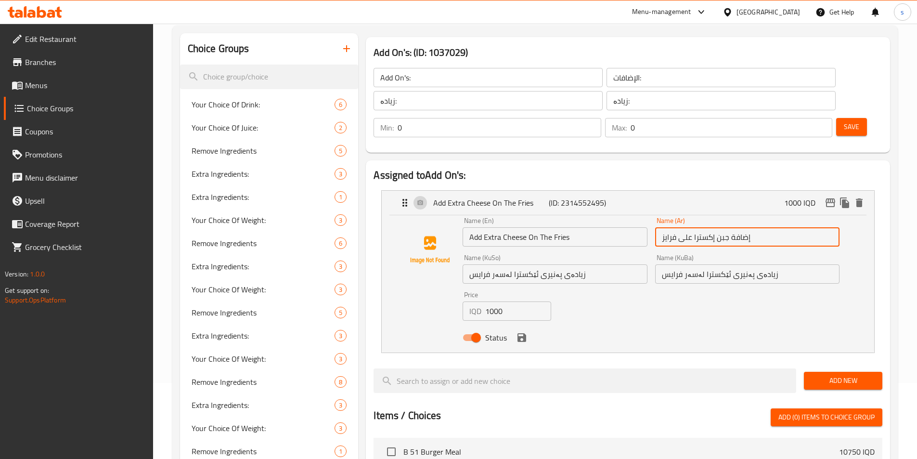
scroll to position [64, 0]
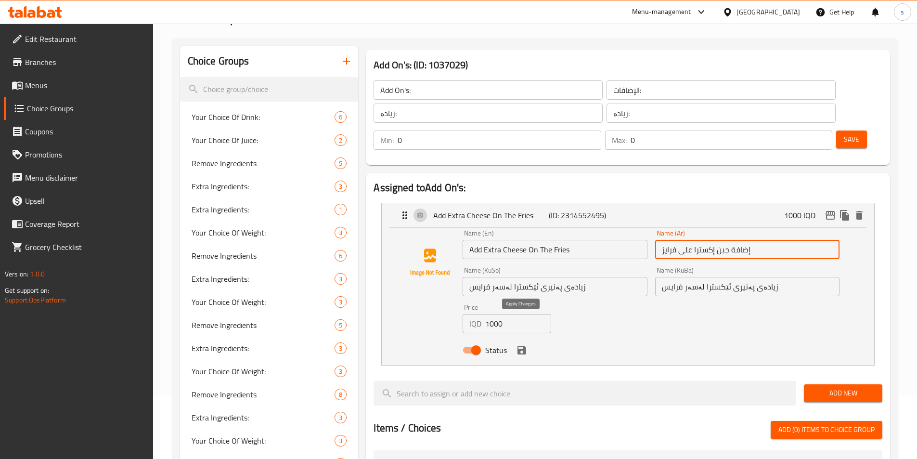
click at [521, 345] on icon "save" at bounding box center [521, 349] width 9 height 9
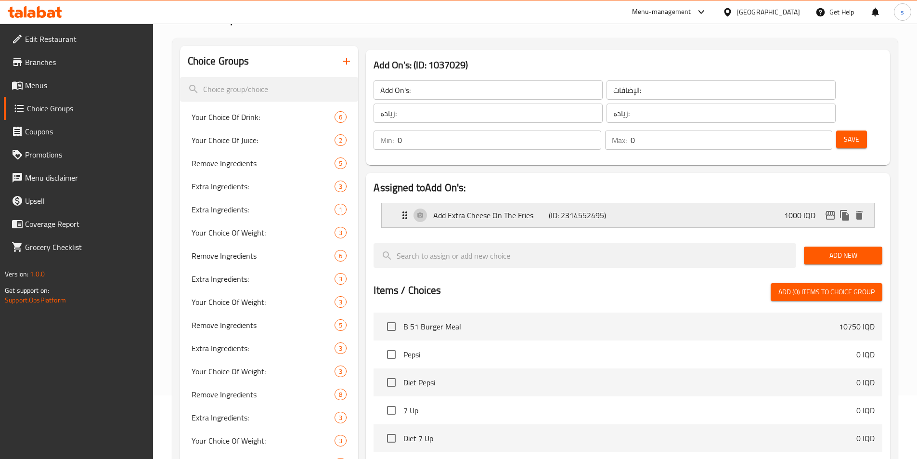
type input "إضافة جبن إكسترا على فرايز"
click at [844, 133] on span "Save" at bounding box center [851, 139] width 15 height 12
click at [61, 90] on span "Menus" at bounding box center [85, 85] width 120 height 12
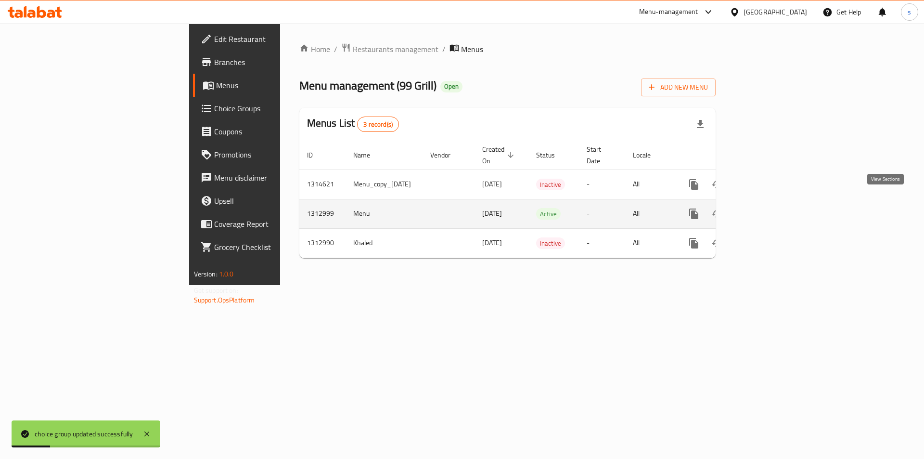
click at [767, 209] on icon "enhanced table" at bounding box center [763, 213] width 9 height 9
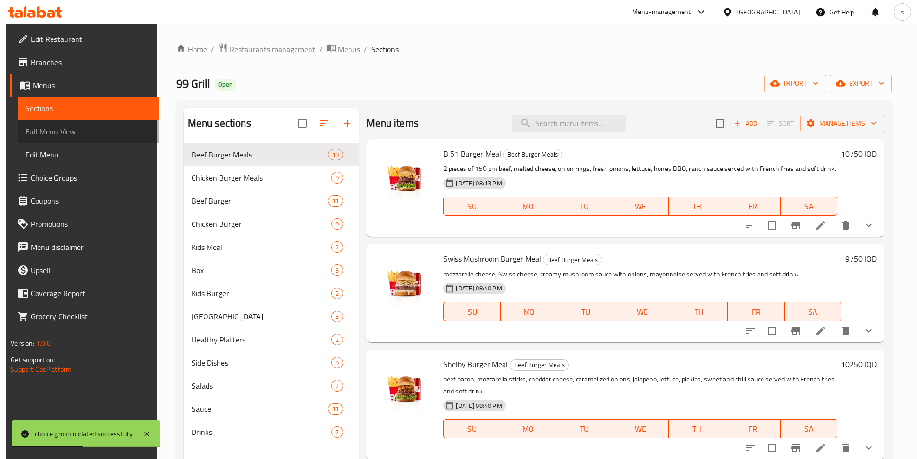
click at [65, 137] on span "Full Menu View" at bounding box center [89, 132] width 126 height 12
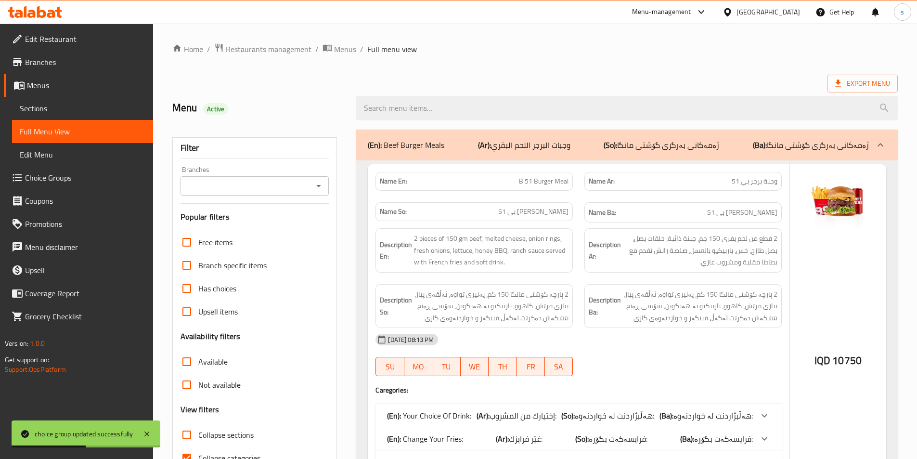
click at [318, 186] on icon "Open" at bounding box center [318, 186] width 5 height 2
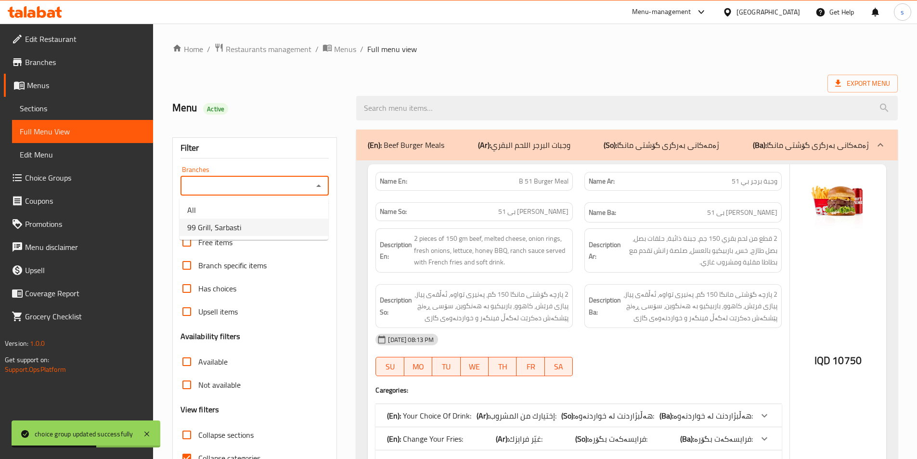
click at [299, 226] on li "99 Grill, Sarbasti" at bounding box center [253, 226] width 149 height 17
type input "99 Grill, Sarbasti"
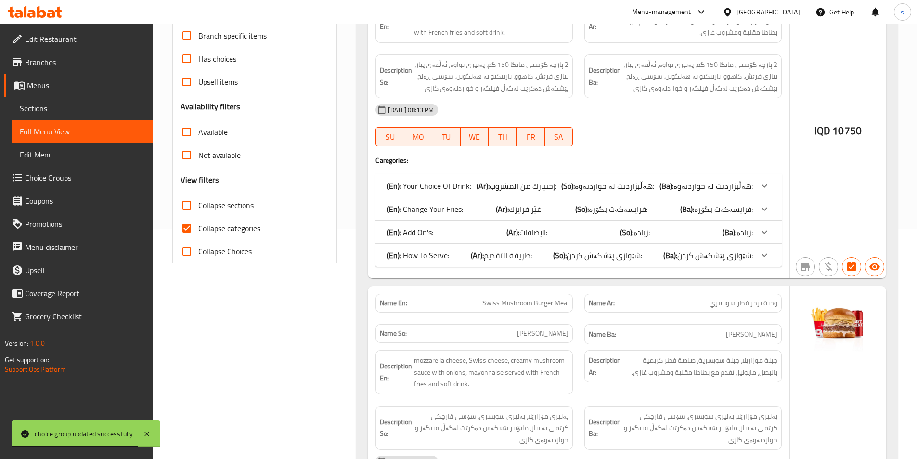
click at [183, 231] on input "Collapse categories" at bounding box center [186, 228] width 23 height 23
checkbox input "false"
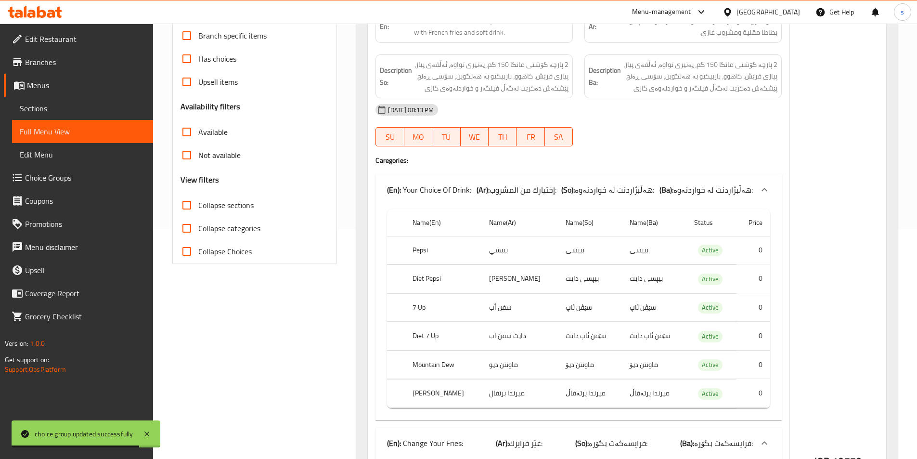
click at [192, 206] on input "Collapse sections" at bounding box center [186, 204] width 23 height 23
checkbox input "true"
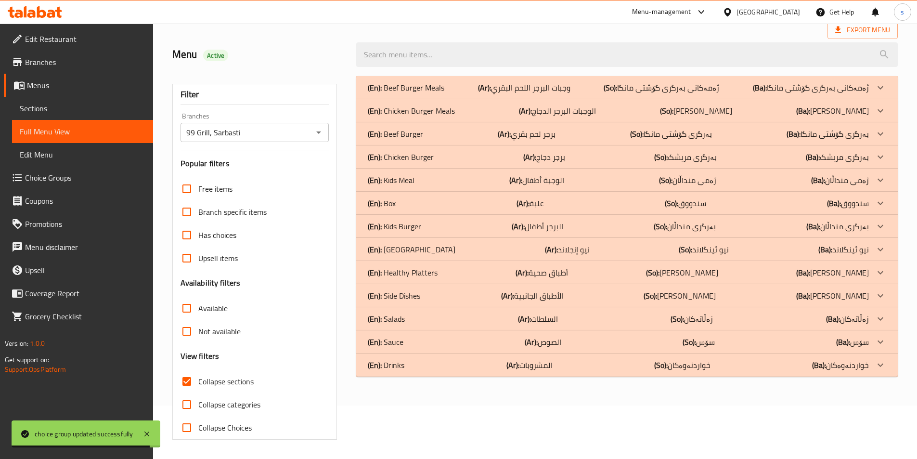
scroll to position [53, 0]
click at [412, 299] on p "(En): Side Dishes" at bounding box center [394, 296] width 52 height 12
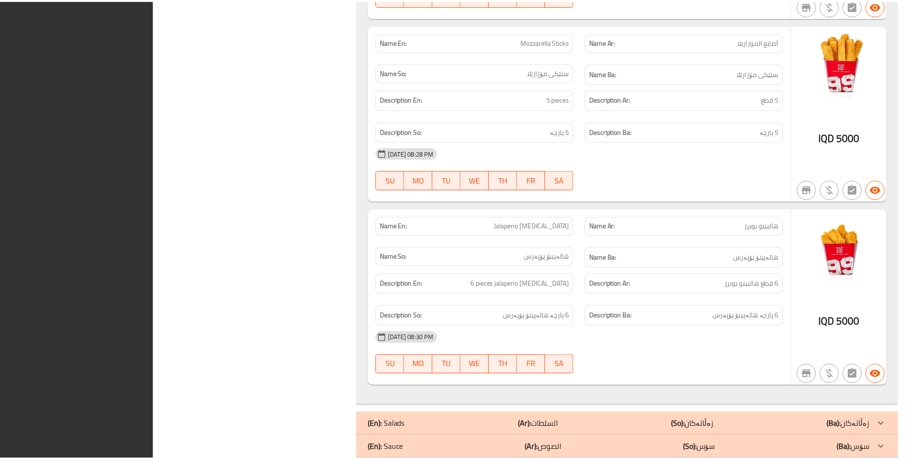
scroll to position [3275, 0]
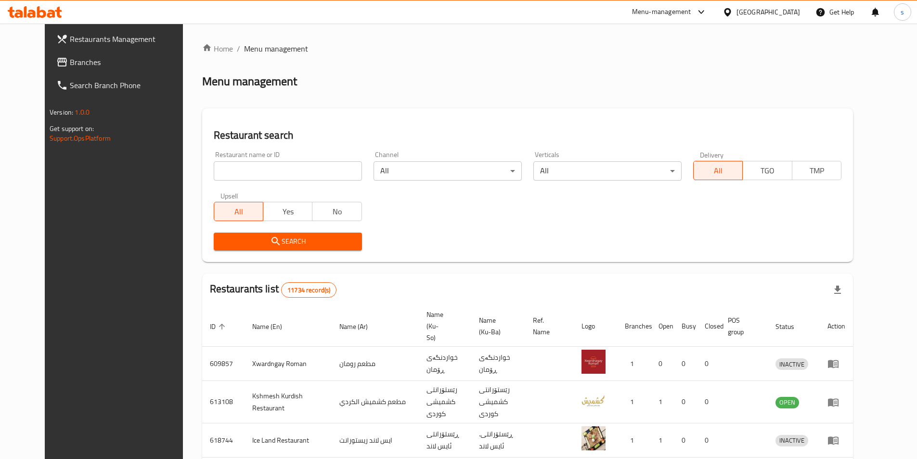
click at [311, 162] on input "search" at bounding box center [288, 170] width 148 height 19
paste input "706337"
type input "706337"
click button "Search" at bounding box center [288, 241] width 148 height 18
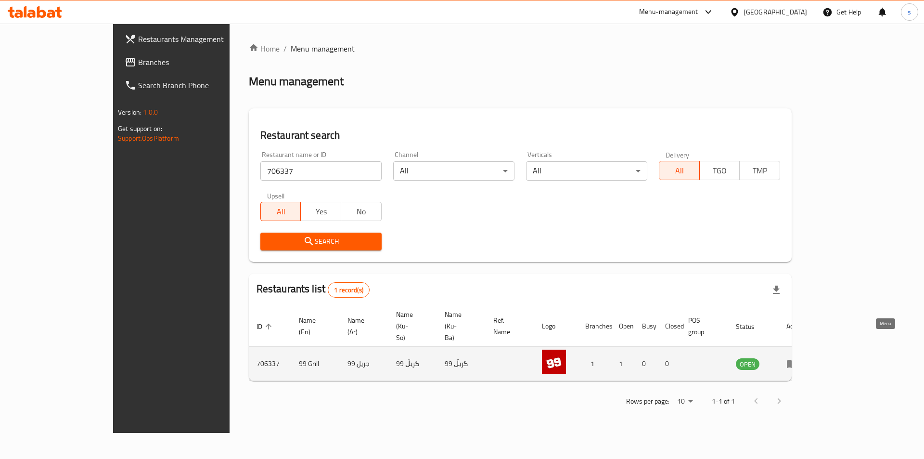
click at [797, 360] on icon "enhanced table" at bounding box center [792, 364] width 11 height 8
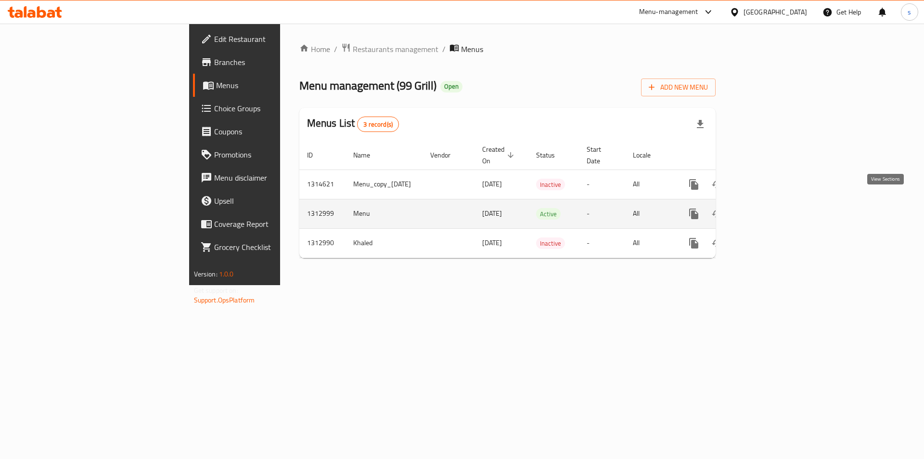
click at [767, 209] on icon "enhanced table" at bounding box center [763, 213] width 9 height 9
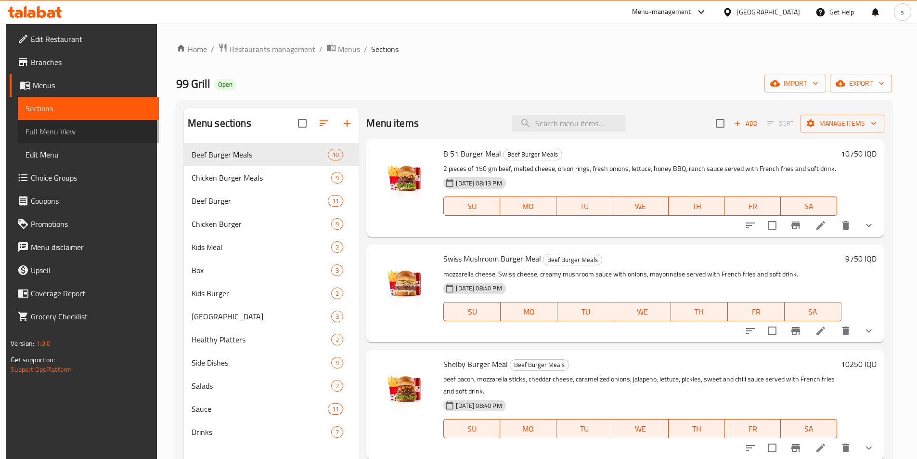
click at [61, 126] on span "Full Menu View" at bounding box center [89, 132] width 126 height 12
click at [42, 183] on span "Choice Groups" at bounding box center [91, 178] width 120 height 12
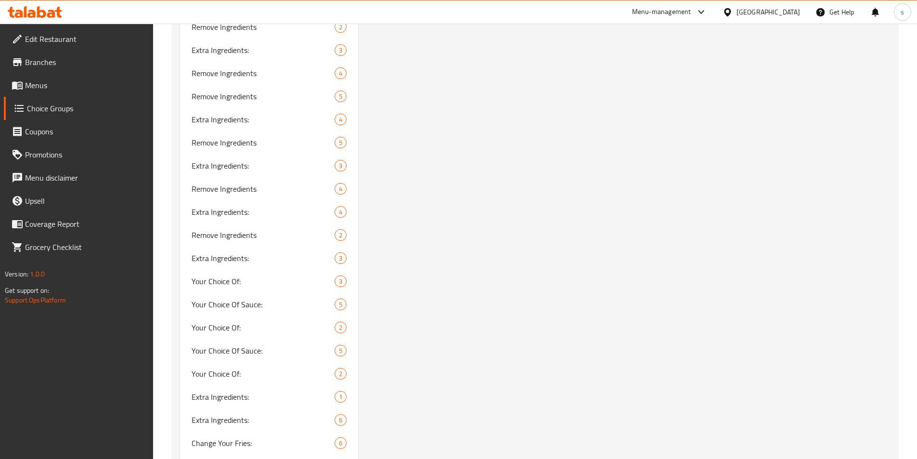
scroll to position [1196, 0]
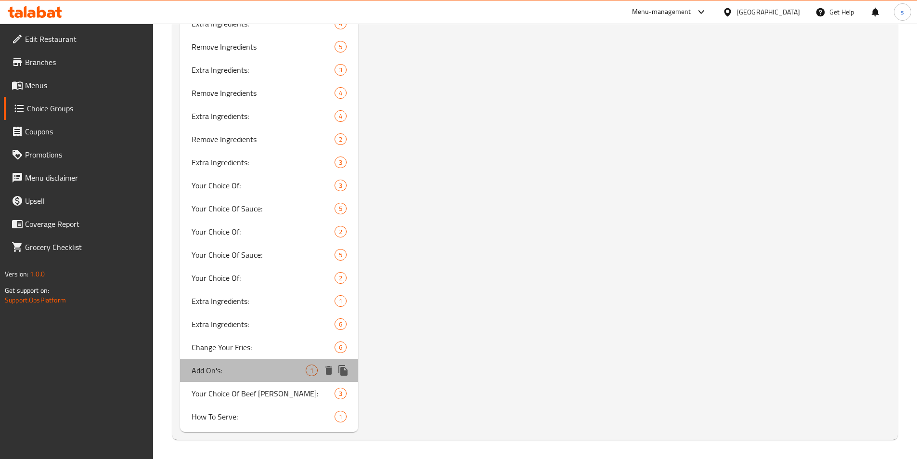
click at [244, 372] on span "Add On's:" at bounding box center [249, 370] width 115 height 12
type input "Add On's:"
type input "الإضافات:"
type input "زیادە:"
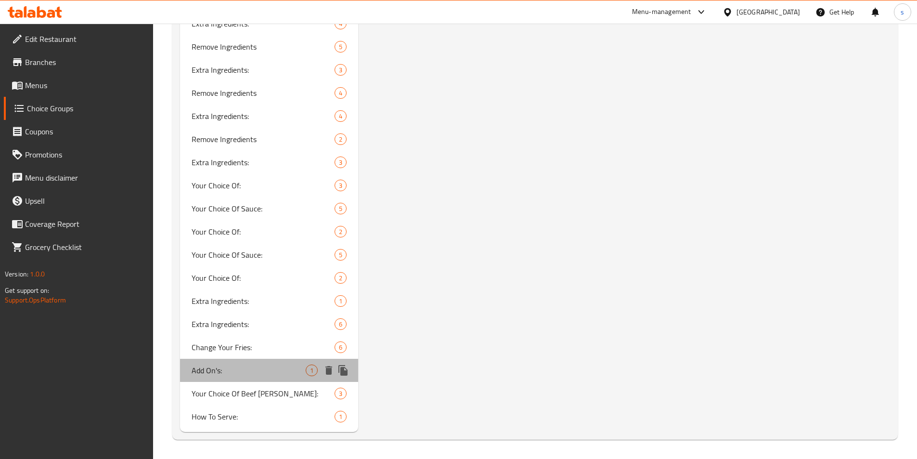
type input "0"
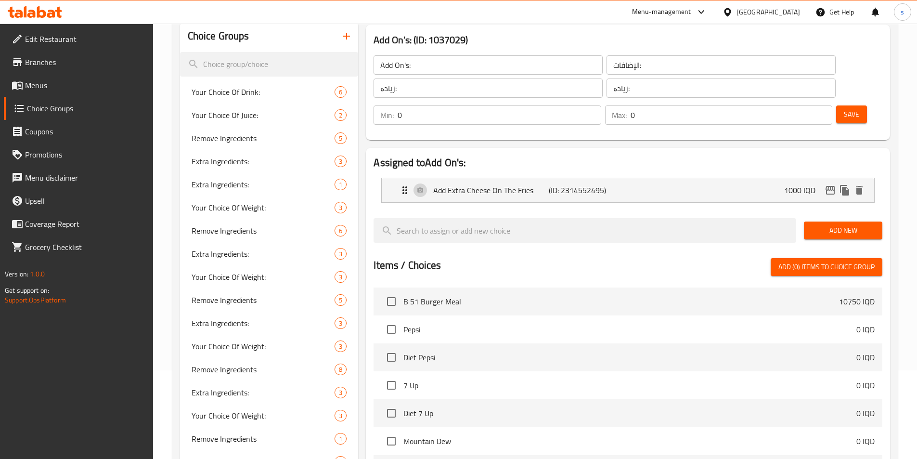
scroll to position [61, 0]
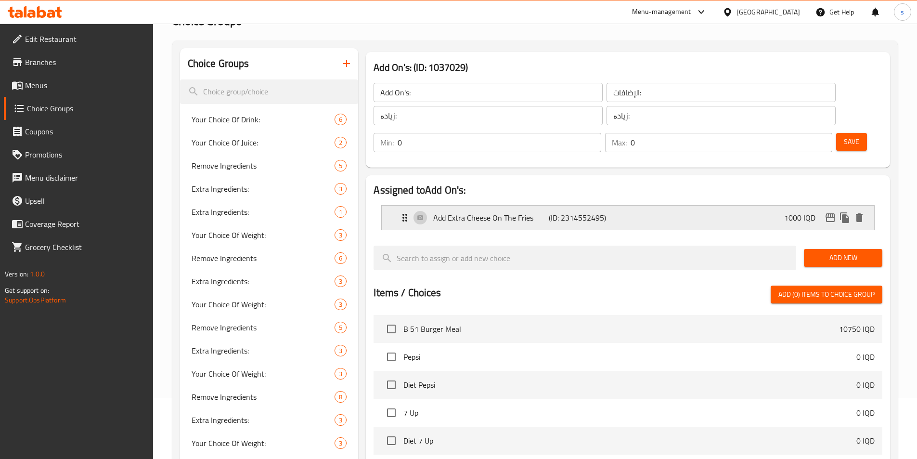
click at [682, 205] on div "Add Extra Cheese On The Fries (ID: 2314552495) 1000 IQD" at bounding box center [630, 217] width 463 height 24
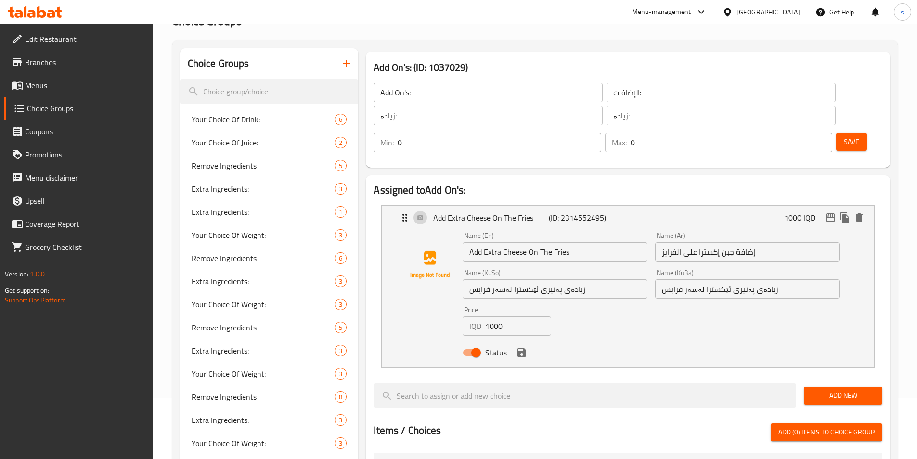
click at [844, 136] on span "Save" at bounding box center [851, 142] width 15 height 12
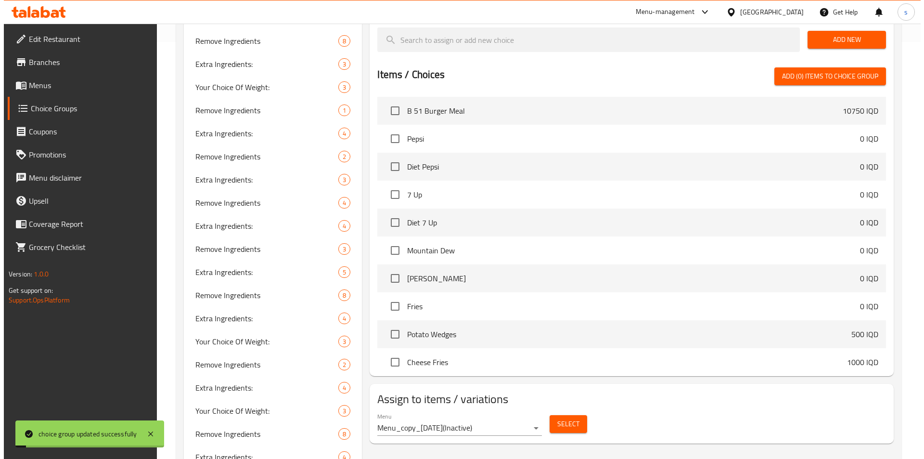
scroll to position [597, 0]
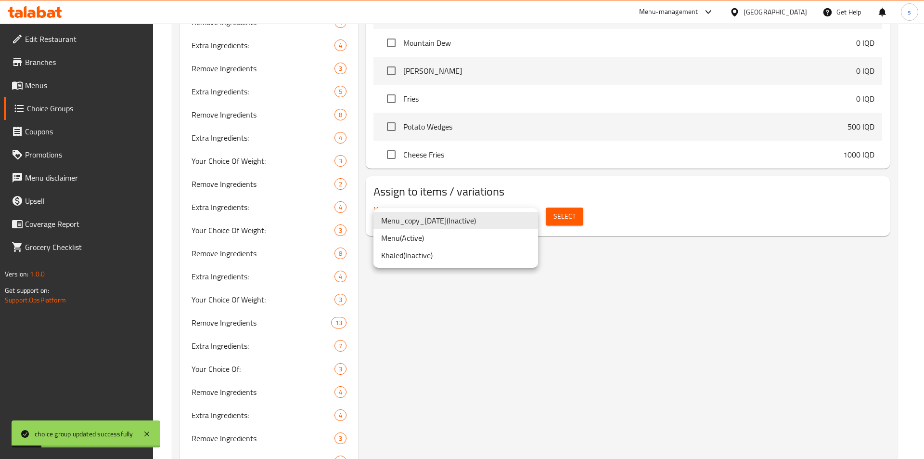
click at [500, 242] on li "Menu ( Active )" at bounding box center [455, 237] width 165 height 17
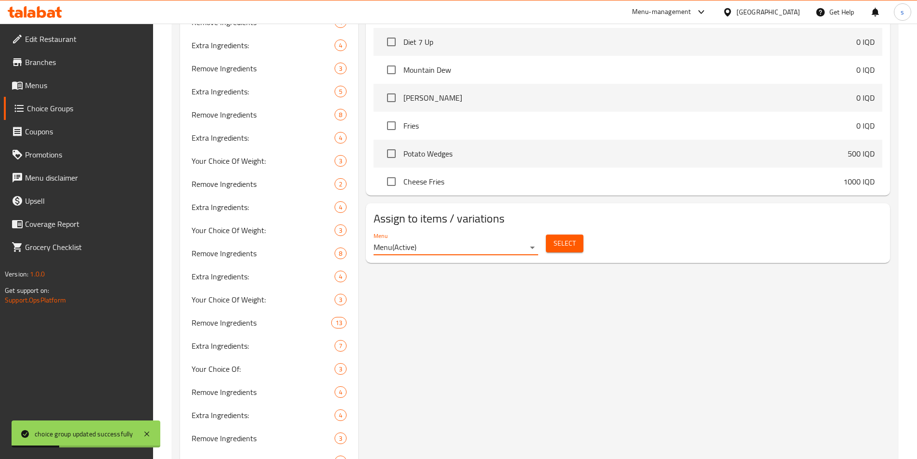
click at [572, 237] on span "Select" at bounding box center [564, 243] width 22 height 12
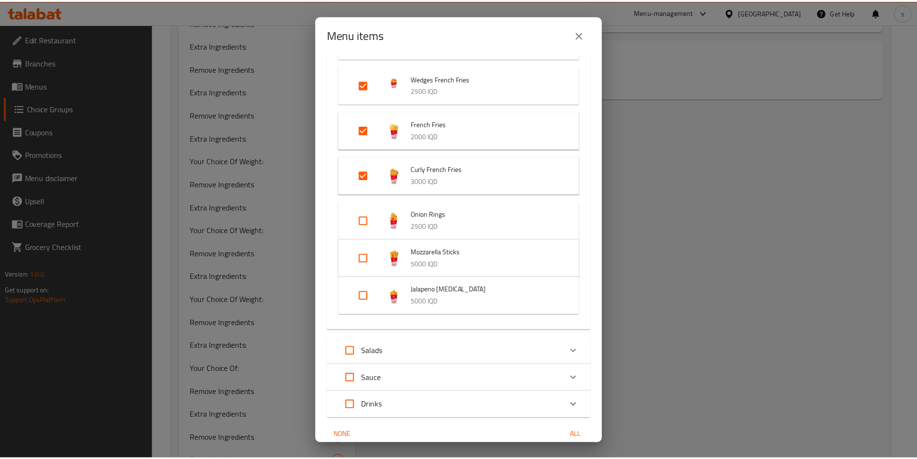
scroll to position [1390, 0]
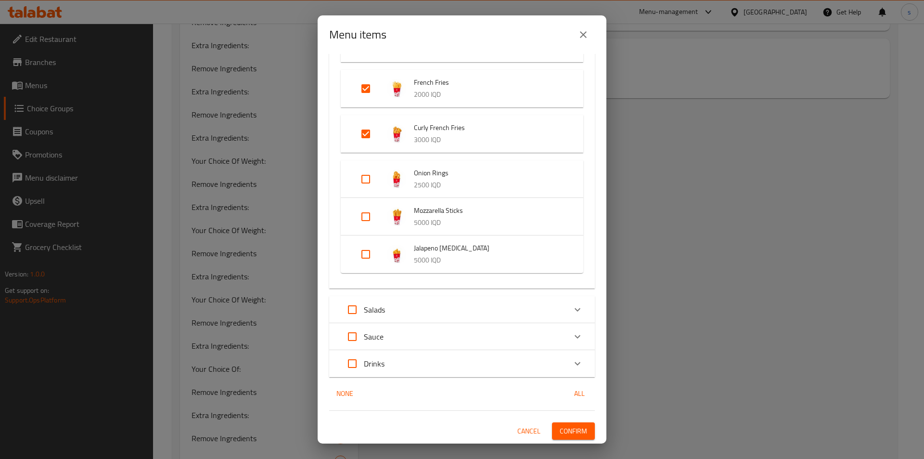
click at [554, 437] on button "Confirm" at bounding box center [573, 431] width 43 height 18
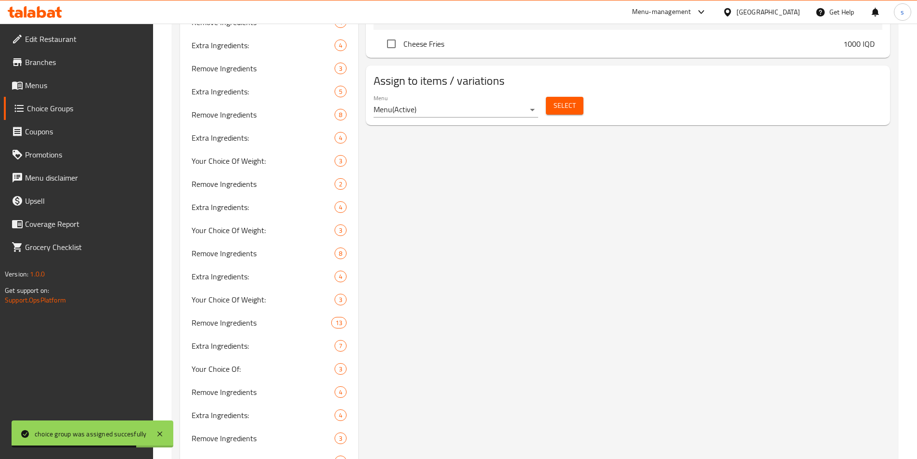
click at [54, 79] on link "Menus" at bounding box center [78, 85] width 149 height 23
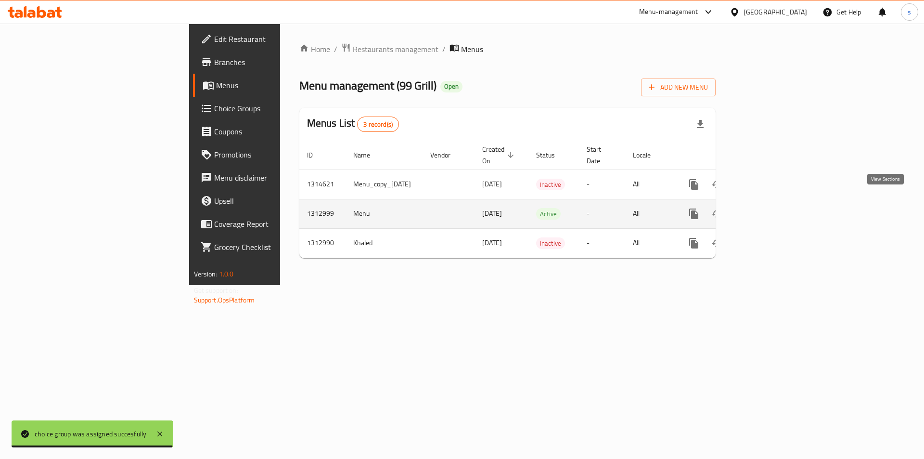
click at [767, 209] on icon "enhanced table" at bounding box center [763, 213] width 9 height 9
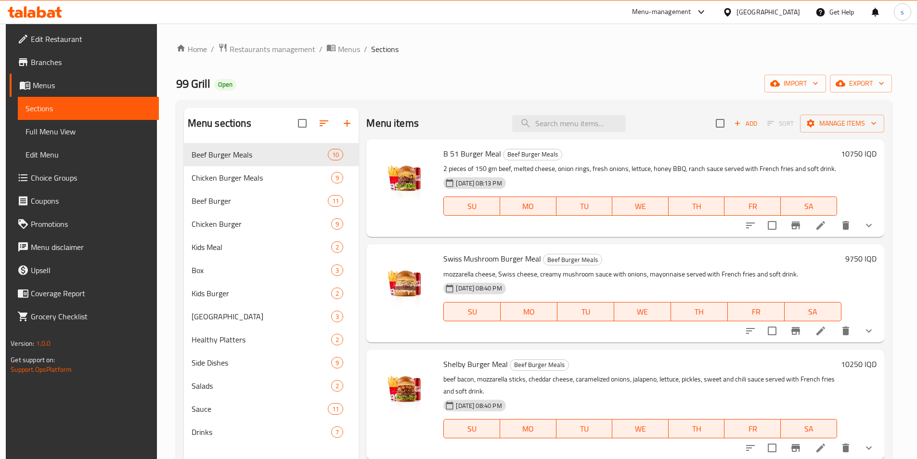
click at [83, 133] on span "Full Menu View" at bounding box center [89, 132] width 126 height 12
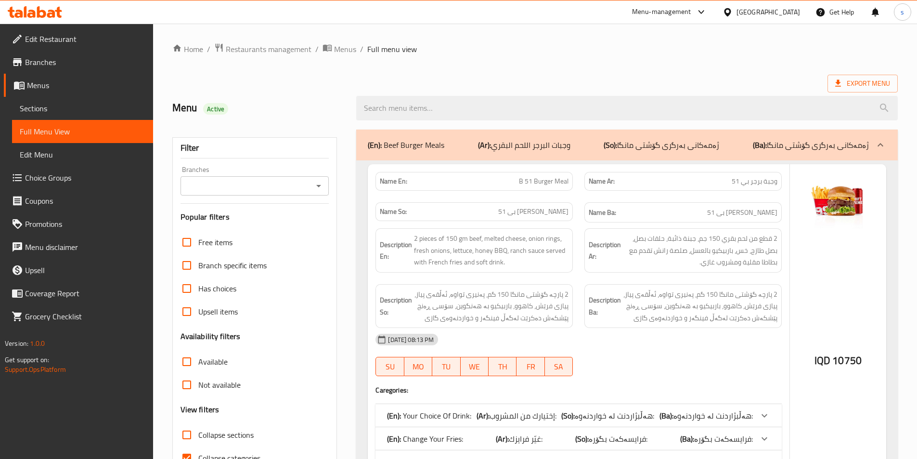
click at [32, 13] on icon at bounding box center [31, 14] width 8 height 8
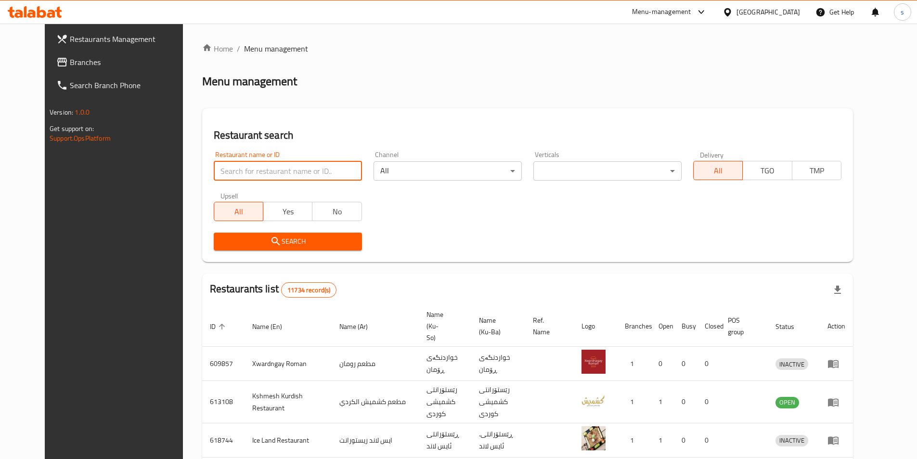
click at [217, 175] on input "search" at bounding box center [288, 170] width 148 height 19
paste input "706332"
type input "706332"
click button "Search" at bounding box center [288, 241] width 148 height 18
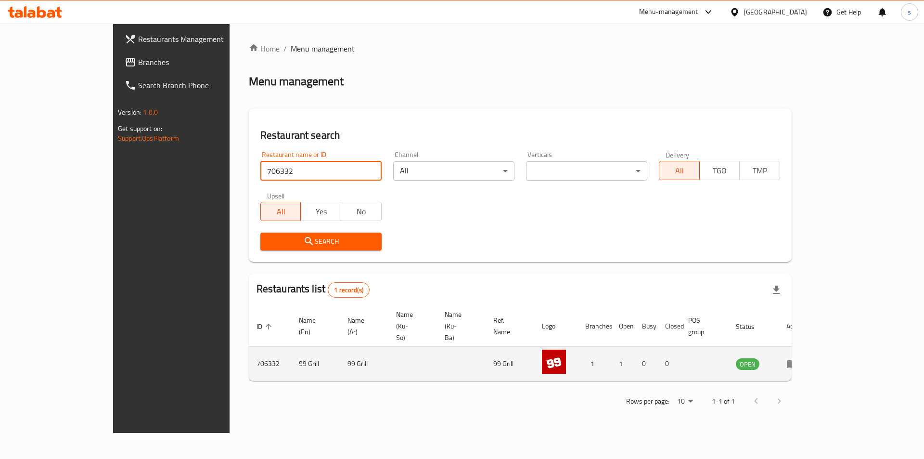
click at [797, 360] on icon "enhanced table" at bounding box center [792, 364] width 11 height 8
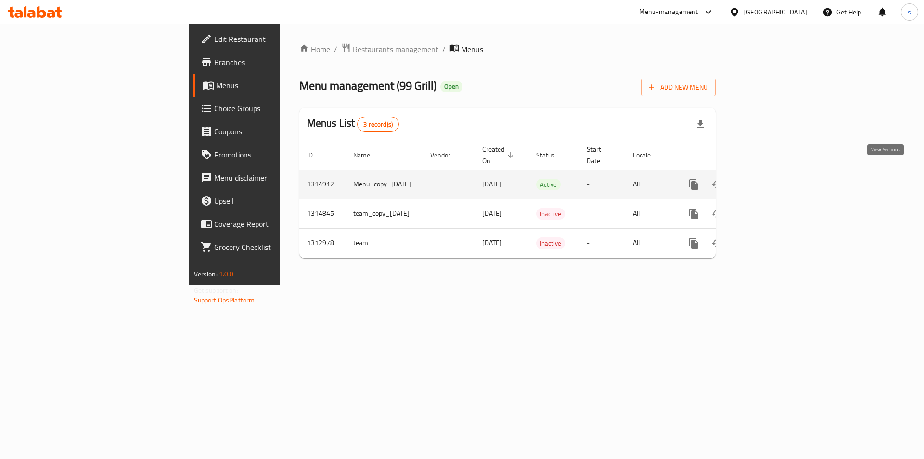
click at [769, 179] on icon "enhanced table" at bounding box center [763, 185] width 12 height 12
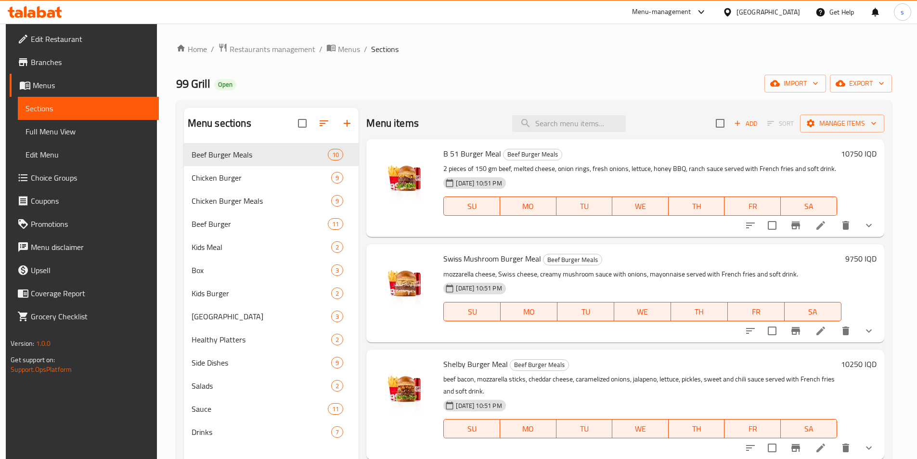
click at [64, 179] on span "Choice Groups" at bounding box center [91, 178] width 120 height 12
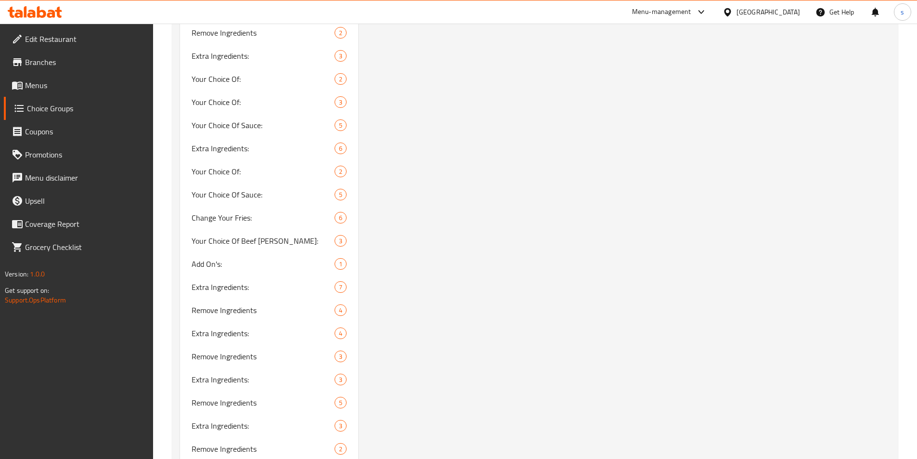
scroll to position [1300, 0]
click at [216, 265] on span "Add On's:" at bounding box center [249, 266] width 115 height 12
type input "Add On's:"
type input "الإضافات:"
type input "زیادە:"
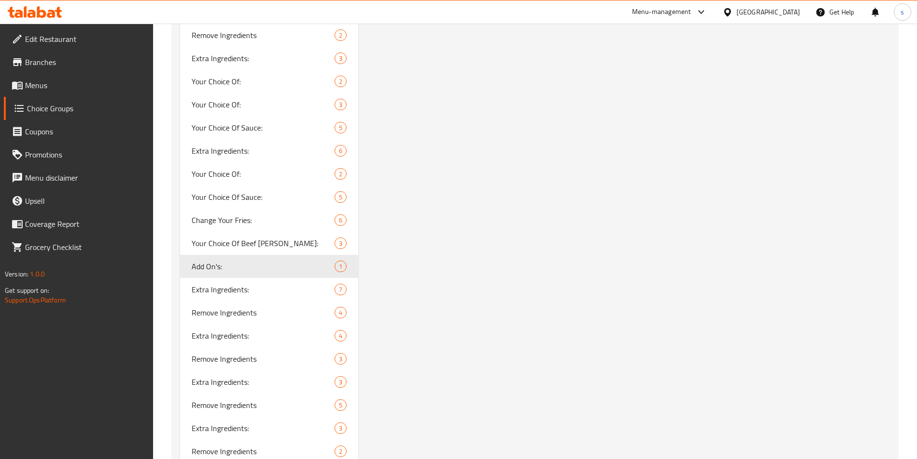
type input "زیادە:"
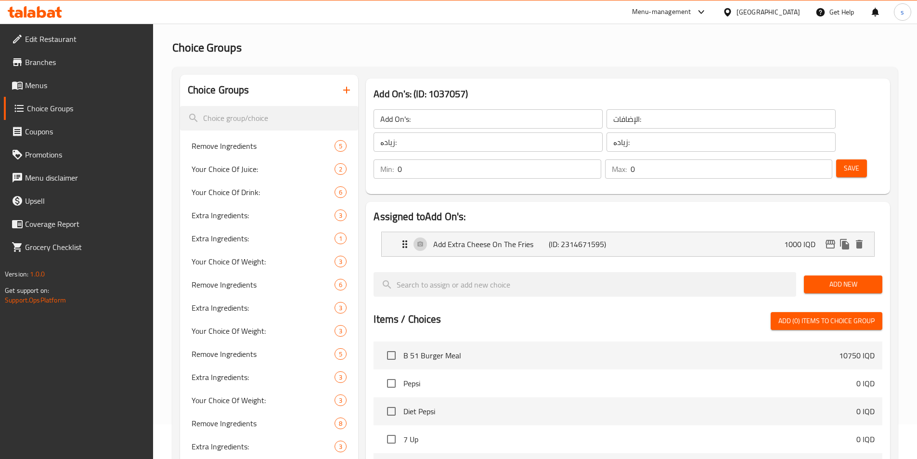
scroll to position [30, 0]
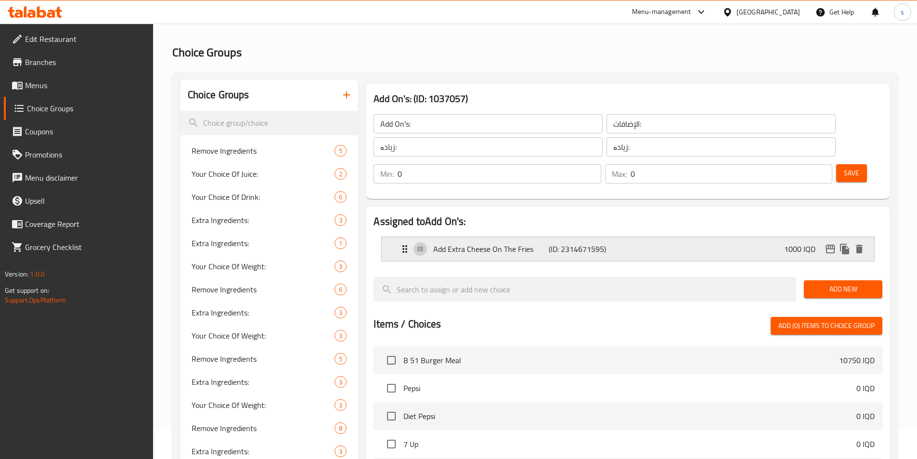
click at [632, 237] on div "Add Extra Cheese On The Fries (ID: 2314671595) 1000 IQD" at bounding box center [630, 249] width 463 height 24
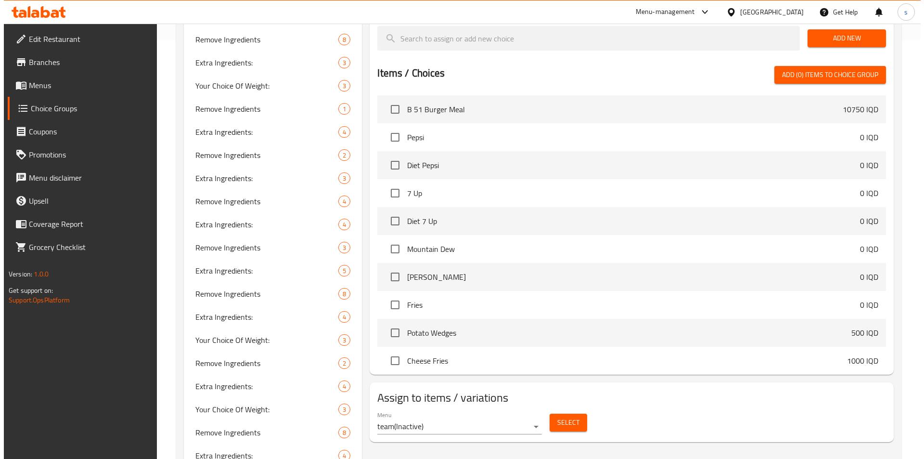
scroll to position [466, 0]
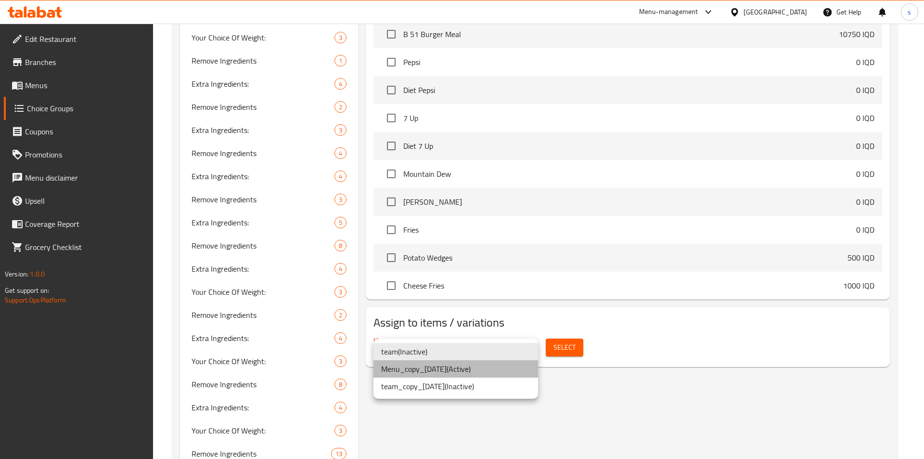
click at [486, 373] on li "Menu_copy_29/09/2025 ( Active )" at bounding box center [455, 368] width 165 height 17
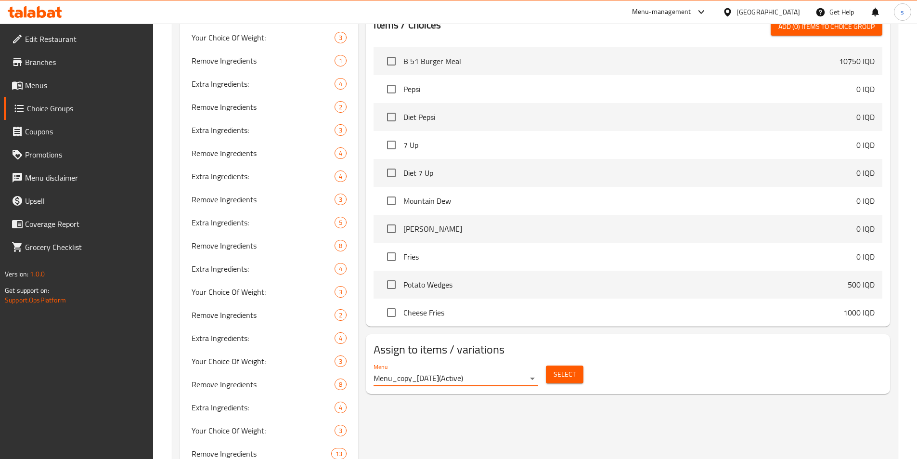
click at [562, 368] on span "Select" at bounding box center [564, 374] width 22 height 12
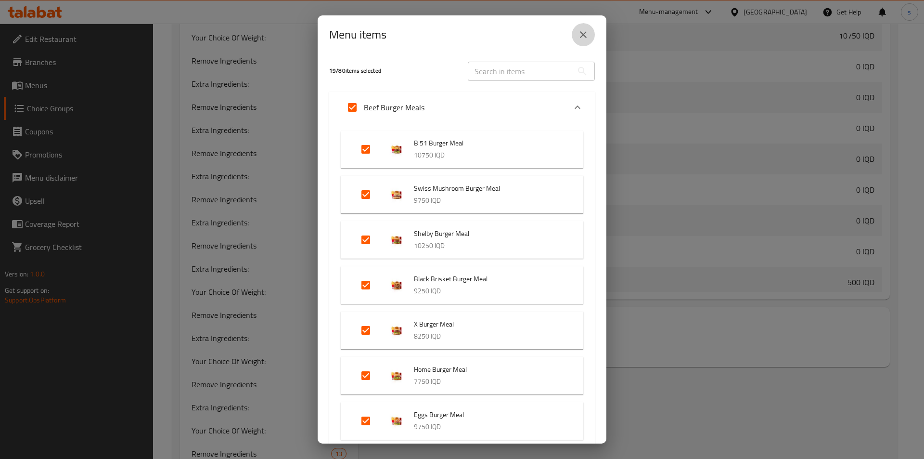
click at [590, 40] on button "close" at bounding box center [583, 34] width 23 height 23
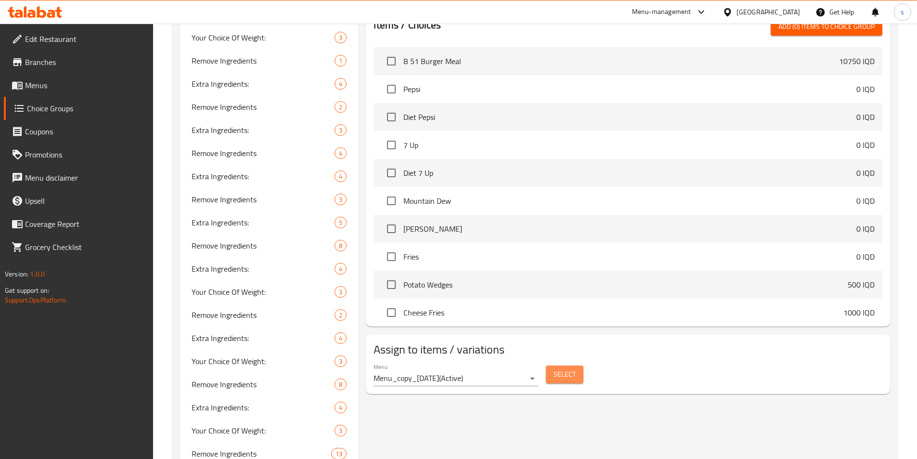
click at [557, 368] on span "Select" at bounding box center [564, 374] width 22 height 12
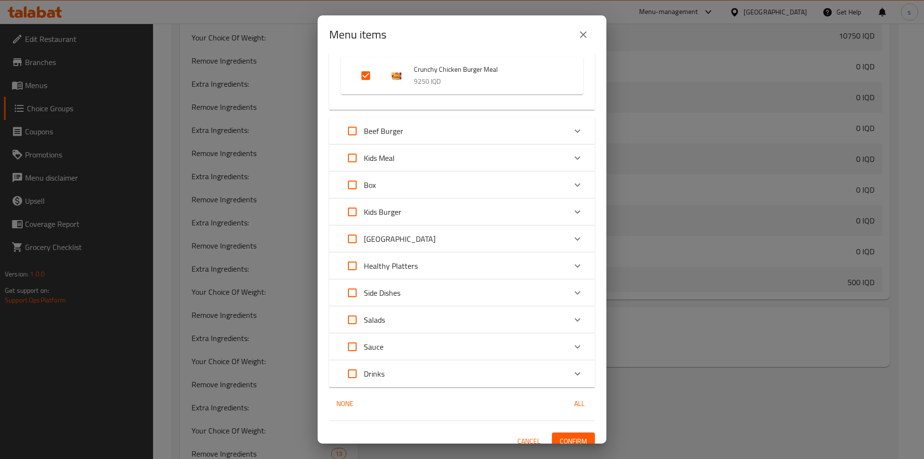
scroll to position [987, 0]
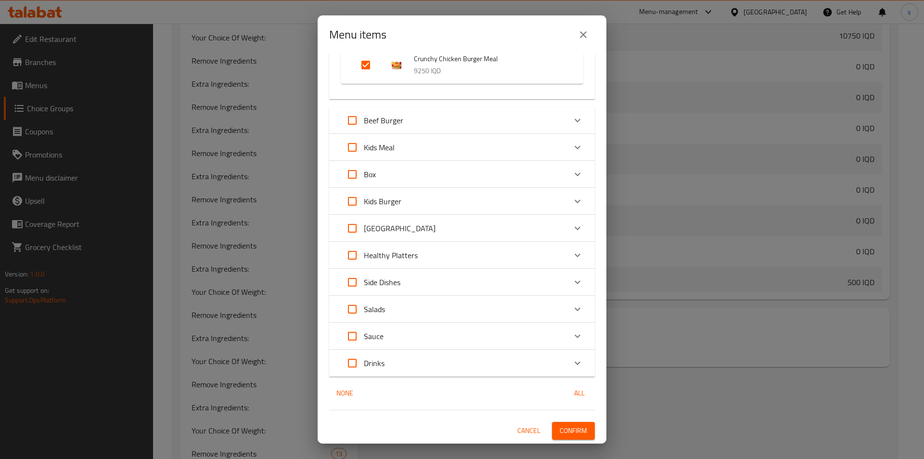
click at [400, 280] on p "Side Dishes" at bounding box center [382, 282] width 37 height 12
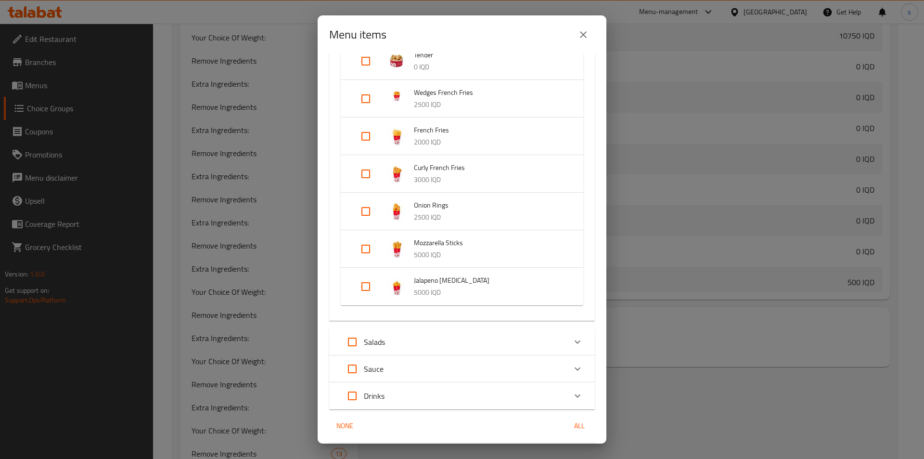
scroll to position [1348, 0]
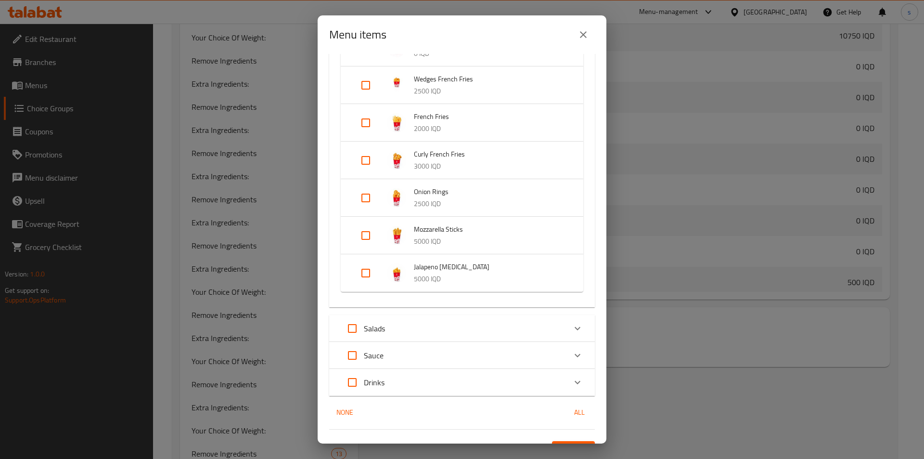
click at [371, 85] on input "Expand" at bounding box center [365, 85] width 23 height 23
checkbox input "true"
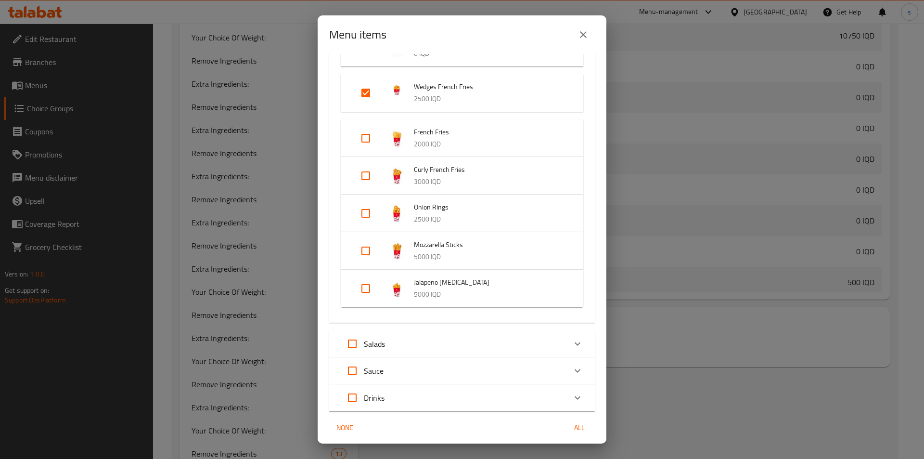
click at [370, 138] on input "Expand" at bounding box center [365, 138] width 23 height 23
checkbox input "true"
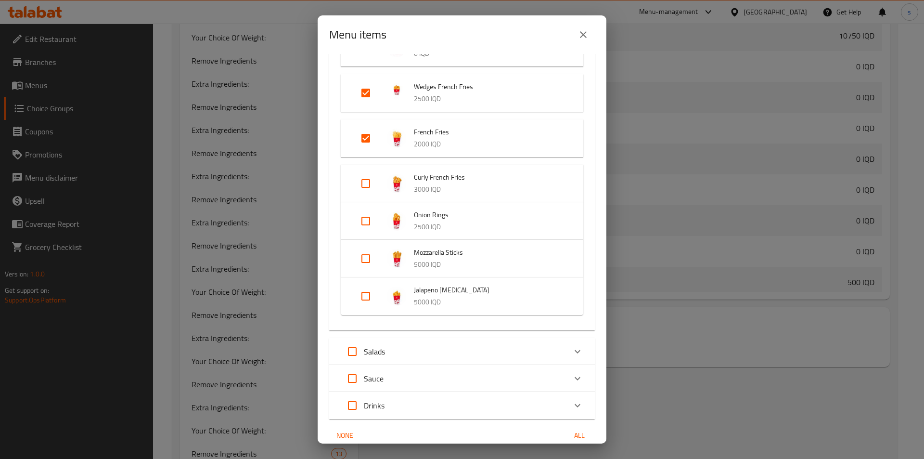
click at [363, 183] on input "Expand" at bounding box center [365, 183] width 23 height 23
checkbox input "true"
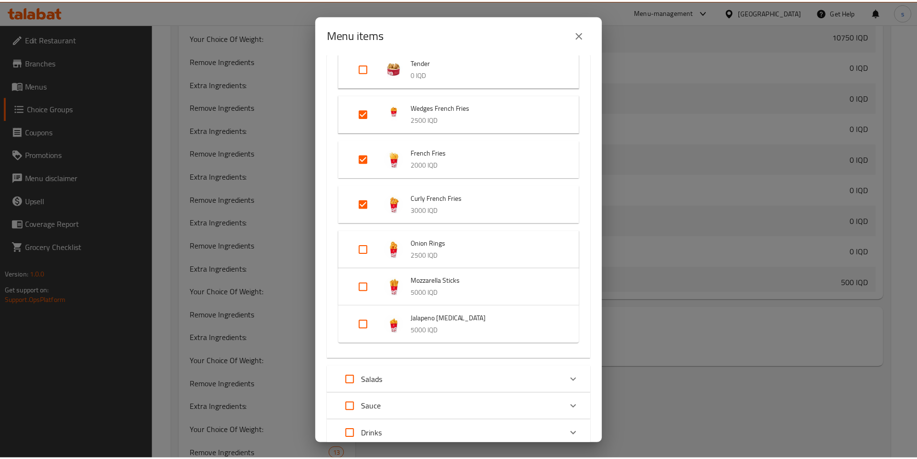
scroll to position [1397, 0]
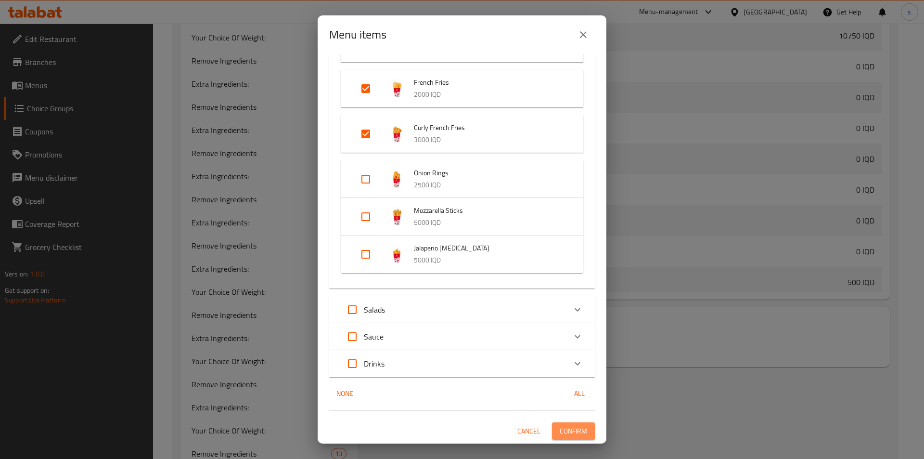
click at [563, 431] on span "Confirm" at bounding box center [573, 431] width 27 height 12
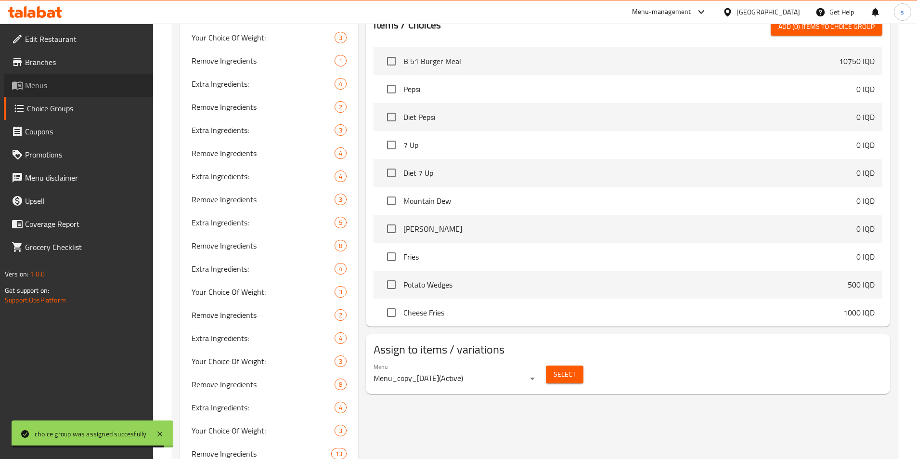
click at [61, 81] on span "Menus" at bounding box center [85, 85] width 120 height 12
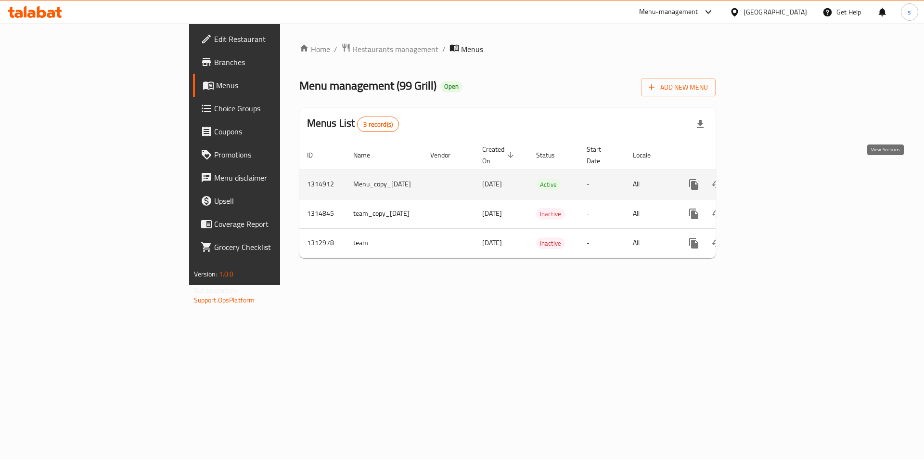
click at [769, 179] on icon "enhanced table" at bounding box center [763, 185] width 12 height 12
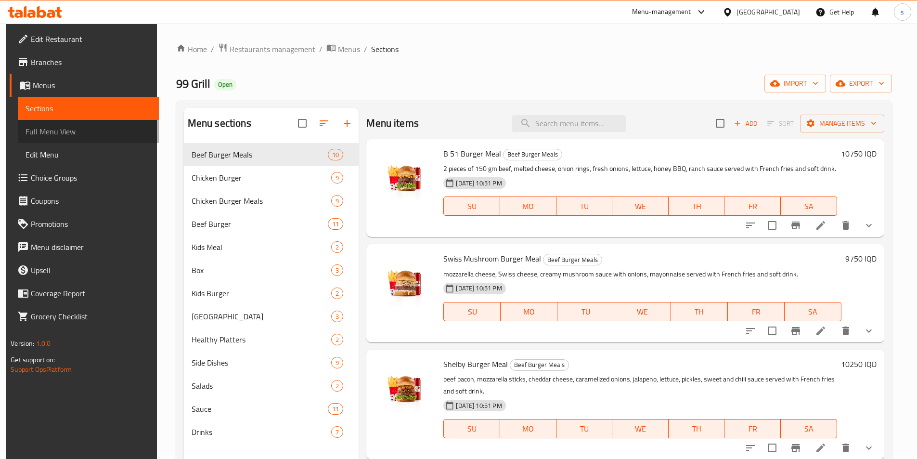
click at [53, 127] on span "Full Menu View" at bounding box center [89, 132] width 126 height 12
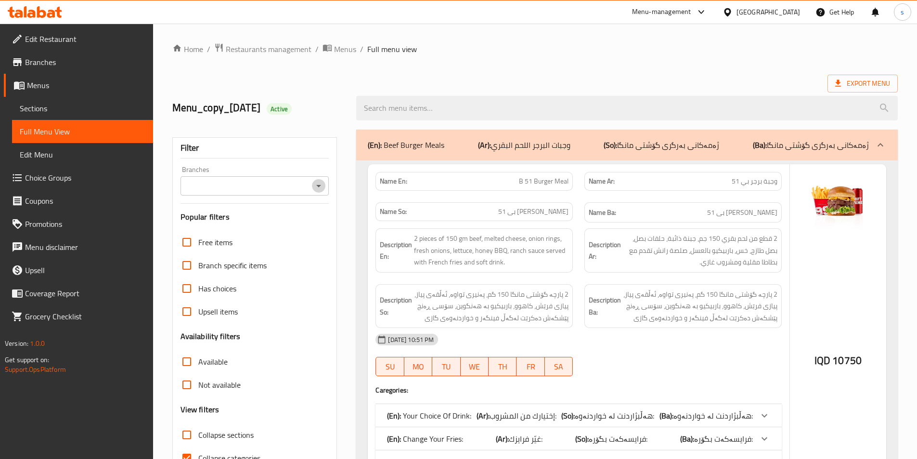
click at [316, 183] on icon "Open" at bounding box center [319, 186] width 12 height 12
click at [305, 229] on li "99 Grill, Maseik Street" at bounding box center [253, 226] width 149 height 17
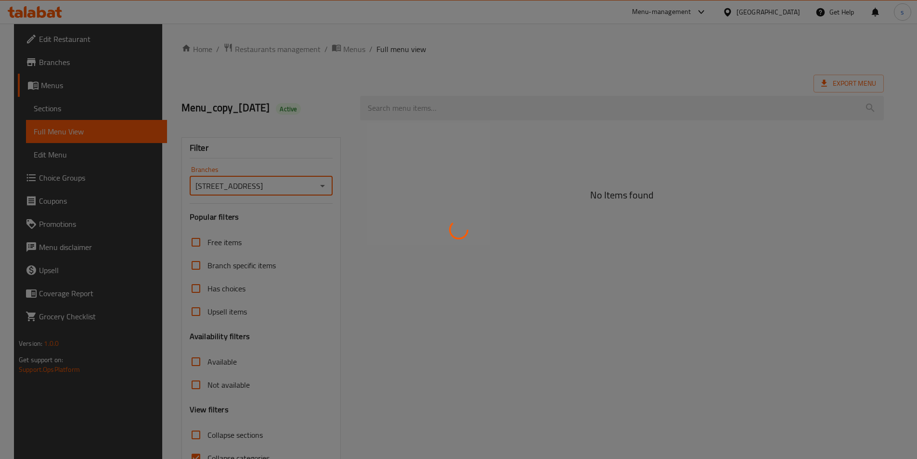
type input "99 Grill, Maseik Street"
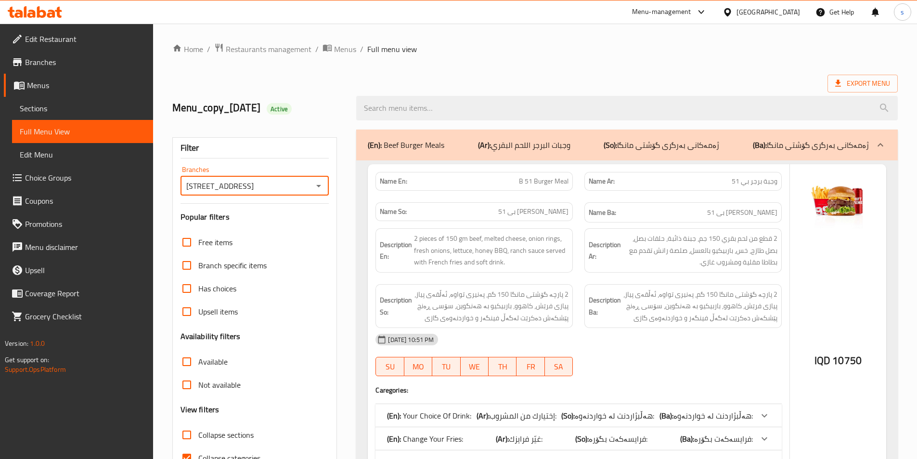
click at [185, 432] on input "Collapse sections" at bounding box center [186, 434] width 23 height 23
checkbox input "true"
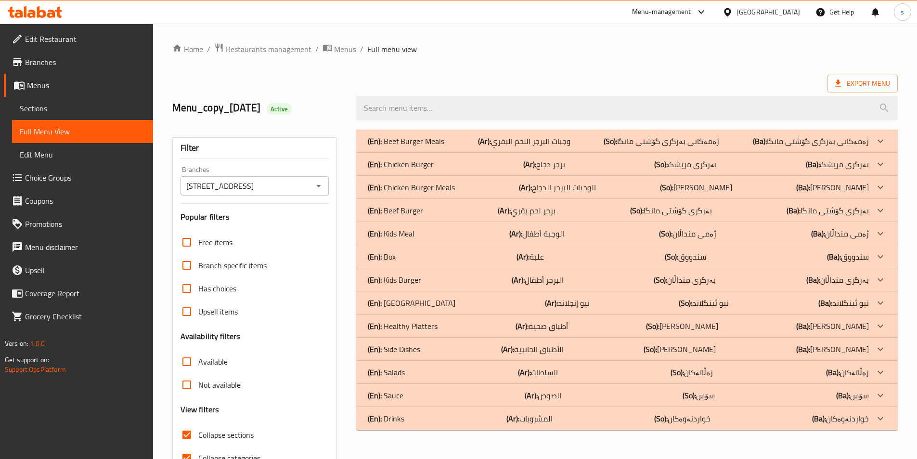
click at [186, 455] on input "Collapse categories" at bounding box center [186, 457] width 23 height 23
checkbox input "false"
click at [413, 348] on p "(En): Side Dishes" at bounding box center [394, 349] width 52 height 12
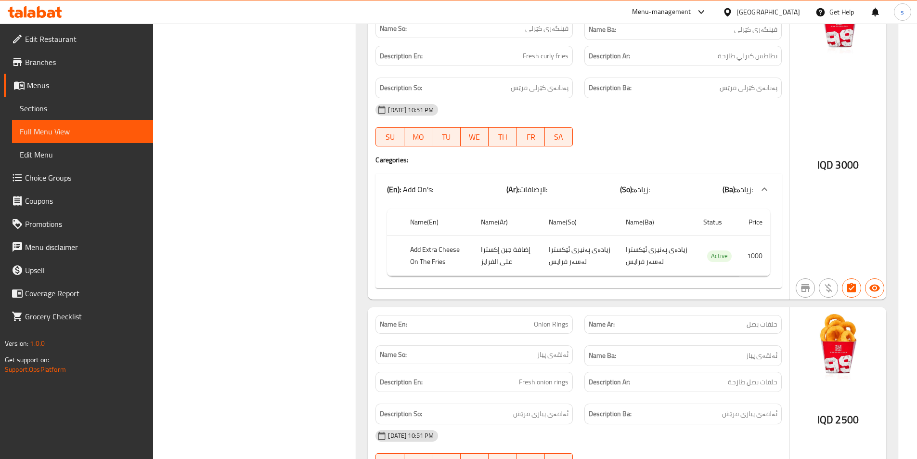
scroll to position [2848, 0]
